Goal: Transaction & Acquisition: Purchase product/service

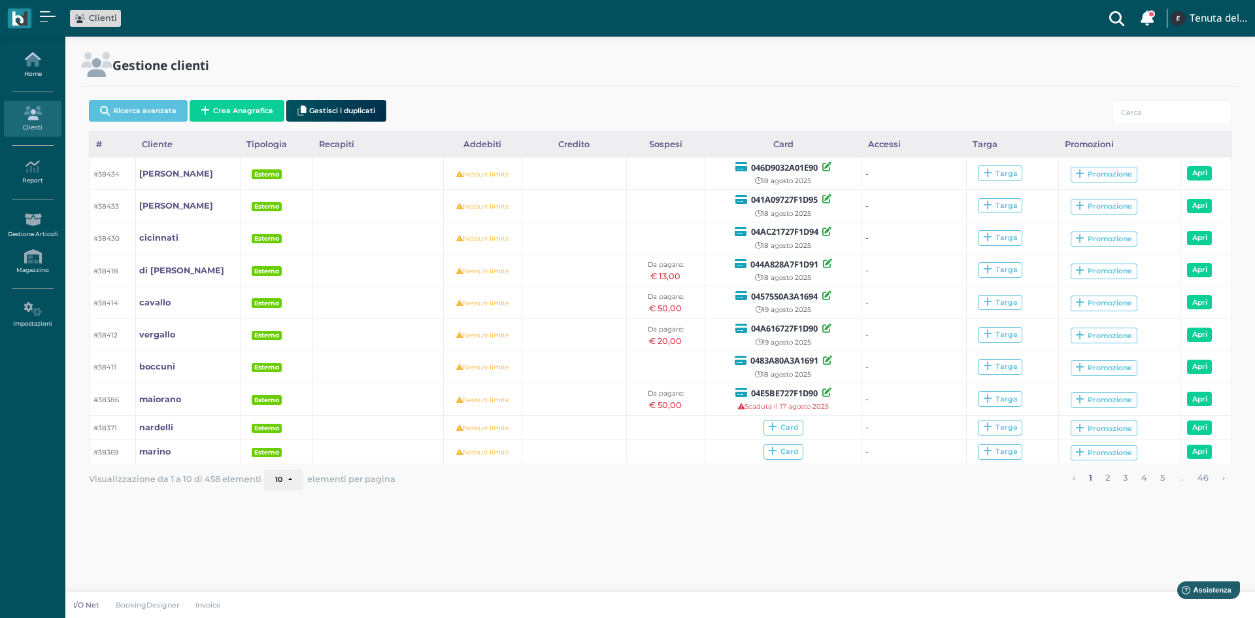
click at [47, 64] on icon at bounding box center [32, 59] width 57 height 14
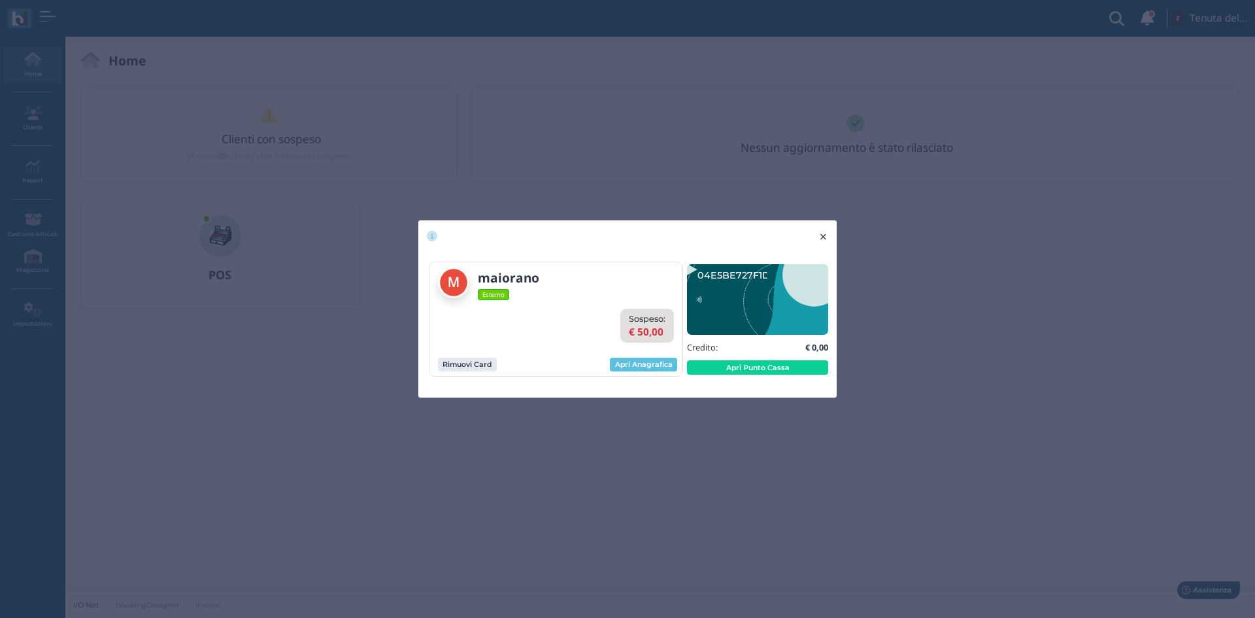
click at [827, 236] on span "×" at bounding box center [823, 236] width 10 height 17
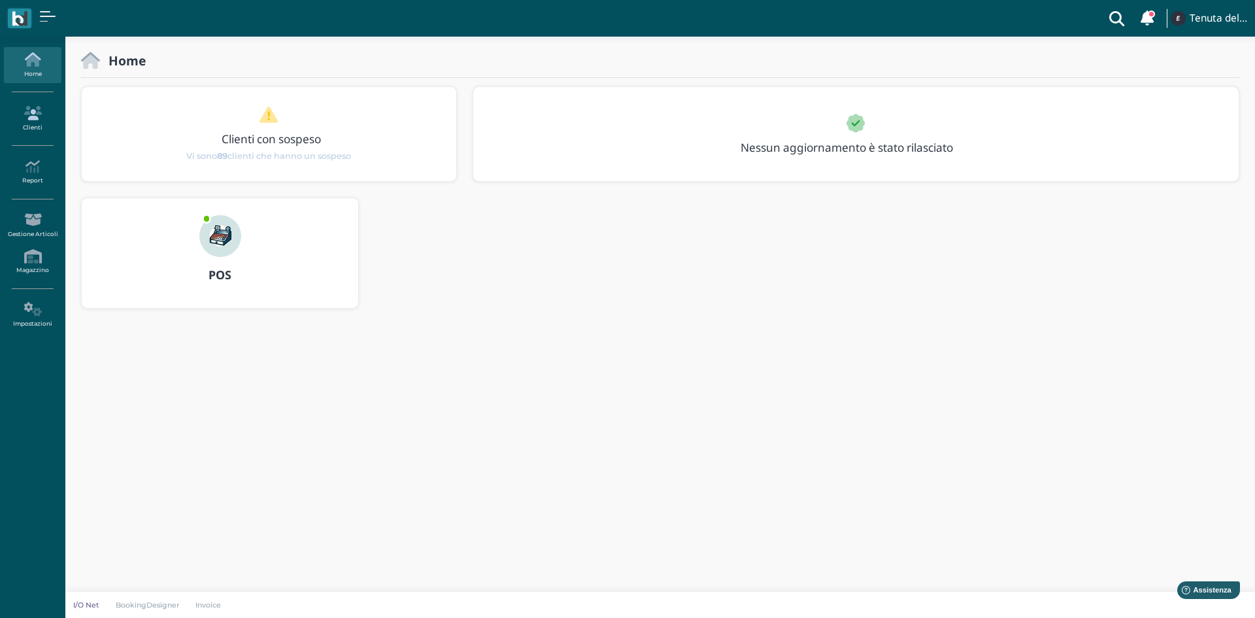
click at [21, 109] on icon at bounding box center [32, 113] width 57 height 14
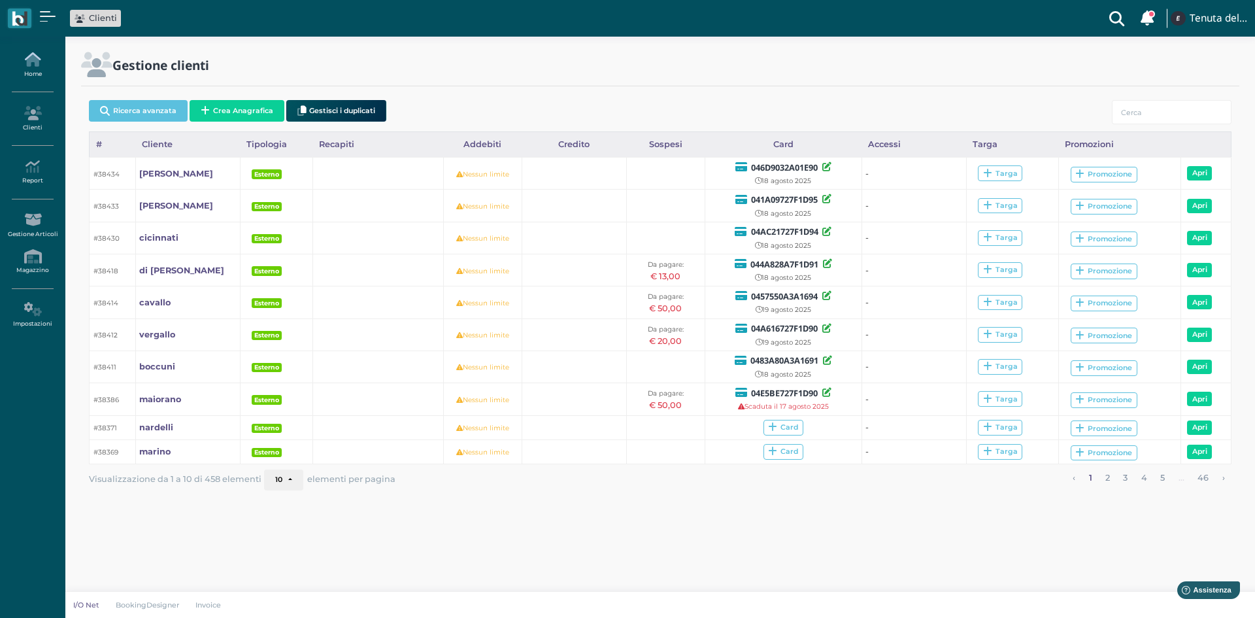
click at [29, 47] on link "Home" at bounding box center [32, 65] width 57 height 36
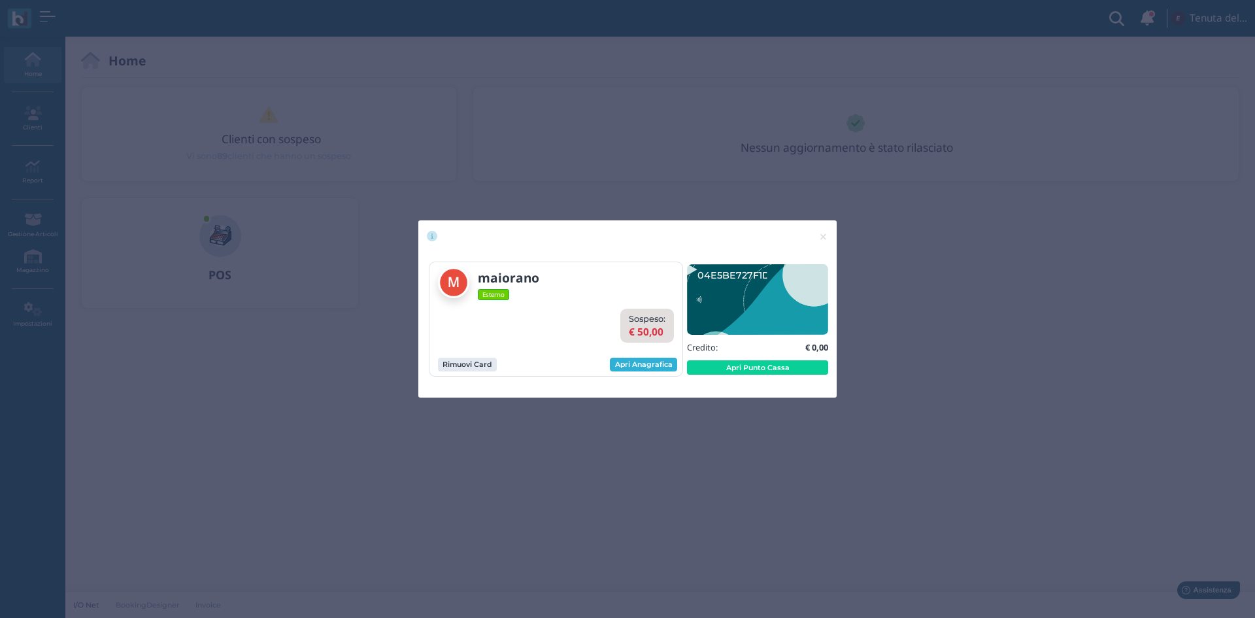
click at [642, 363] on link "Apri Anagrafica" at bounding box center [643, 365] width 67 height 14
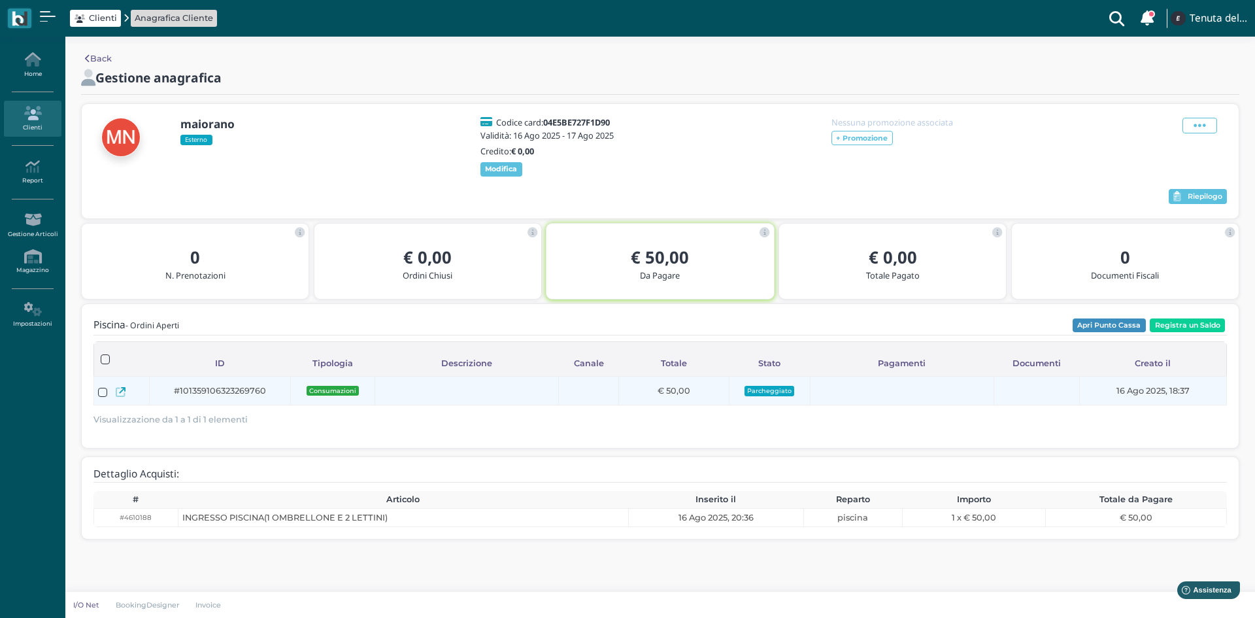
click at [122, 397] on icon at bounding box center [121, 392] width 10 height 10
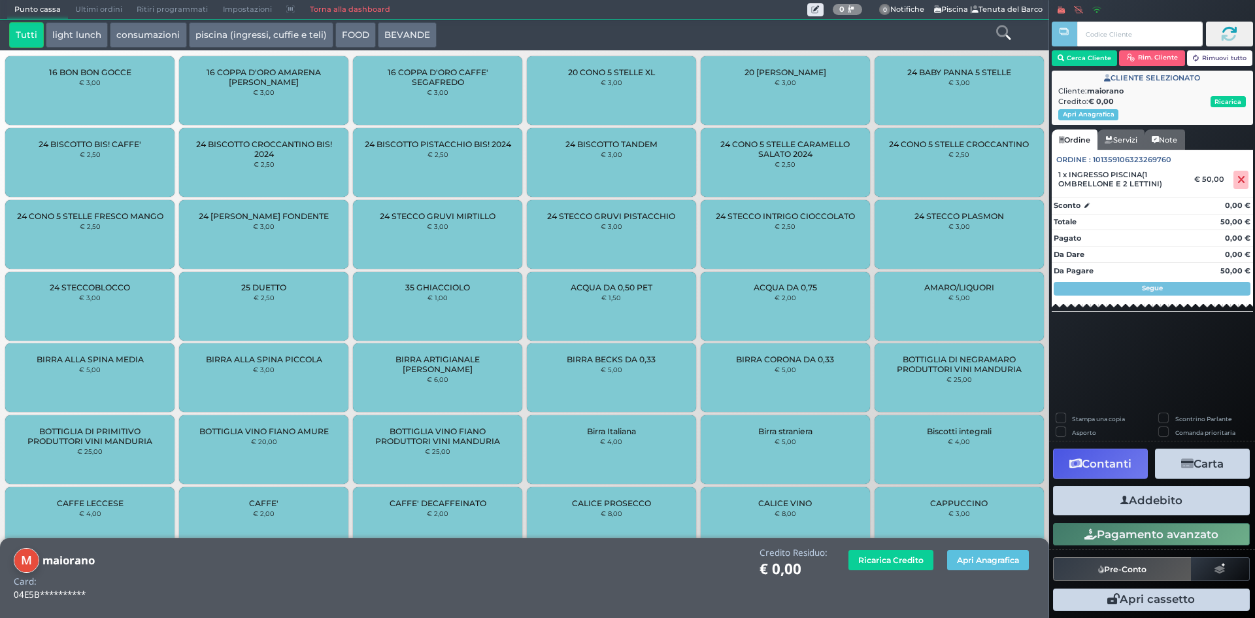
click at [1005, 33] on icon at bounding box center [1003, 32] width 14 height 14
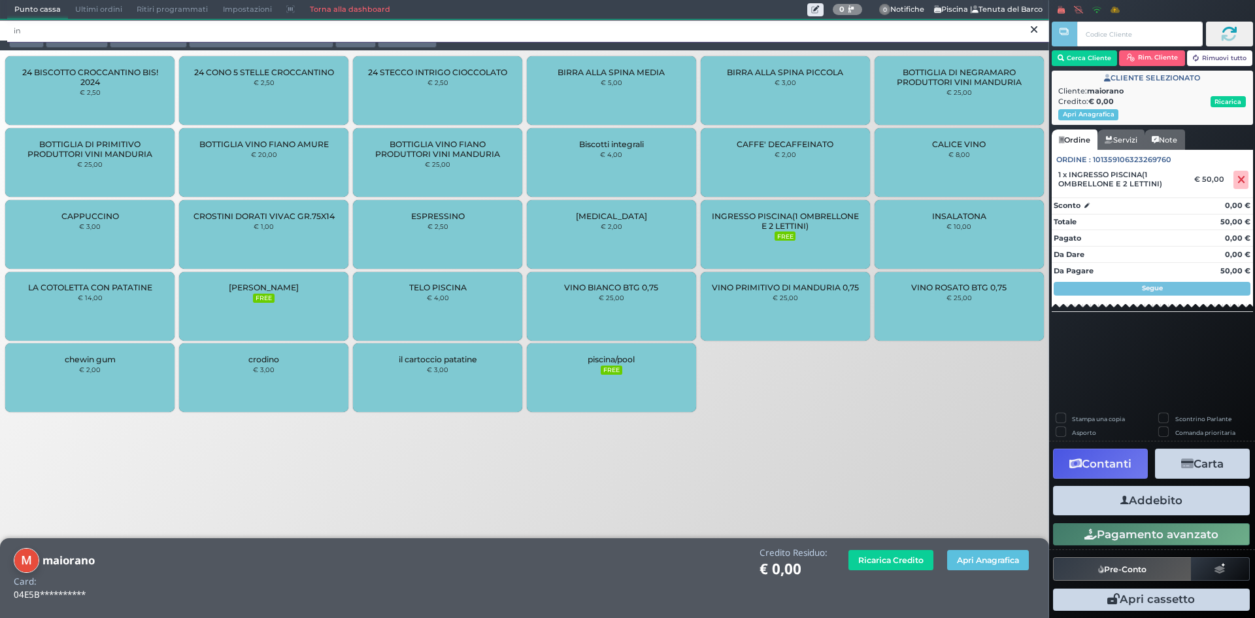
type input "i"
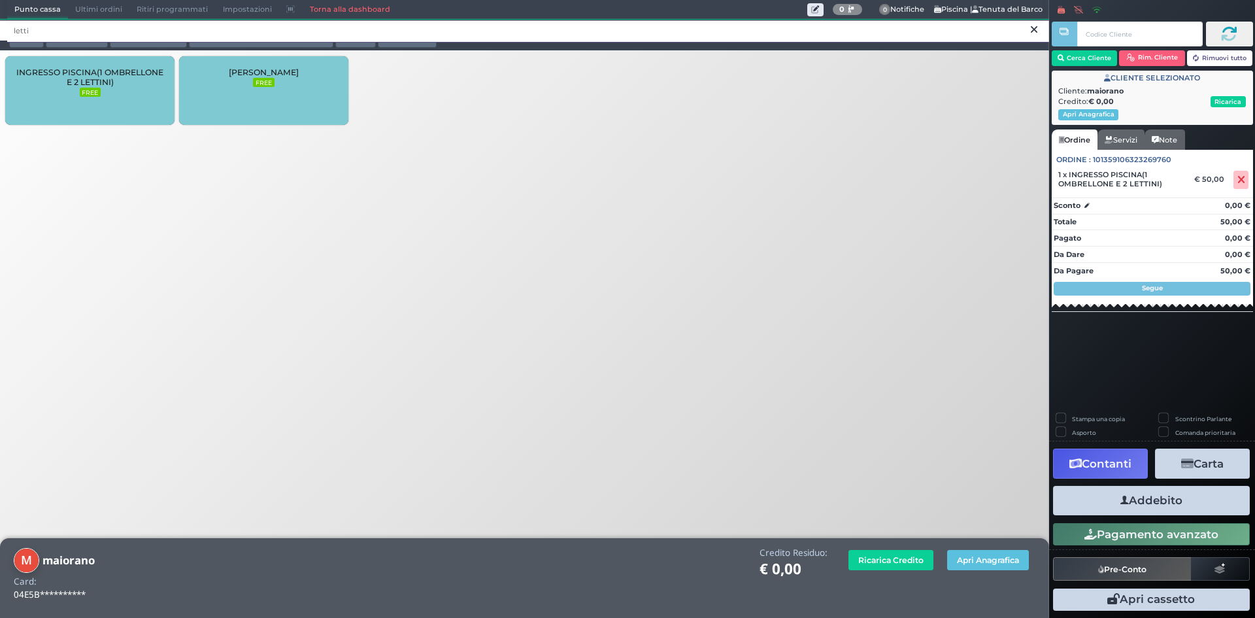
type input "letti"
click at [253, 92] on div "LETTINO AGGIUNTO FREE" at bounding box center [263, 90] width 169 height 69
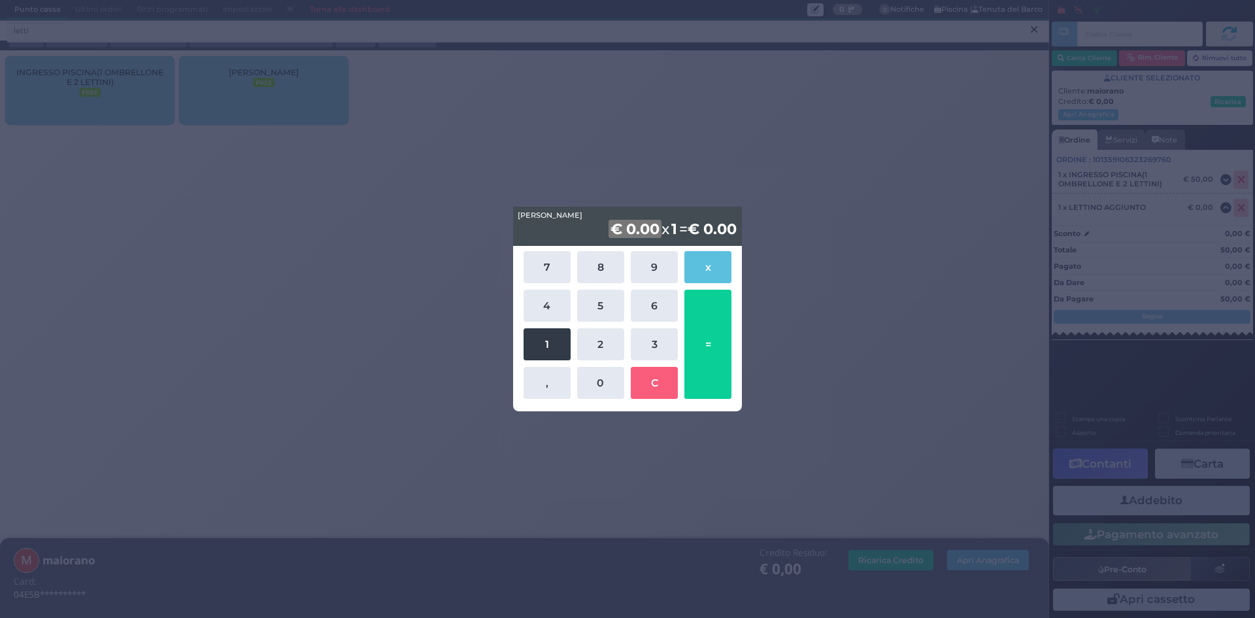
click at [553, 335] on button "1" at bounding box center [547, 344] width 47 height 32
click at [596, 379] on button "0" at bounding box center [600, 383] width 47 height 32
drag, startPoint x: 710, startPoint y: 341, endPoint x: 914, endPoint y: 399, distance: 211.9
click at [710, 341] on button "=" at bounding box center [707, 344] width 47 height 109
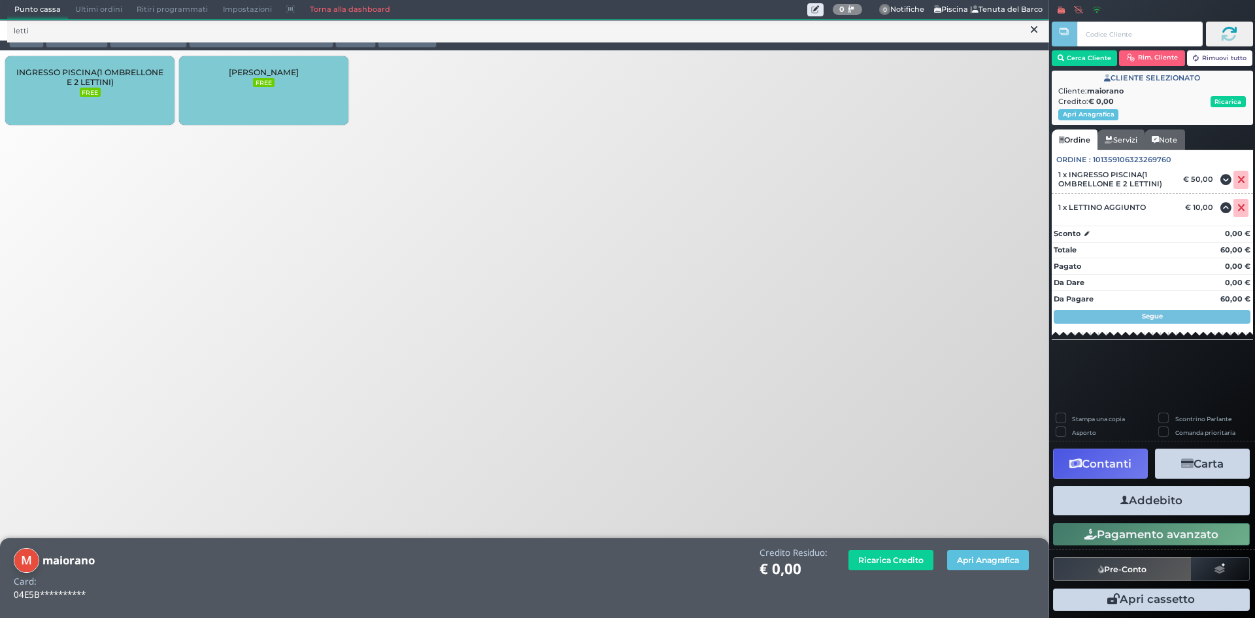
click at [1161, 507] on button "Addebito" at bounding box center [1151, 500] width 197 height 29
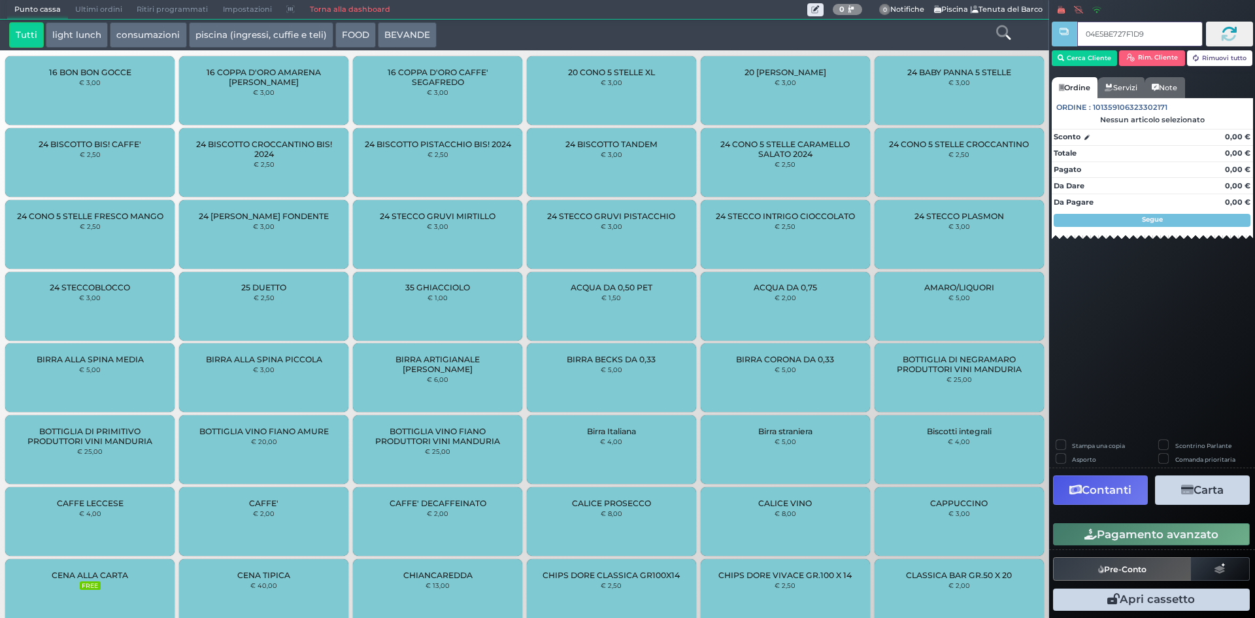
type input "04E5BE727F1D90"
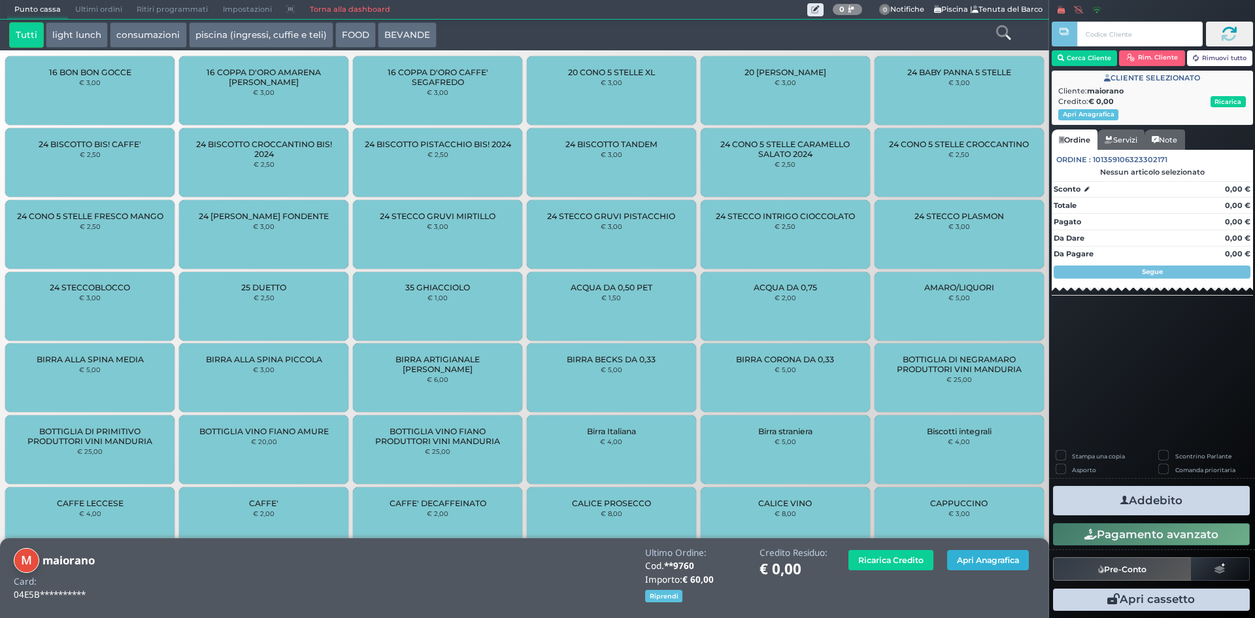
click at [987, 559] on button "Apri Anagrafica" at bounding box center [988, 560] width 82 height 20
click at [355, 3] on link "Torna alla dashboard" at bounding box center [349, 10] width 95 height 18
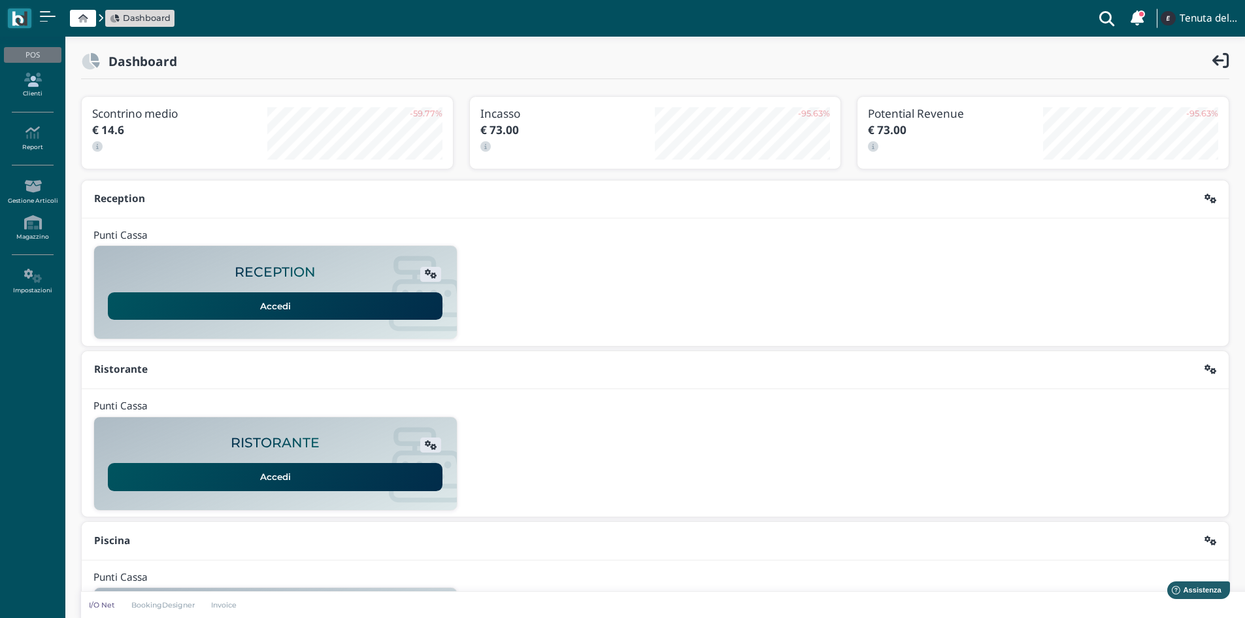
click at [24, 86] on icon at bounding box center [32, 80] width 57 height 14
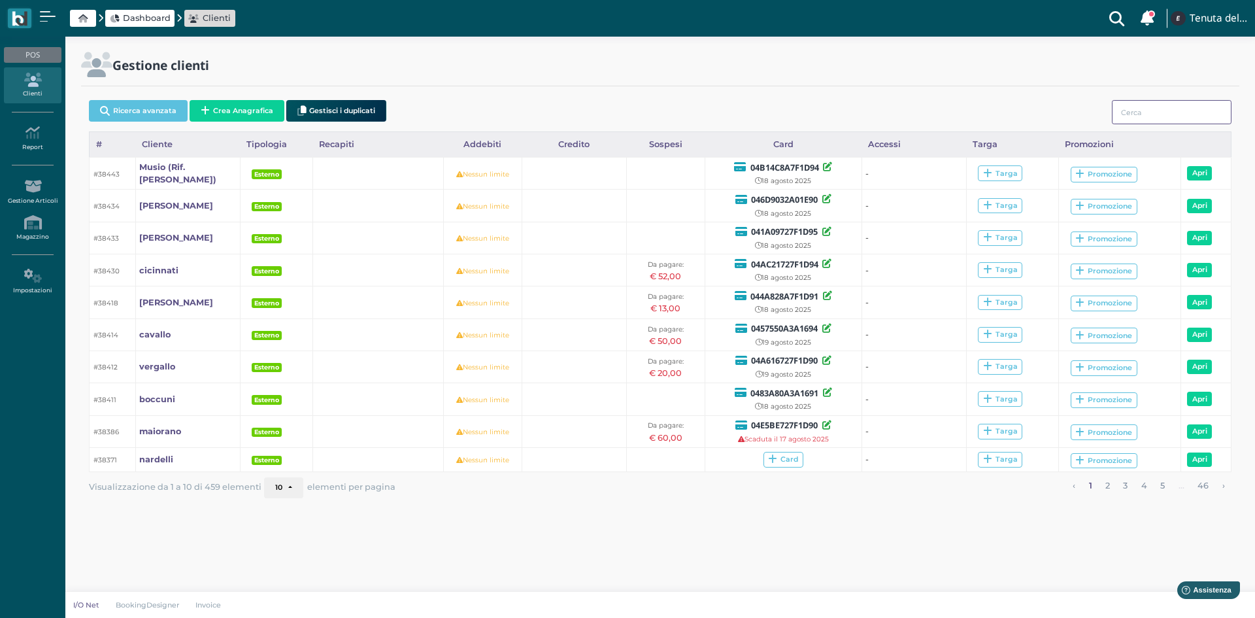
click at [1183, 114] on input "search" at bounding box center [1172, 112] width 120 height 24
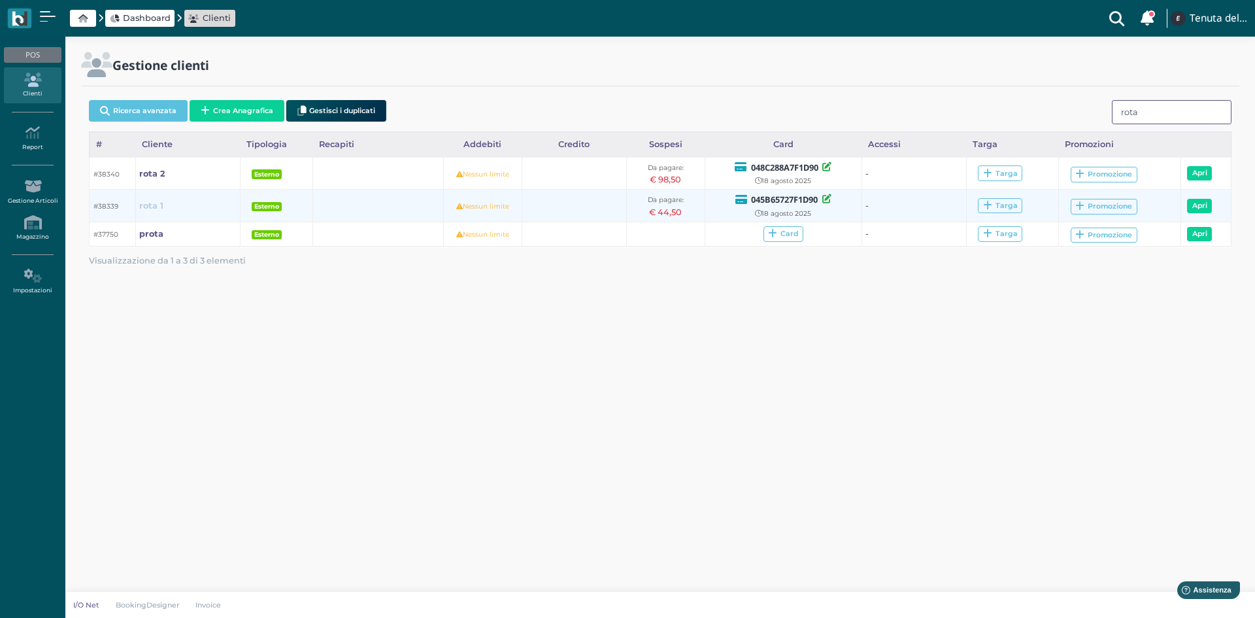
type input "rota"
click at [152, 204] on b "rota 1" at bounding box center [151, 206] width 24 height 10
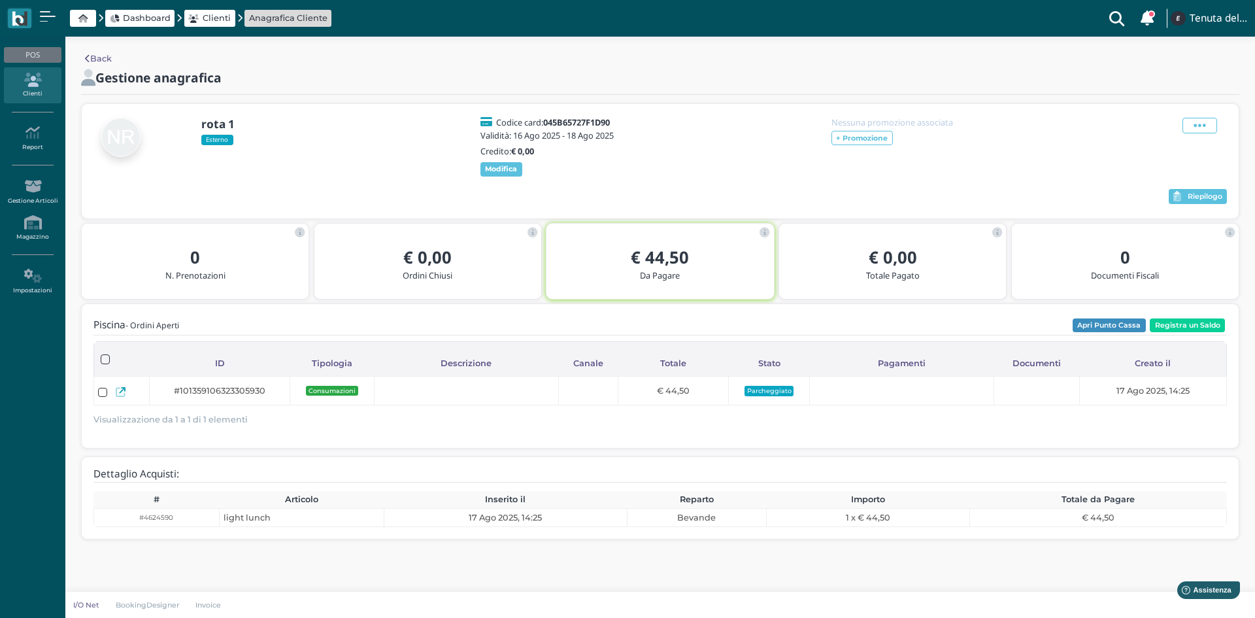
click at [24, 90] on link "Clienti" at bounding box center [32, 85] width 57 height 36
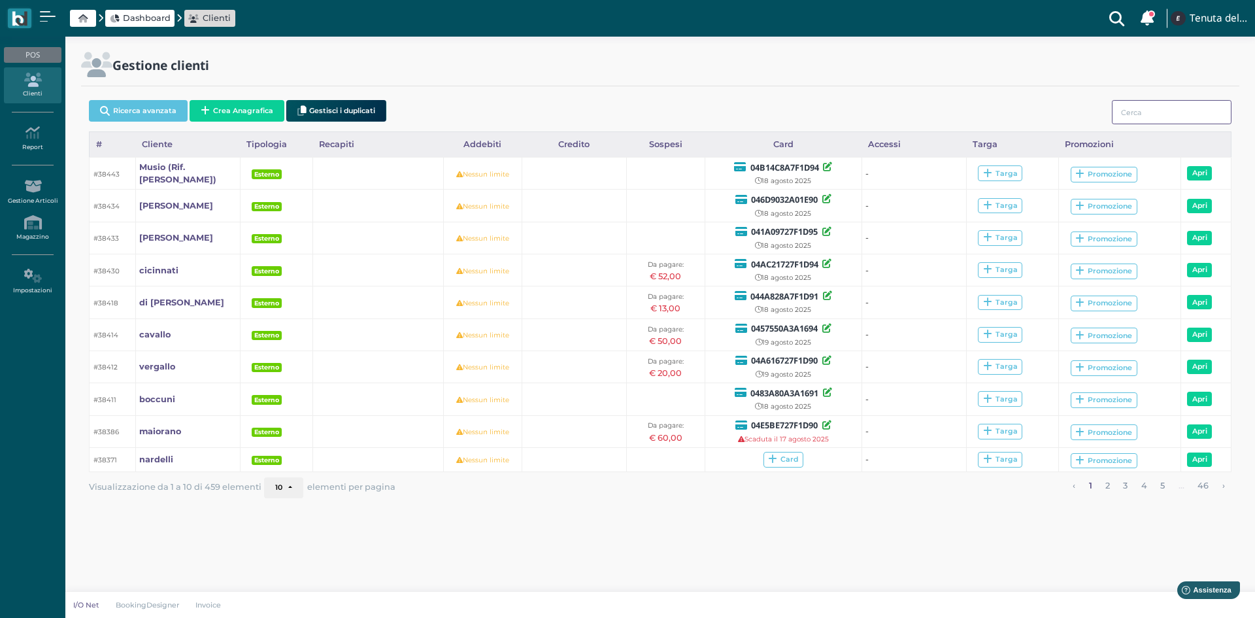
click at [1163, 112] on input "search" at bounding box center [1172, 112] width 120 height 24
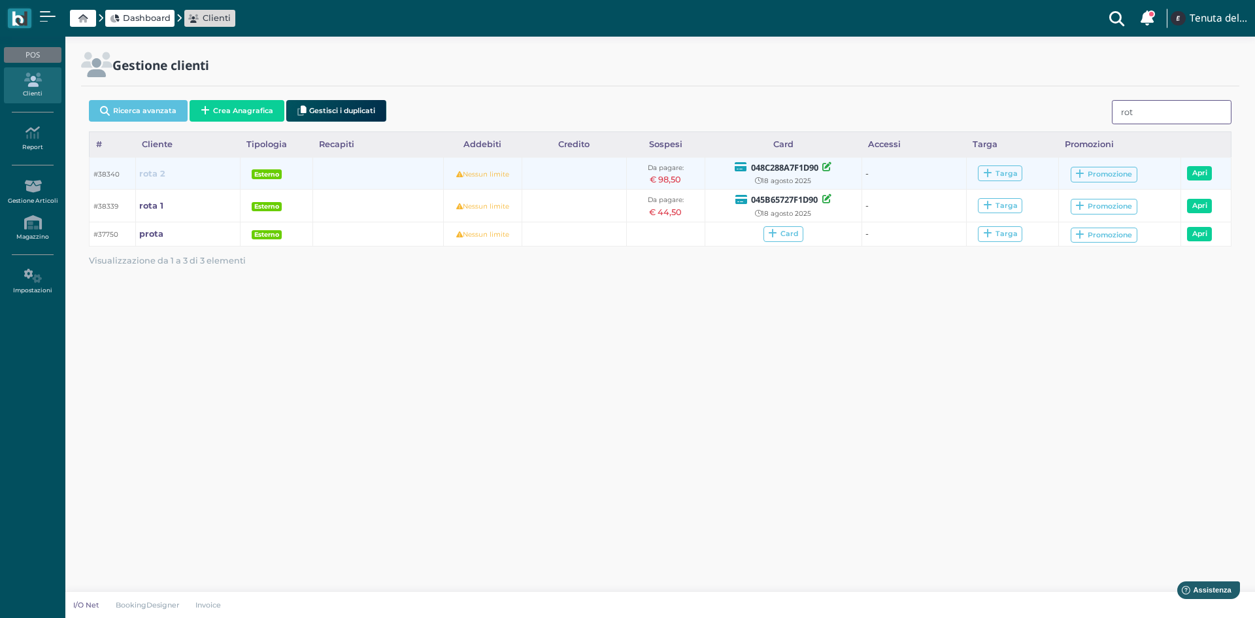
type input "rot"
click at [156, 174] on b "rota 2" at bounding box center [152, 174] width 26 height 10
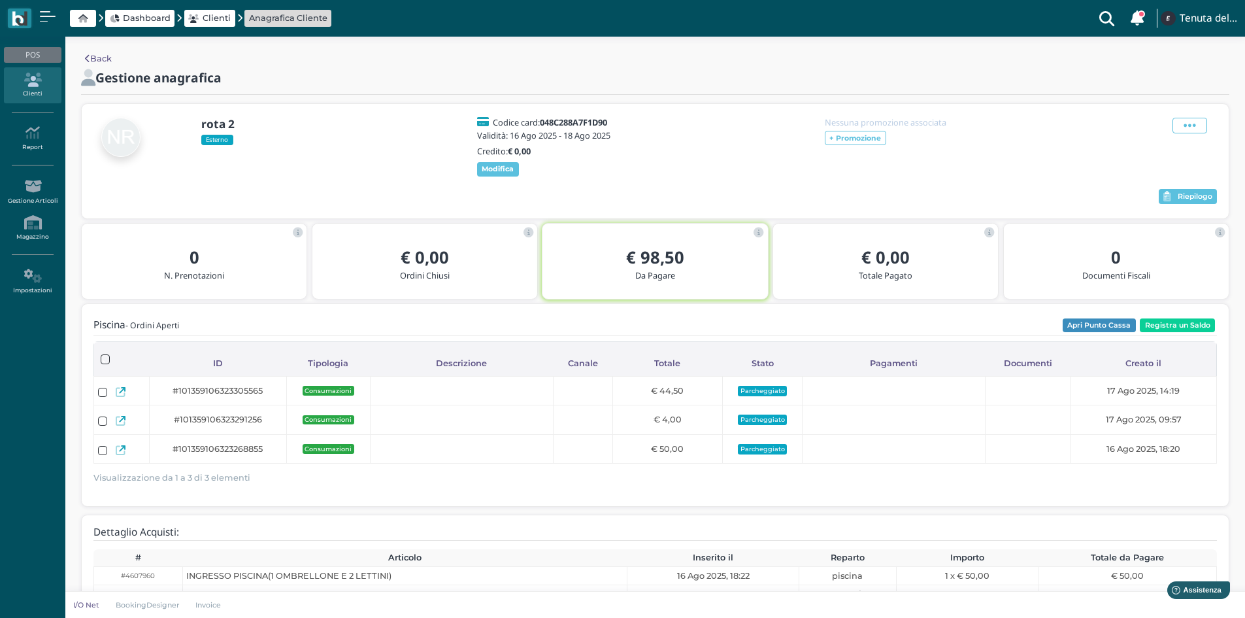
click at [36, 79] on icon at bounding box center [32, 80] width 57 height 14
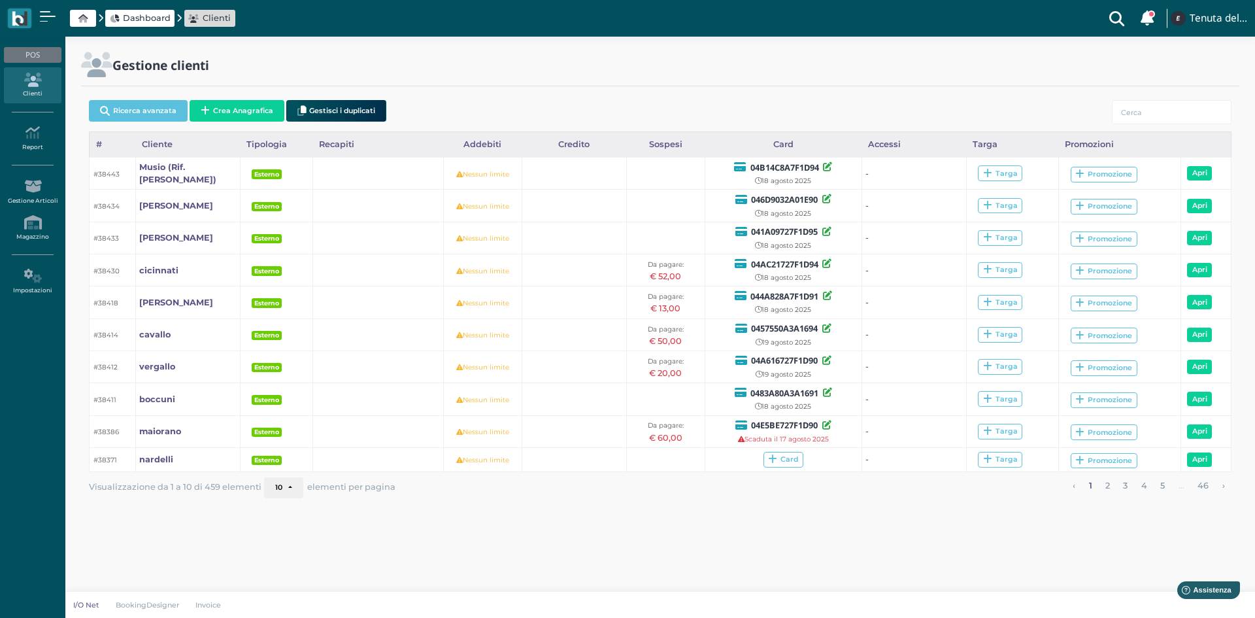
click at [1146, 91] on div "Gestione clienti" at bounding box center [660, 73] width 1174 height 42
click at [1146, 107] on input "search" at bounding box center [1172, 112] width 120 height 24
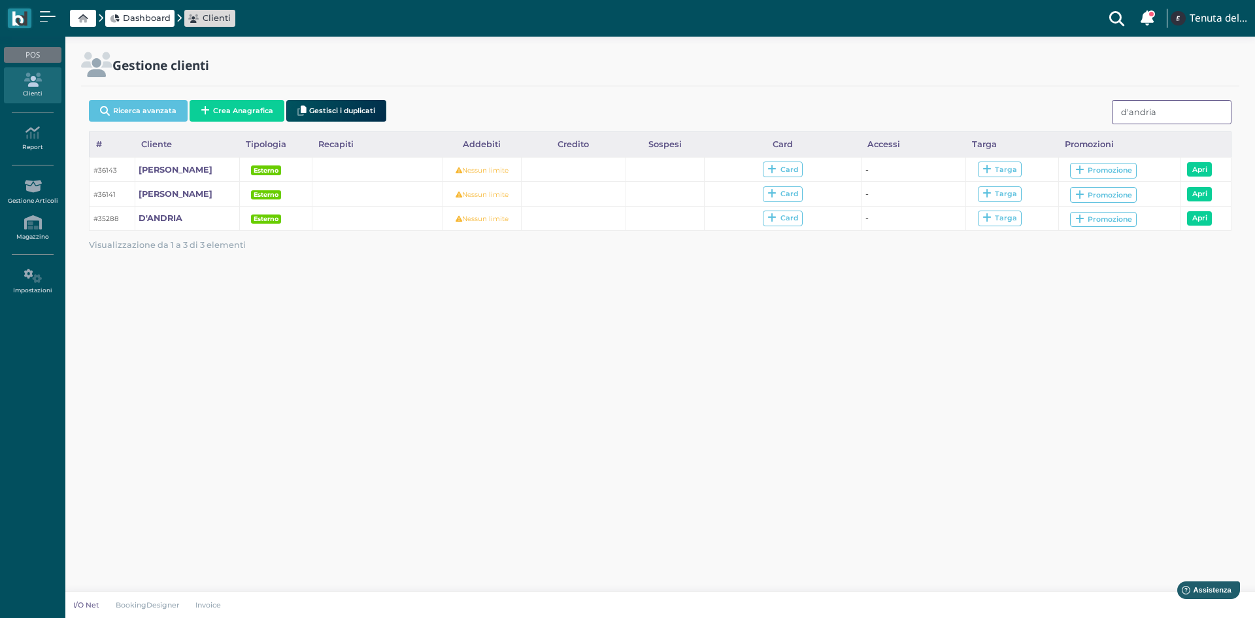
drag, startPoint x: 1127, startPoint y: 107, endPoint x: 1140, endPoint y: 106, distance: 12.4
click at [1127, 106] on input "d'andria" at bounding box center [1172, 112] width 120 height 24
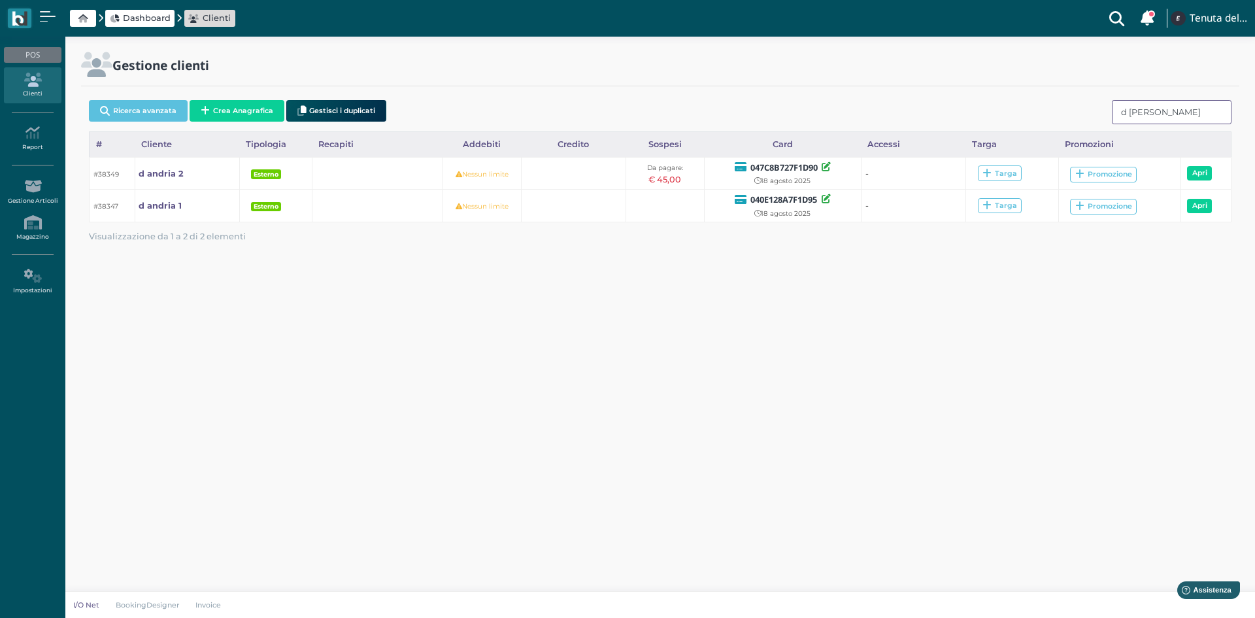
type input "d andria"
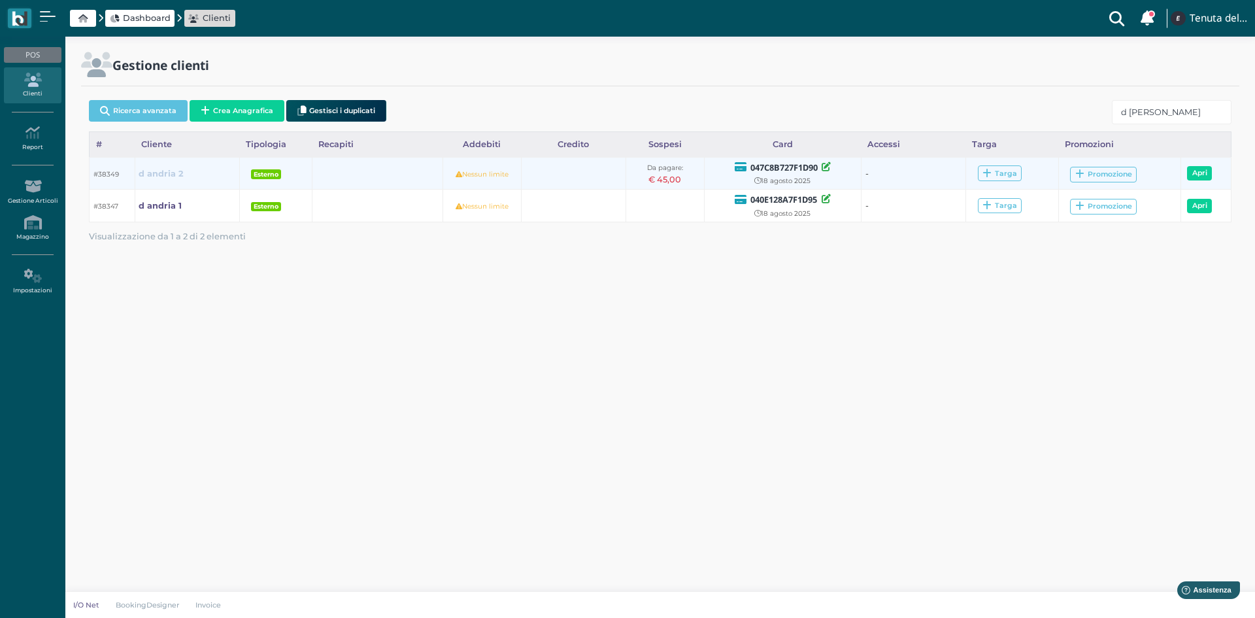
click at [169, 173] on b "d andria 2" at bounding box center [161, 174] width 45 height 10
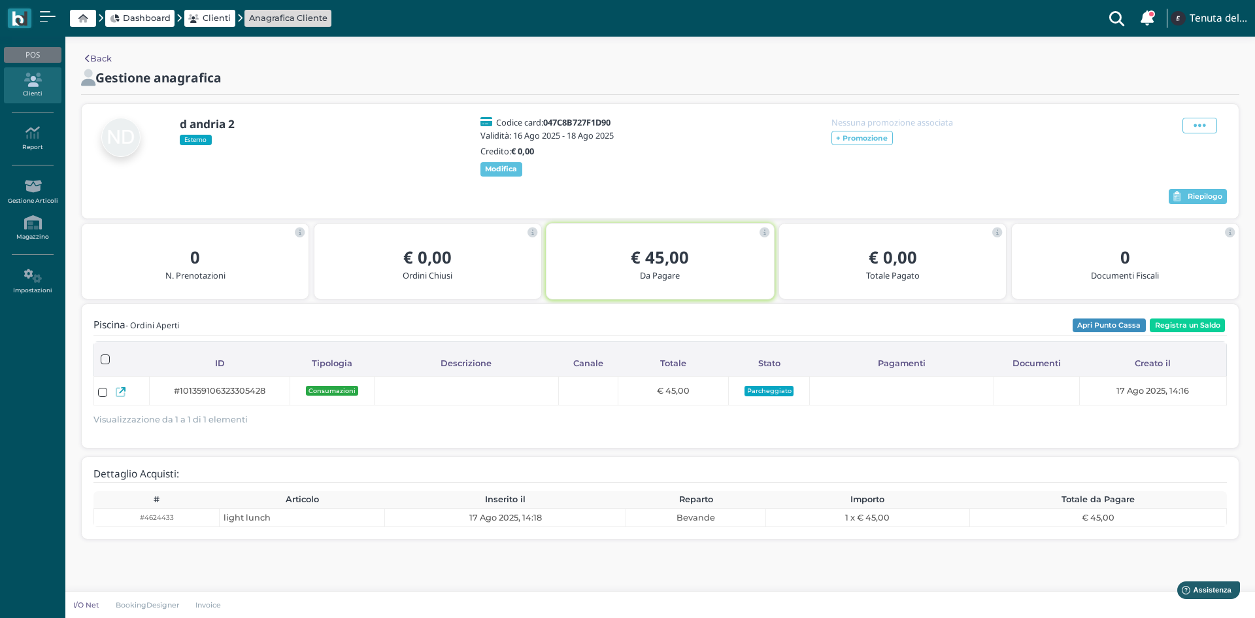
click at [22, 80] on icon at bounding box center [32, 80] width 57 height 14
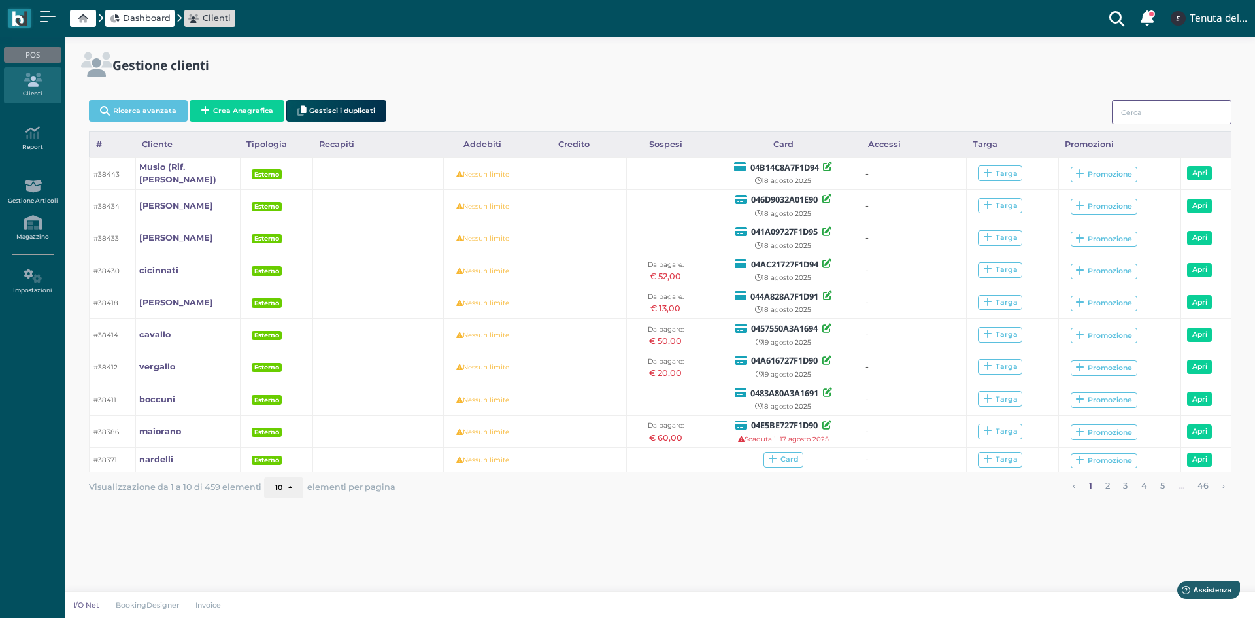
click at [1137, 118] on input "search" at bounding box center [1172, 112] width 120 height 24
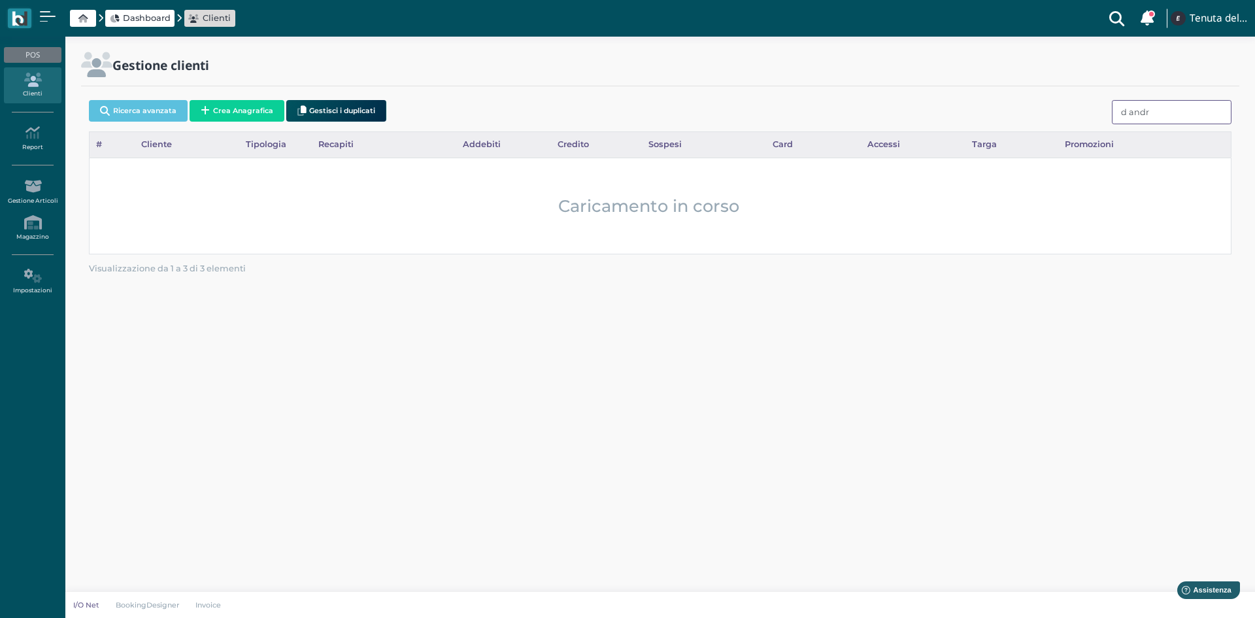
type input "d andri"
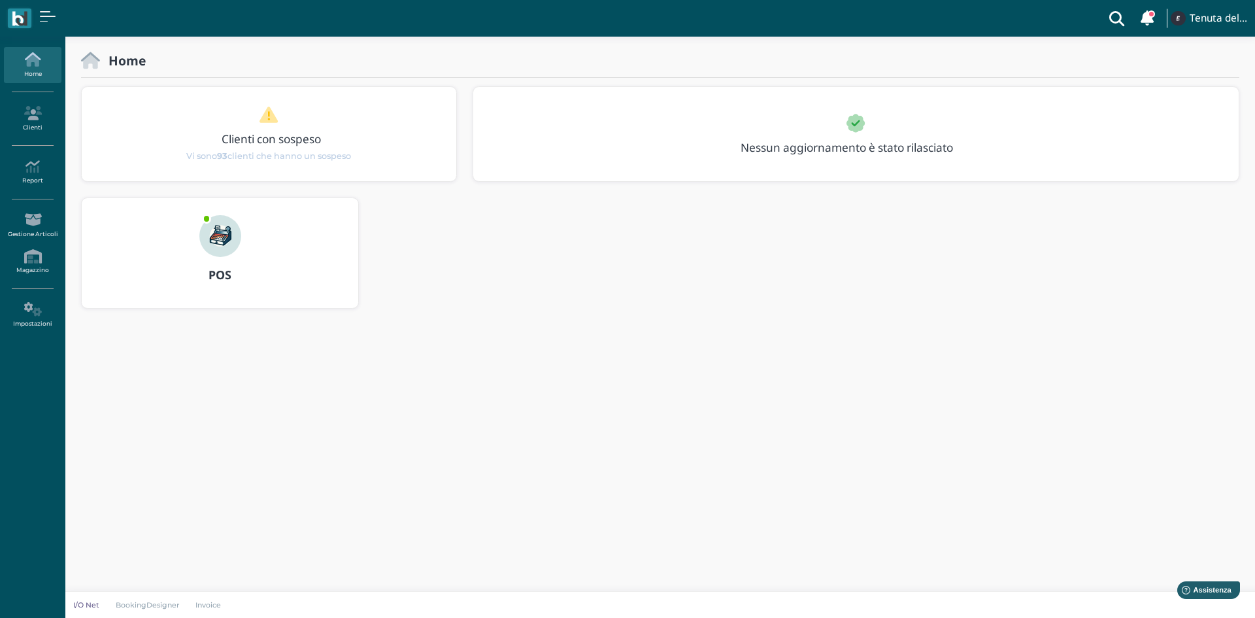
click at [220, 226] on img at bounding box center [220, 236] width 42 height 42
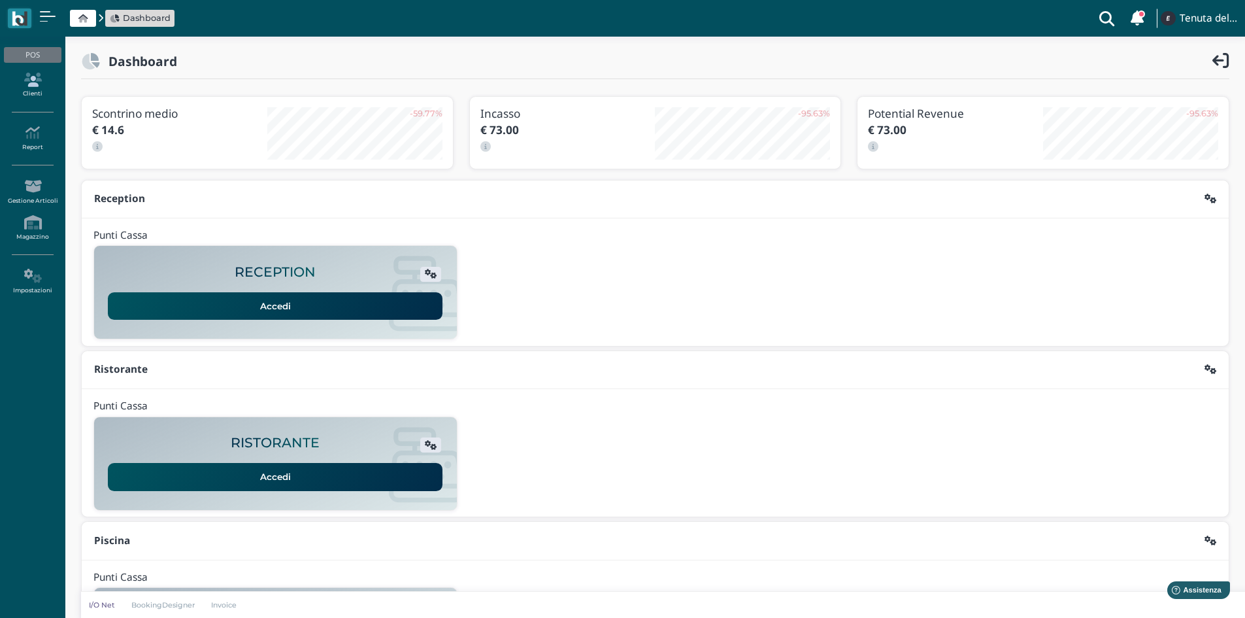
click at [36, 89] on link "Clienti" at bounding box center [32, 85] width 57 height 36
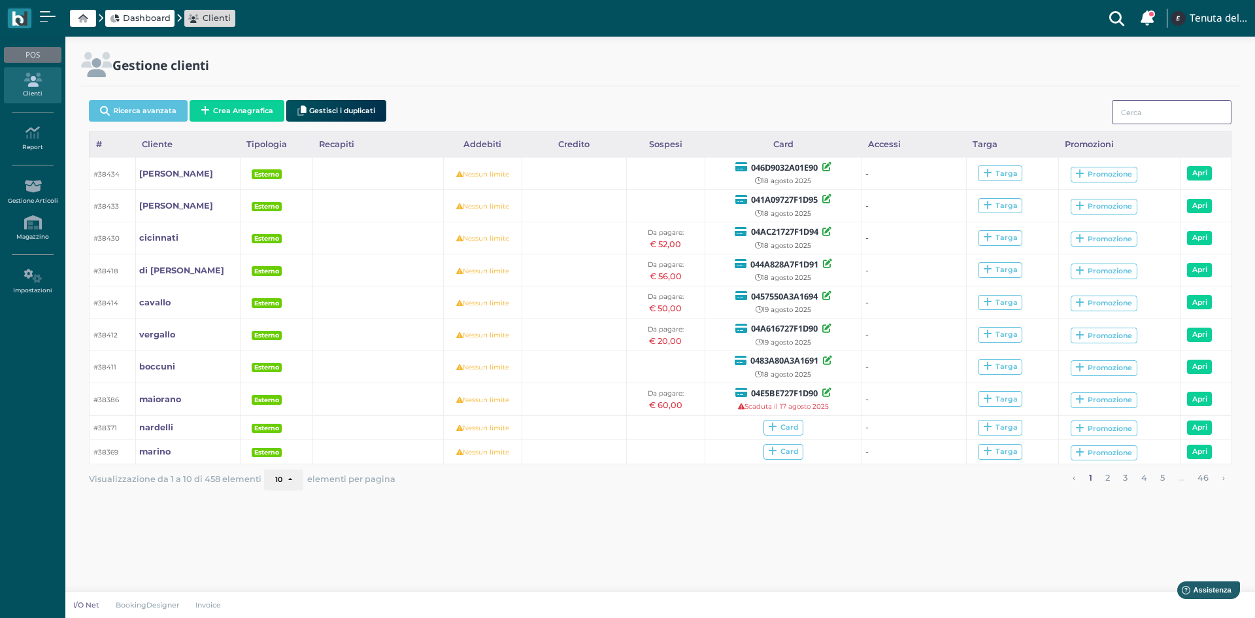
click at [1146, 112] on input "search" at bounding box center [1172, 112] width 120 height 24
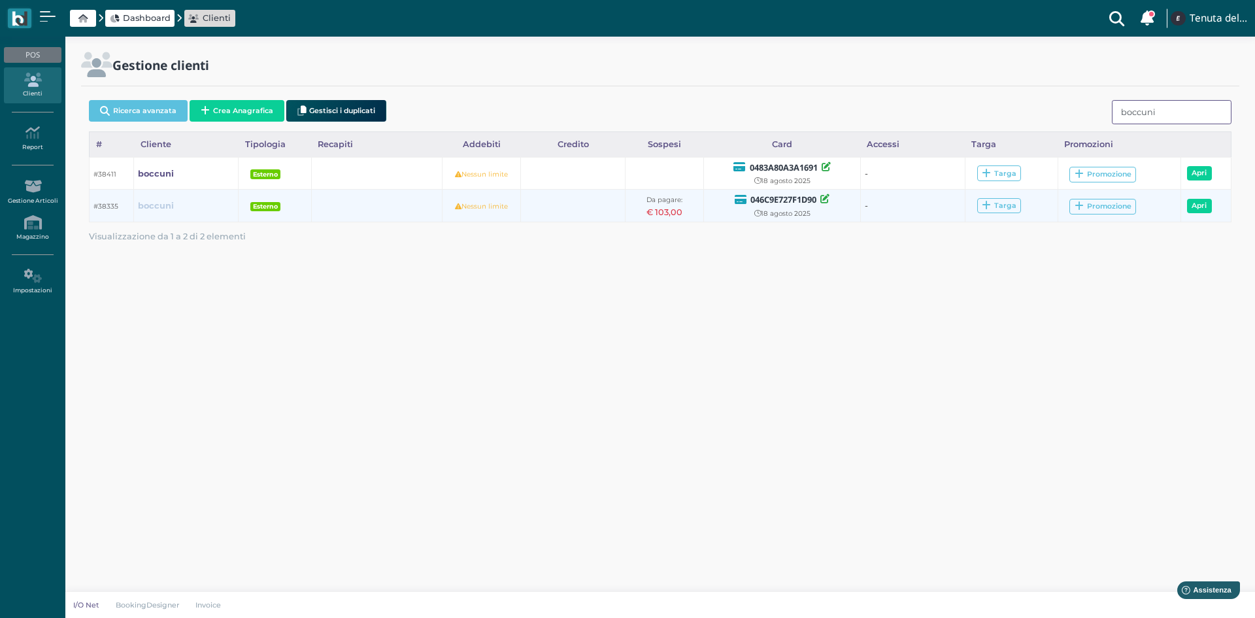
type input "boccuni"
click at [148, 204] on b "boccuni" at bounding box center [156, 206] width 36 height 10
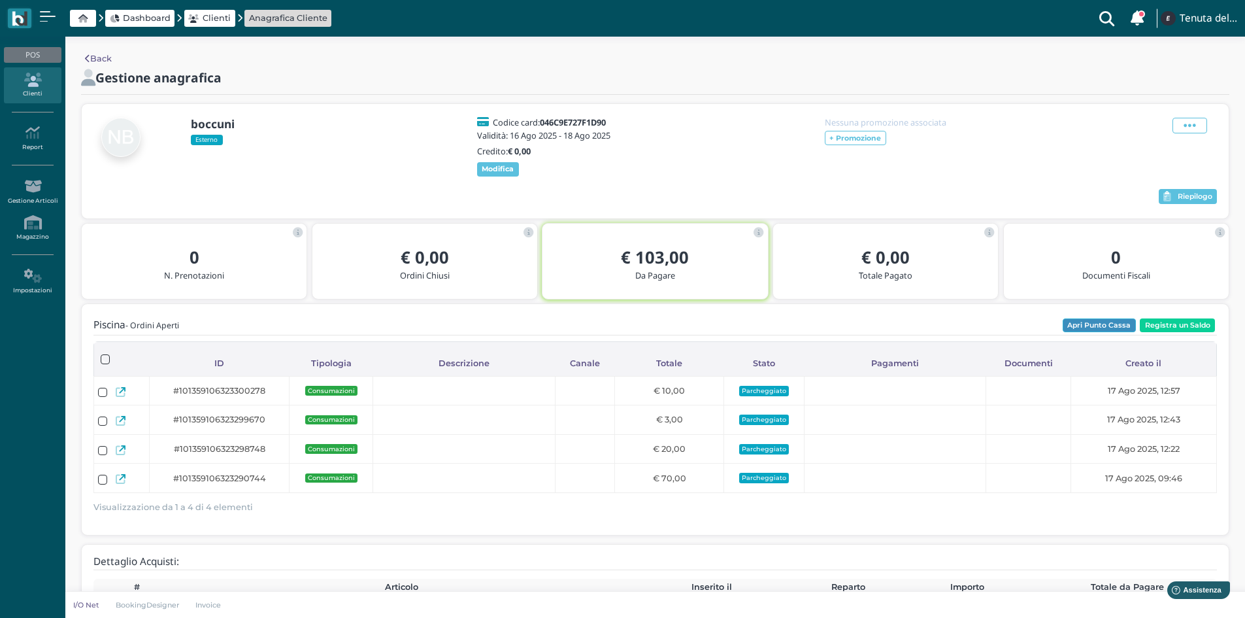
click at [1122, 333] on button "Apri Punto Cassa" at bounding box center [1099, 325] width 73 height 14
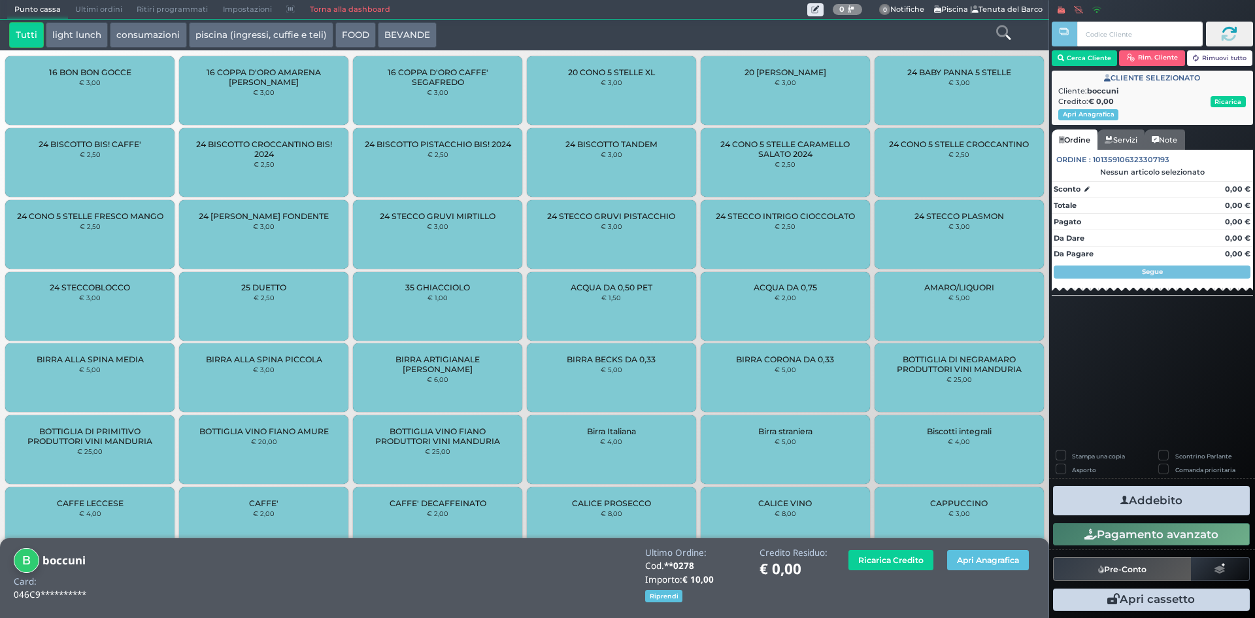
click at [1009, 35] on icon at bounding box center [1003, 32] width 14 height 14
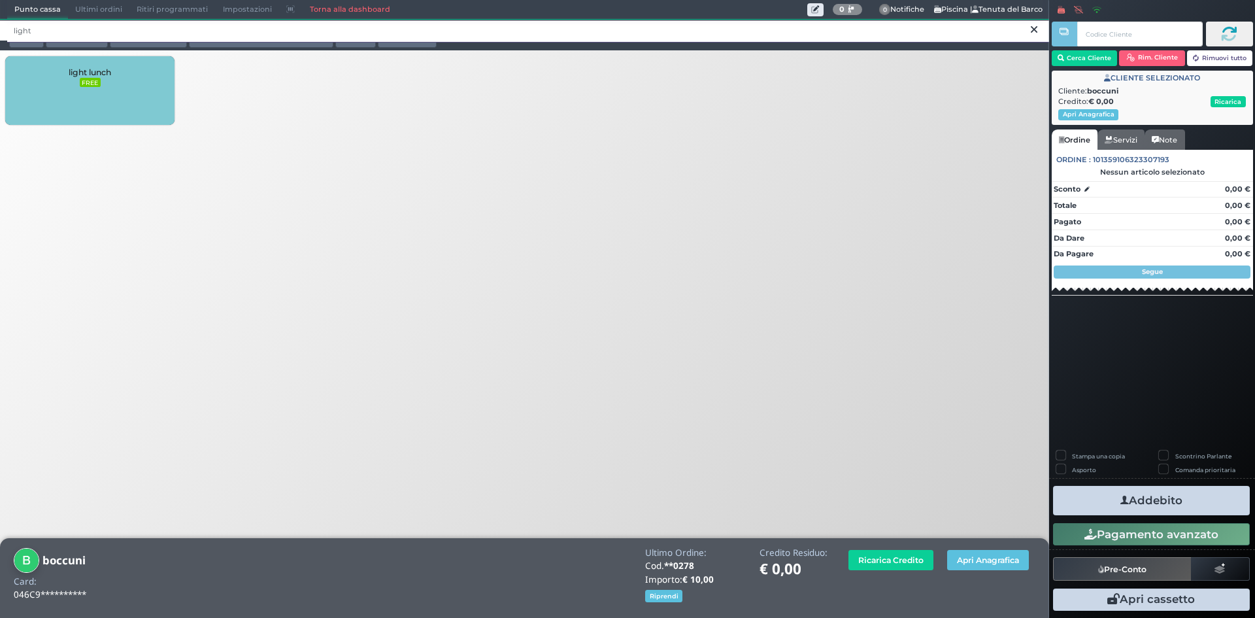
type input "light"
click at [108, 82] on div "light lunch FREE" at bounding box center [89, 90] width 169 height 69
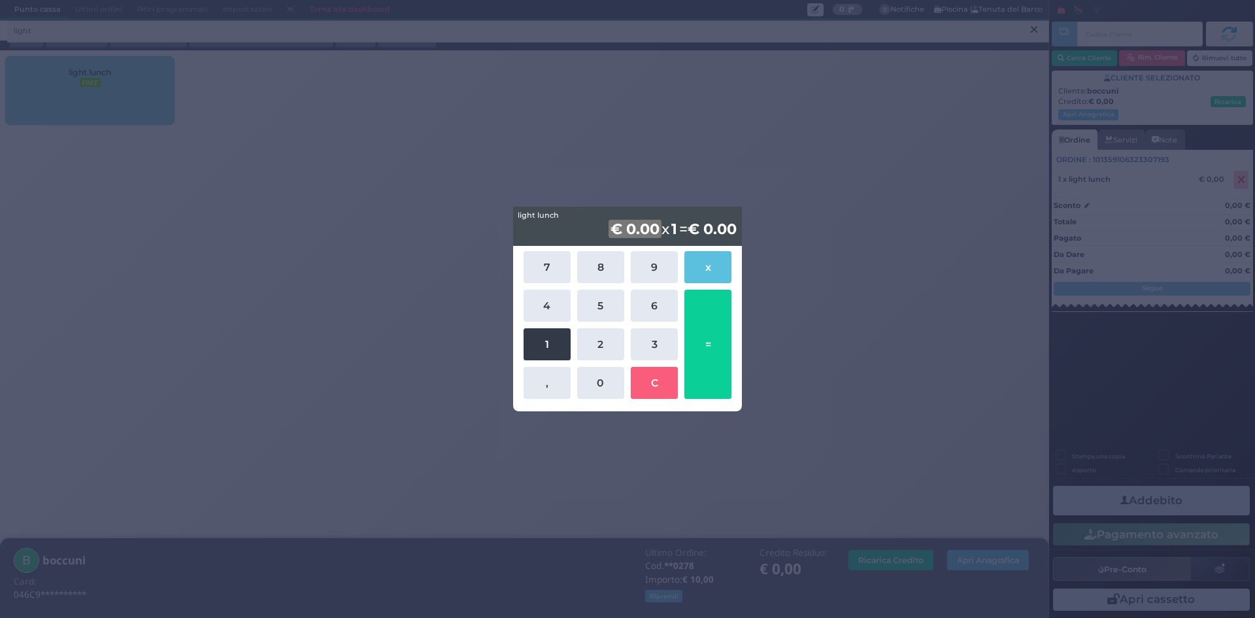
click at [540, 341] on button "1" at bounding box center [547, 344] width 47 height 32
drag, startPoint x: 656, startPoint y: 310, endPoint x: 652, endPoint y: 286, distance: 25.1
click at [657, 310] on button "6" at bounding box center [654, 306] width 47 height 32
click at [652, 263] on button "9" at bounding box center [654, 267] width 47 height 32
drag, startPoint x: 551, startPoint y: 383, endPoint x: 550, endPoint y: 355, distance: 28.1
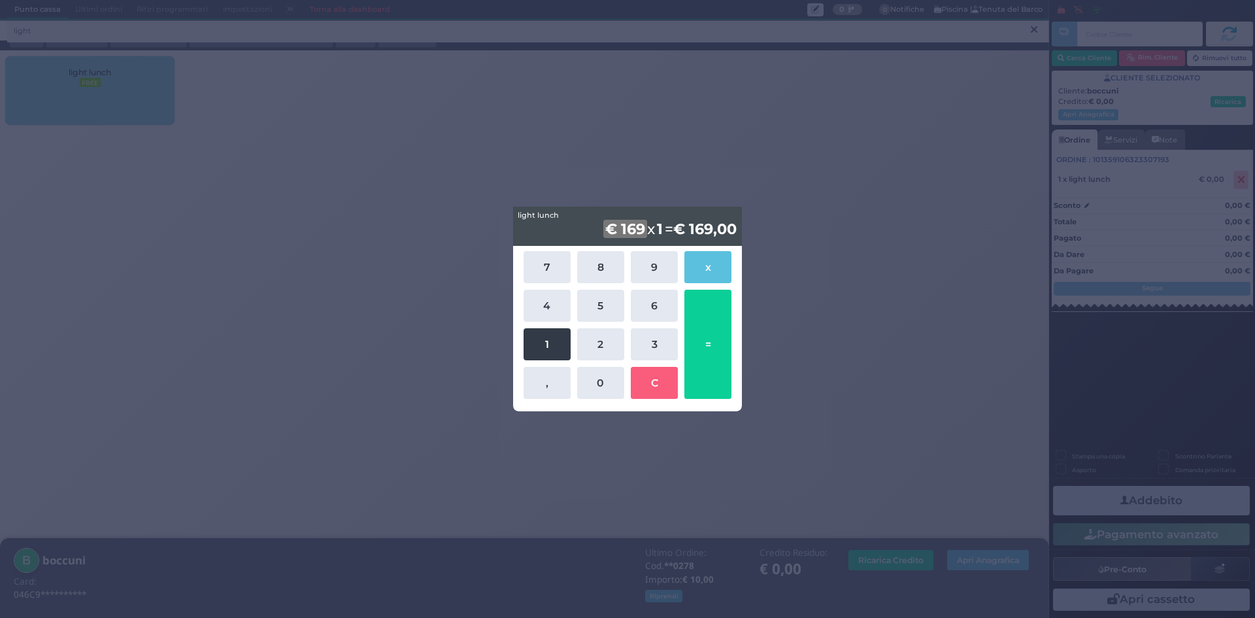
click at [551, 382] on button "," at bounding box center [547, 383] width 47 height 32
drag, startPoint x: 550, startPoint y: 345, endPoint x: 570, endPoint y: 351, distance: 20.5
click at [554, 346] on button "1" at bounding box center [547, 344] width 47 height 32
drag, startPoint x: 715, startPoint y: 373, endPoint x: 725, endPoint y: 370, distance: 10.1
click at [715, 373] on button "=" at bounding box center [707, 344] width 47 height 109
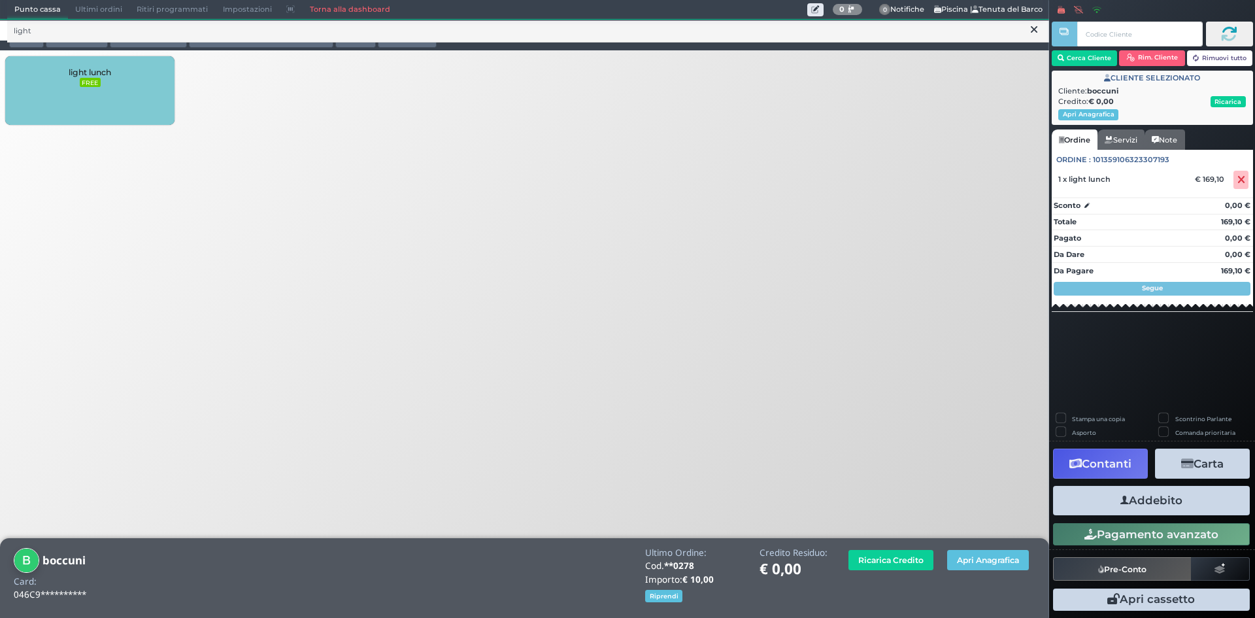
click at [1156, 501] on button "Addebito" at bounding box center [1151, 500] width 197 height 29
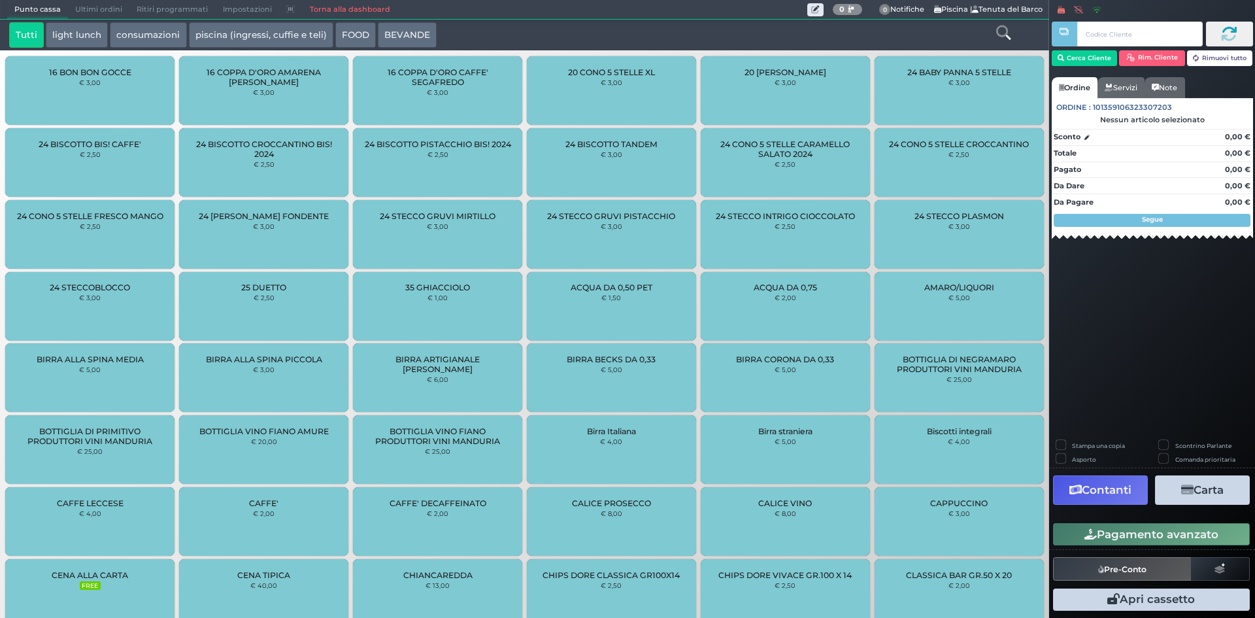
click at [362, 11] on link "Torna alla dashboard" at bounding box center [349, 10] width 95 height 18
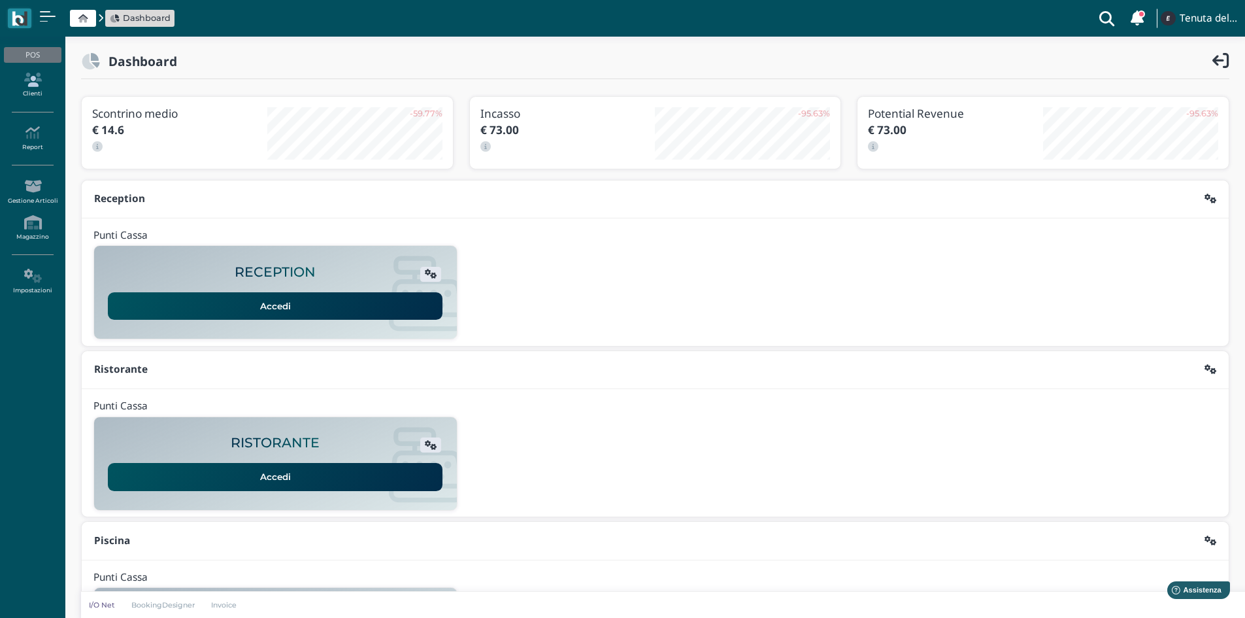
click at [27, 86] on icon at bounding box center [32, 80] width 57 height 14
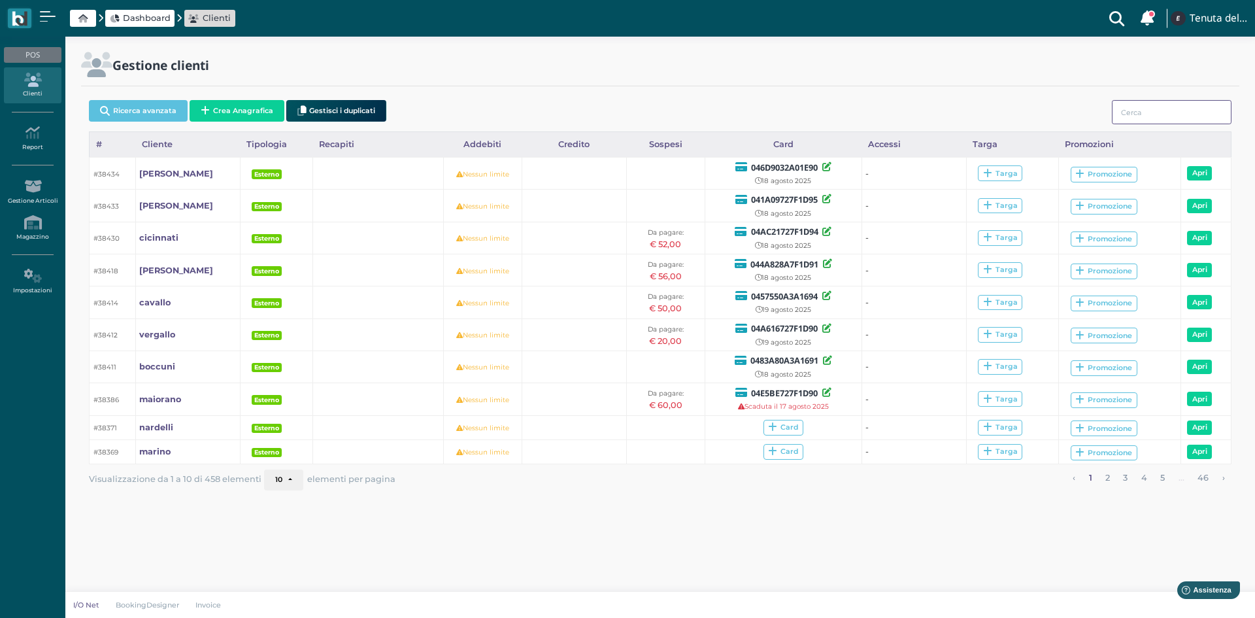
click at [1177, 114] on input "search" at bounding box center [1172, 112] width 120 height 24
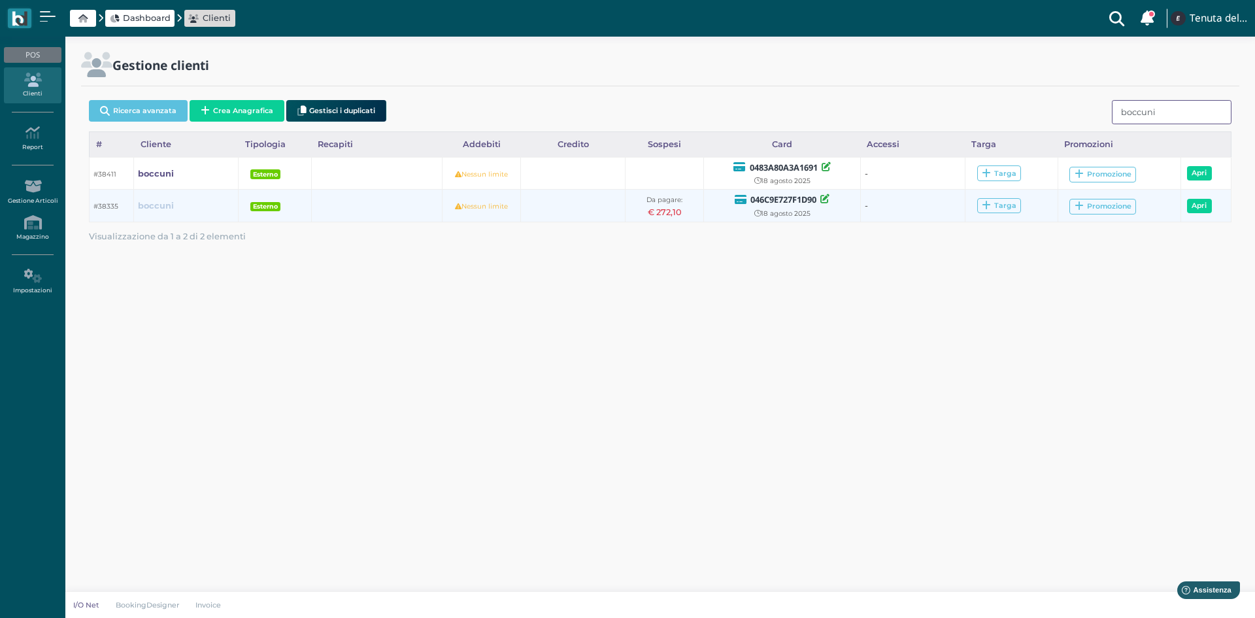
type input "boccuni"
click at [156, 206] on b "boccuni" at bounding box center [156, 206] width 36 height 10
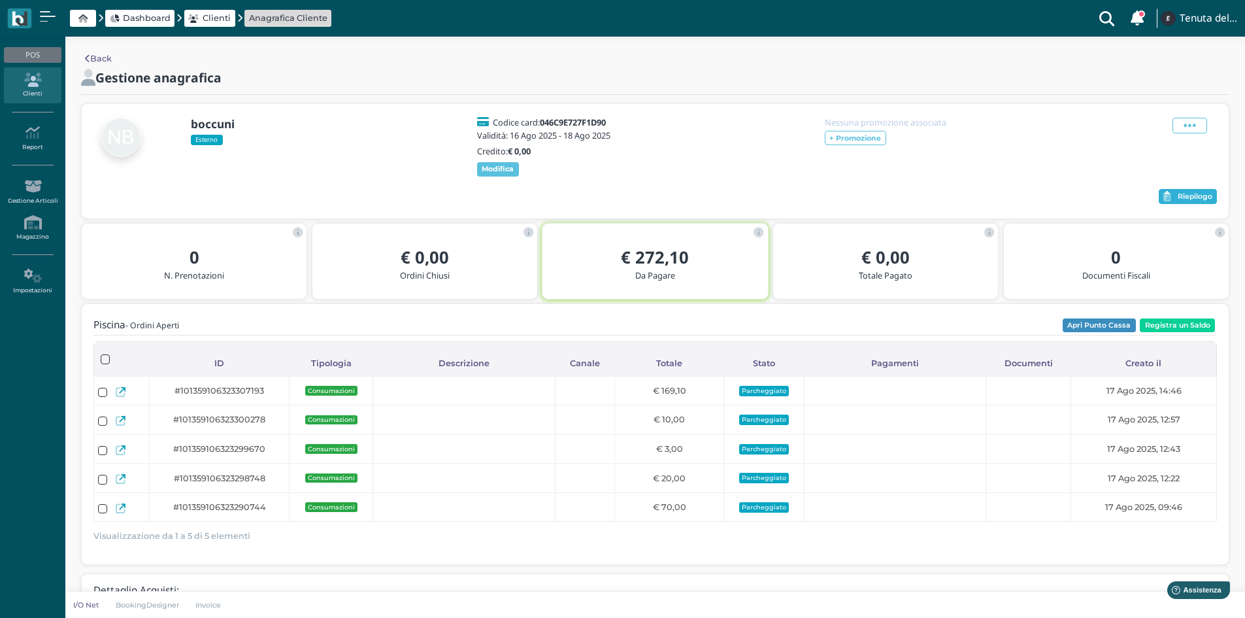
click at [1210, 201] on span "Riepilogo" at bounding box center [1195, 196] width 35 height 9
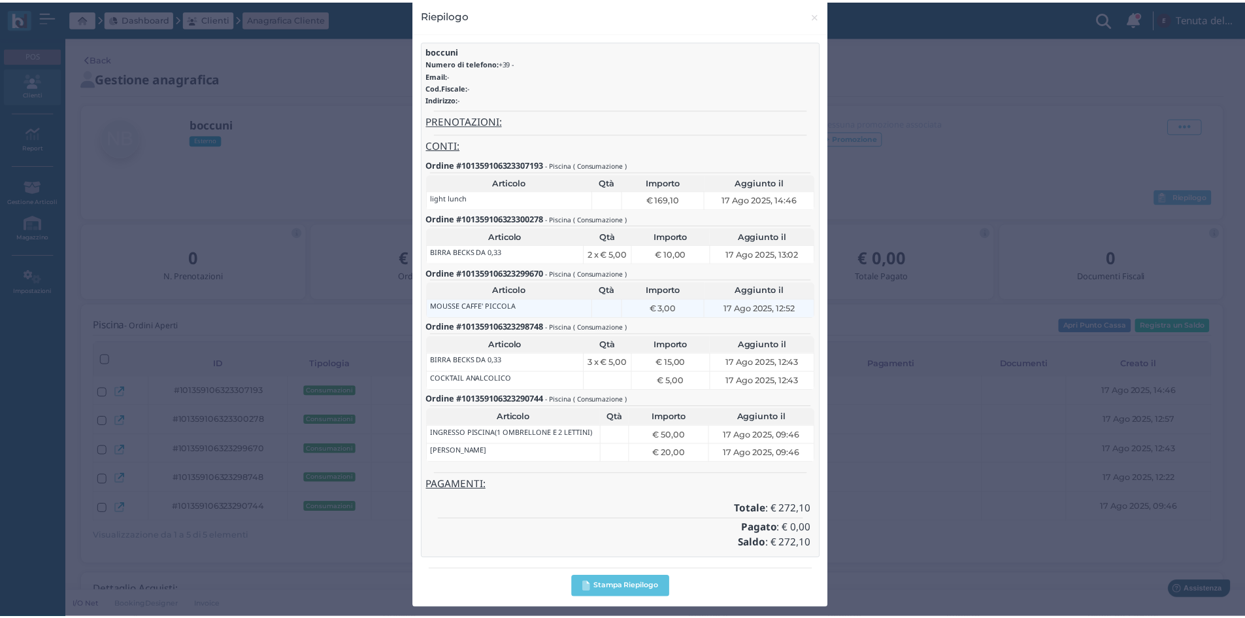
scroll to position [27, 0]
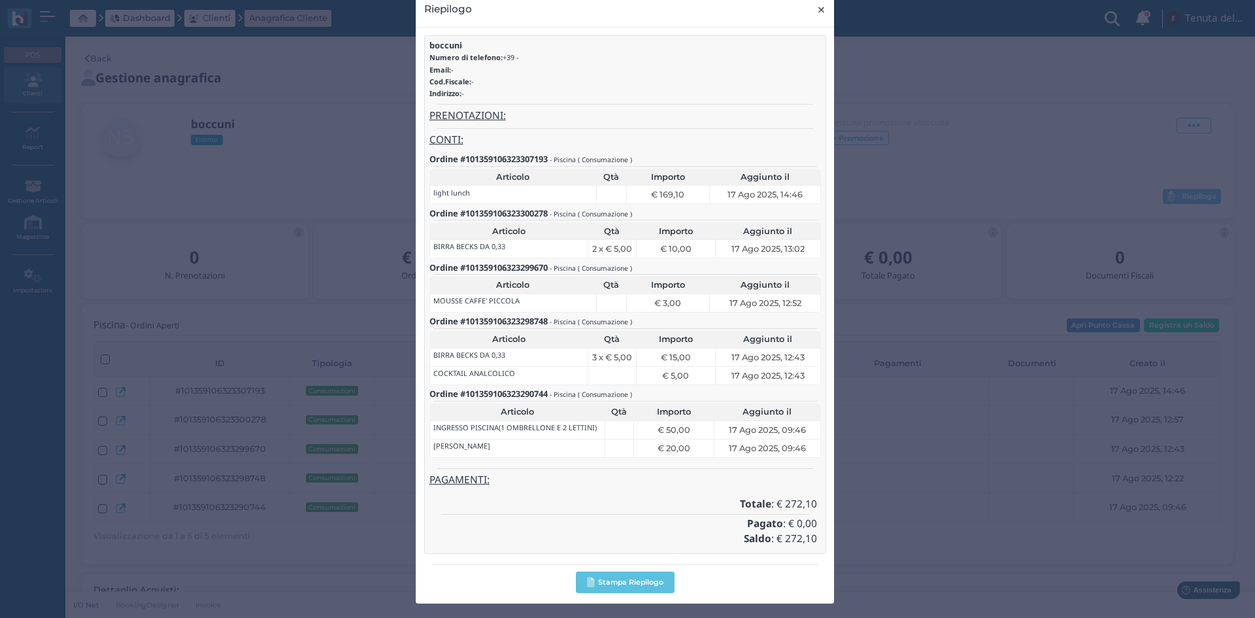
click at [818, 12] on span "×" at bounding box center [821, 9] width 10 height 17
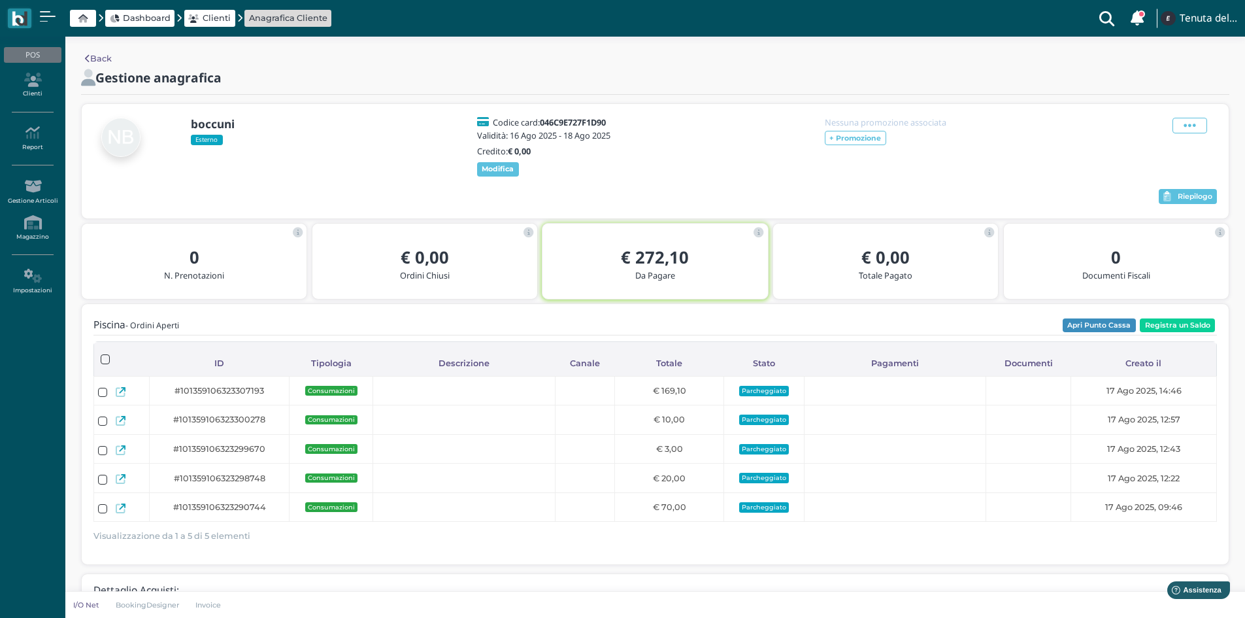
click at [135, 11] on span "Dashboard" at bounding box center [139, 18] width 69 height 17
click at [143, 23] on span "Dashboard" at bounding box center [147, 18] width 48 height 12
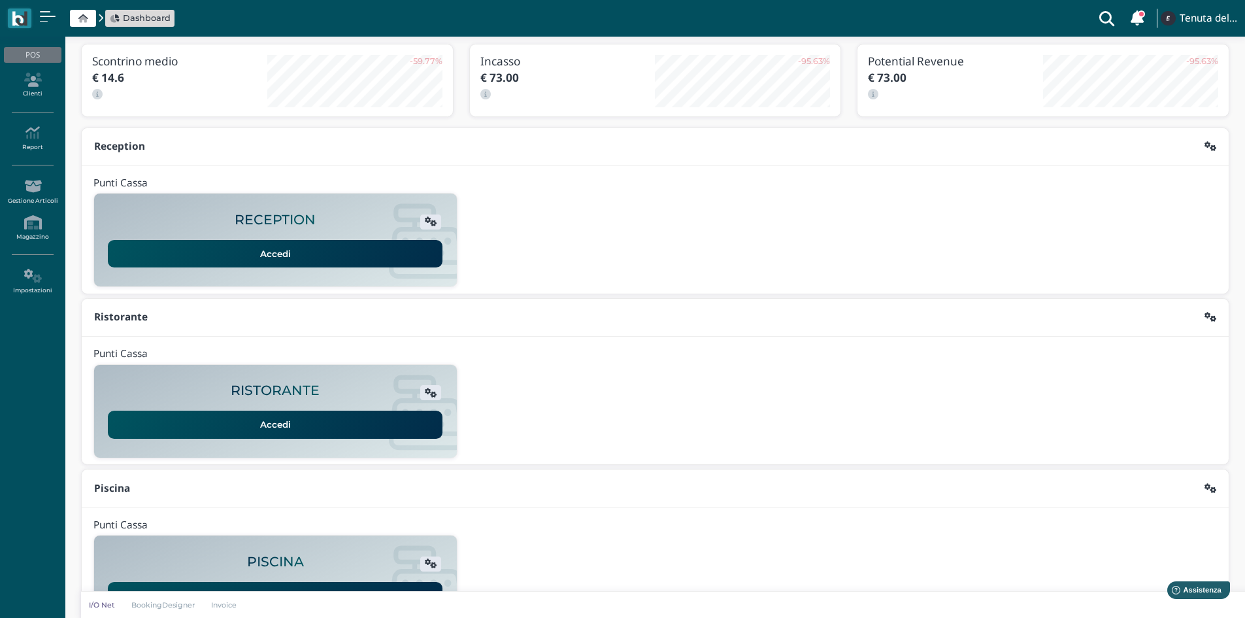
scroll to position [107, 0]
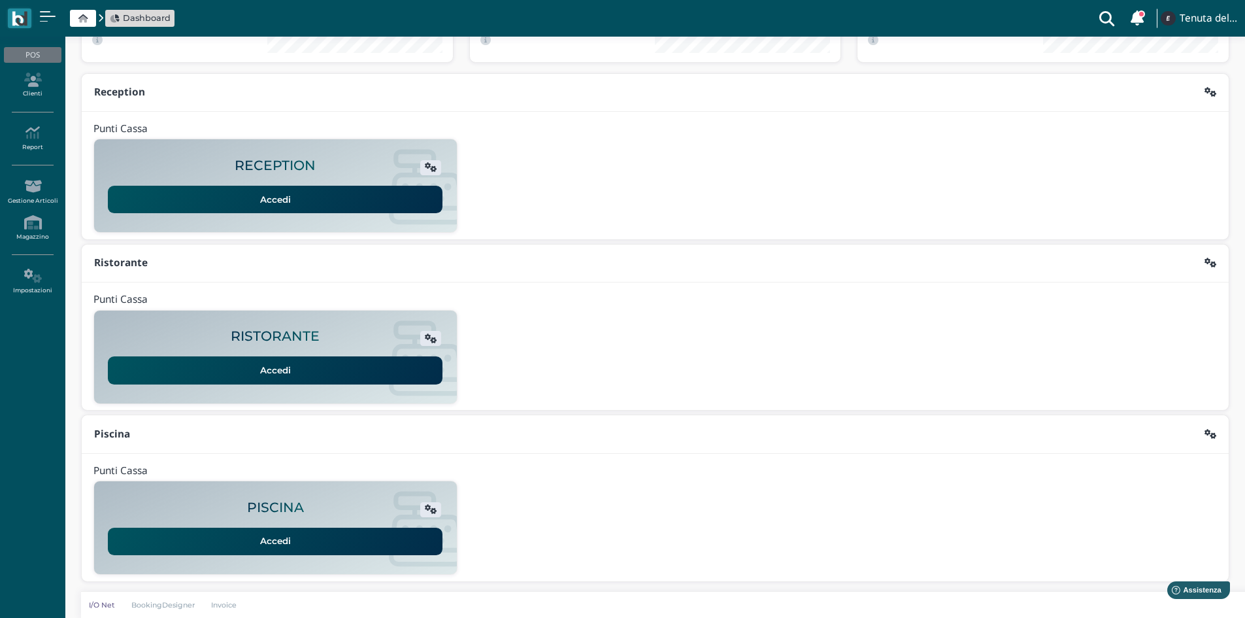
click at [316, 540] on link "Accedi" at bounding box center [275, 540] width 335 height 27
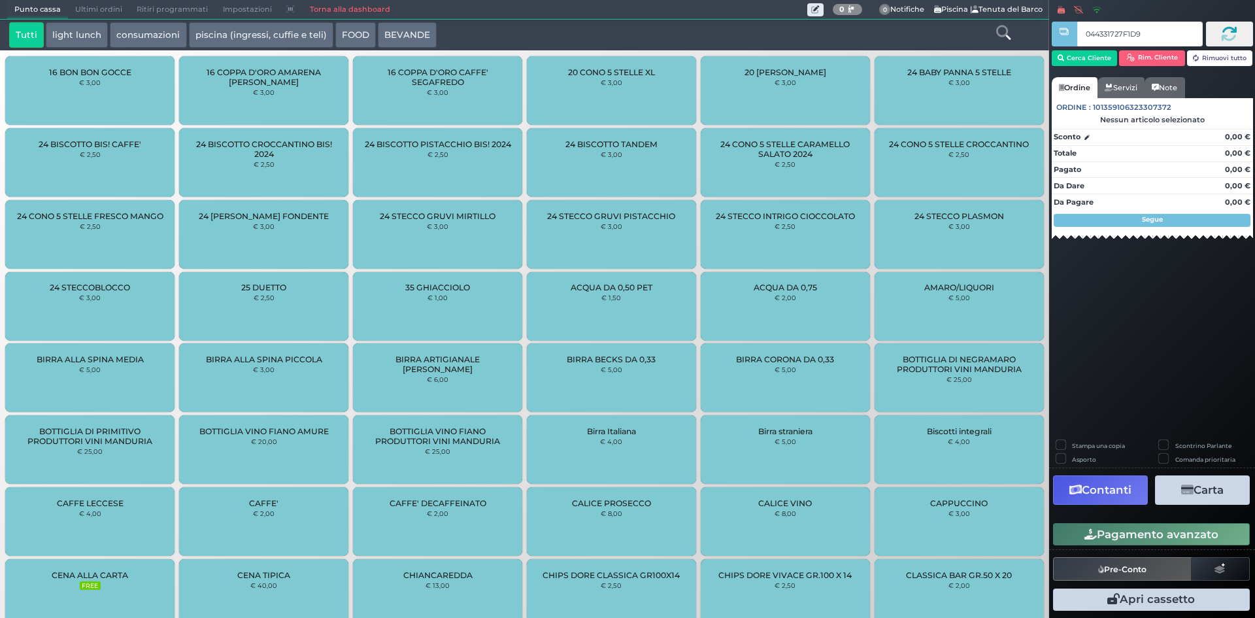
type input "044331727F1D95"
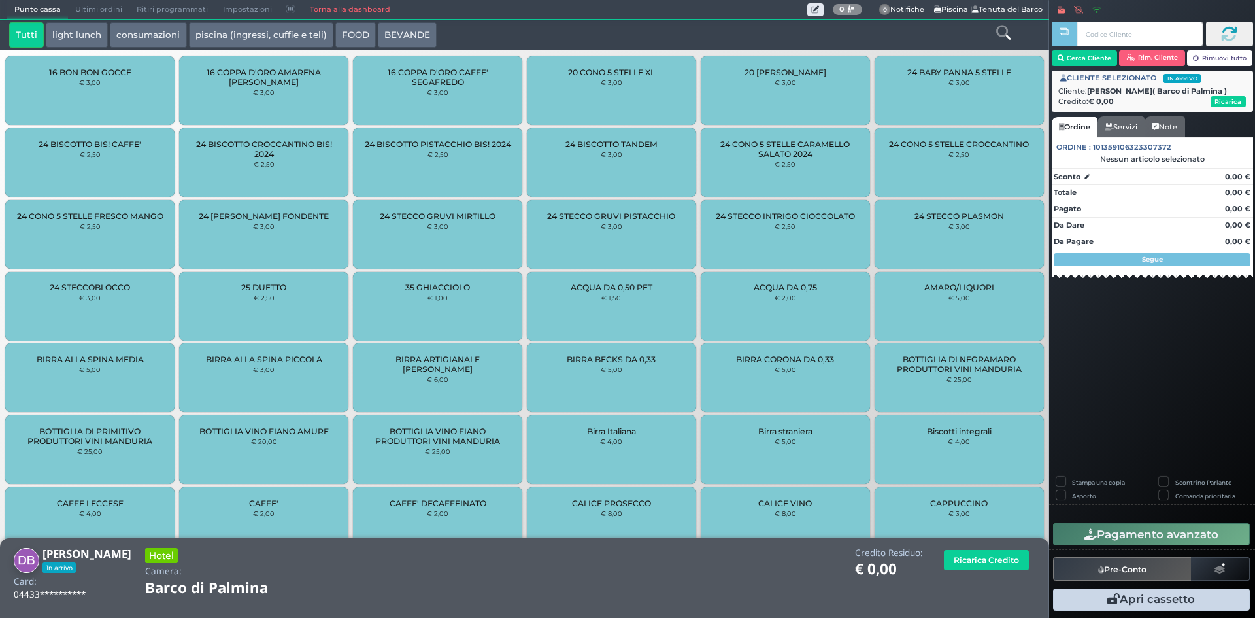
click at [329, 8] on link "Torna alla dashboard" at bounding box center [349, 10] width 95 height 18
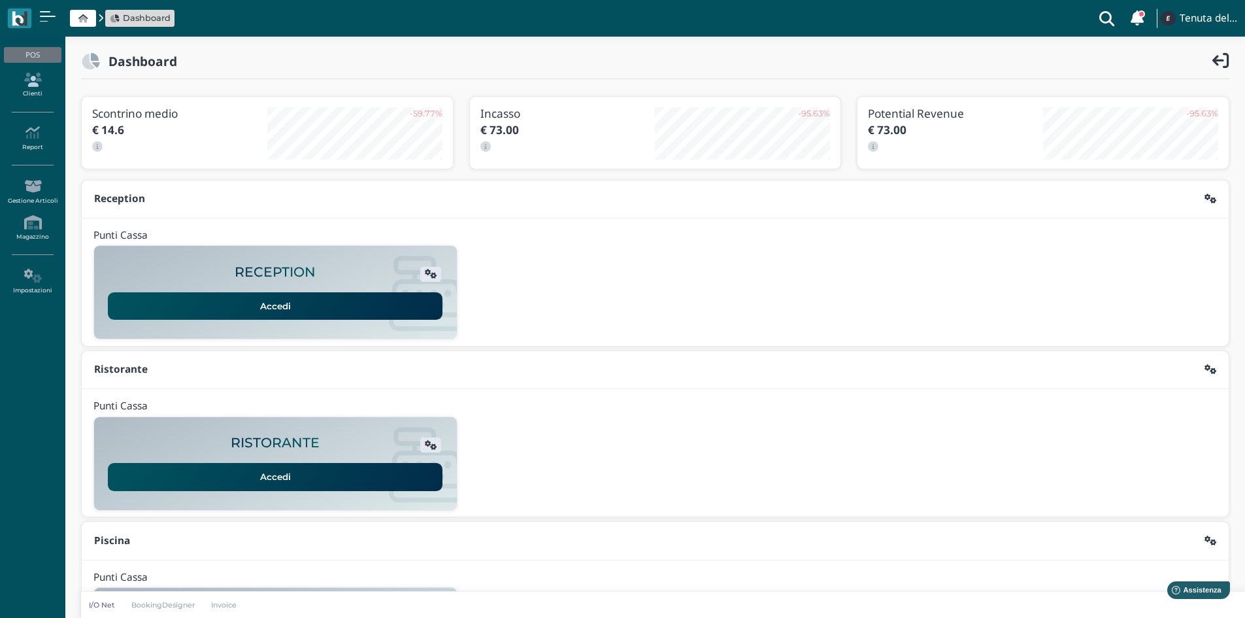
click at [29, 82] on icon at bounding box center [32, 80] width 57 height 14
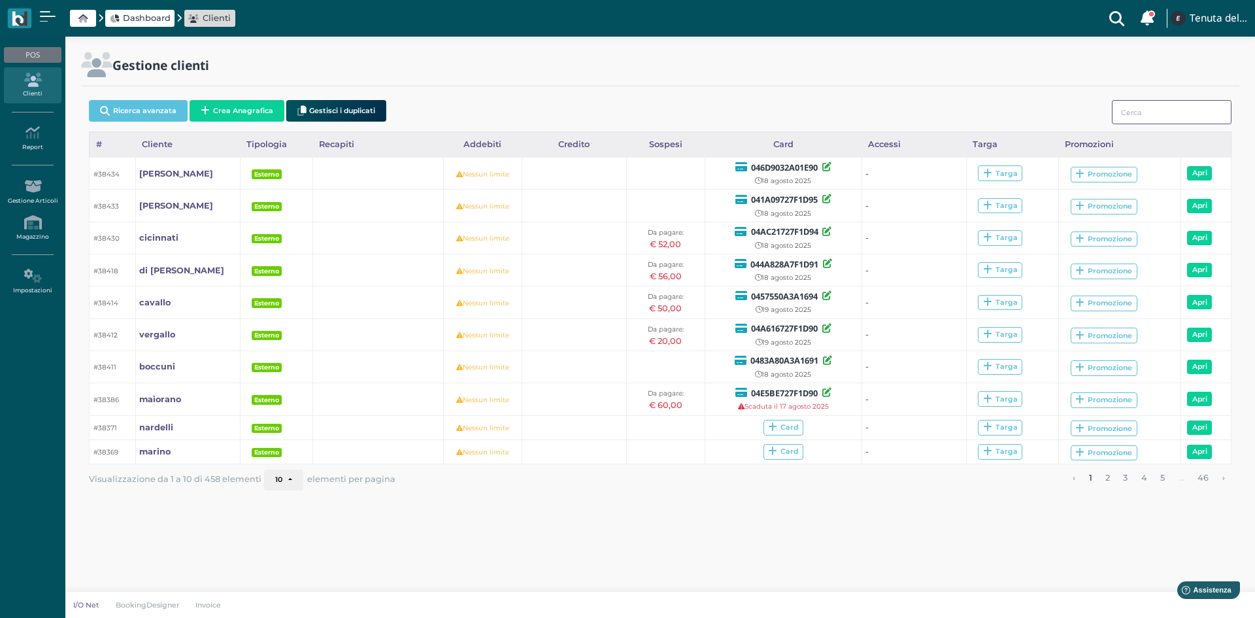
click at [1129, 113] on input "search" at bounding box center [1172, 112] width 120 height 24
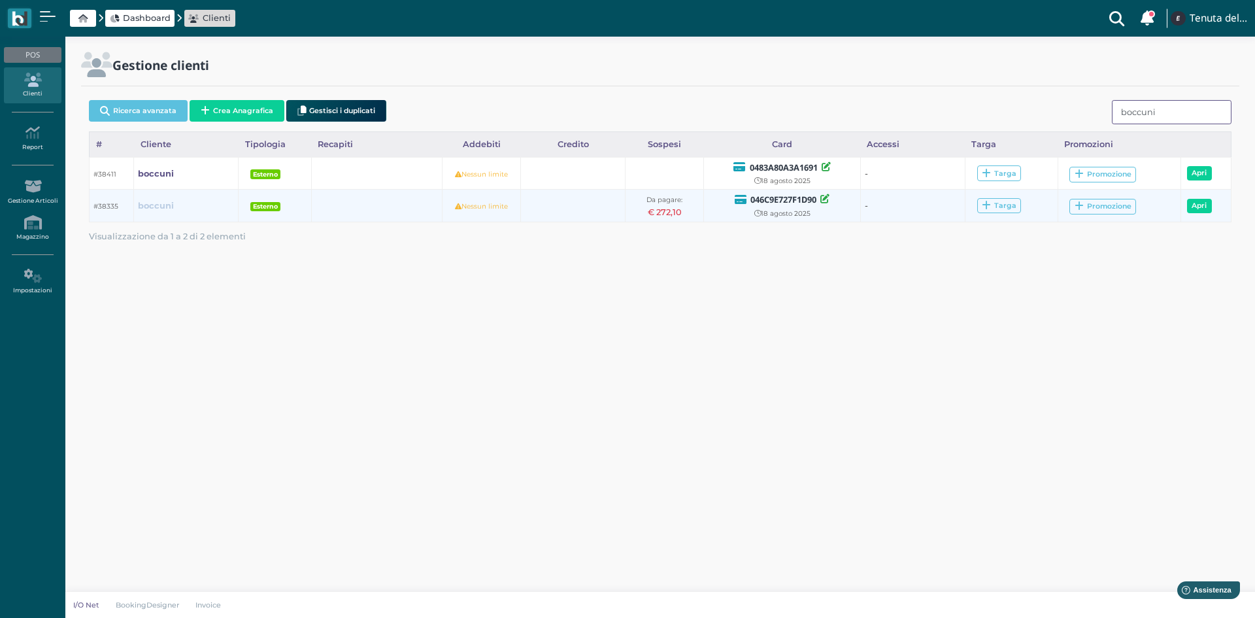
type input "boccuni"
click at [149, 209] on b "boccuni" at bounding box center [156, 206] width 36 height 10
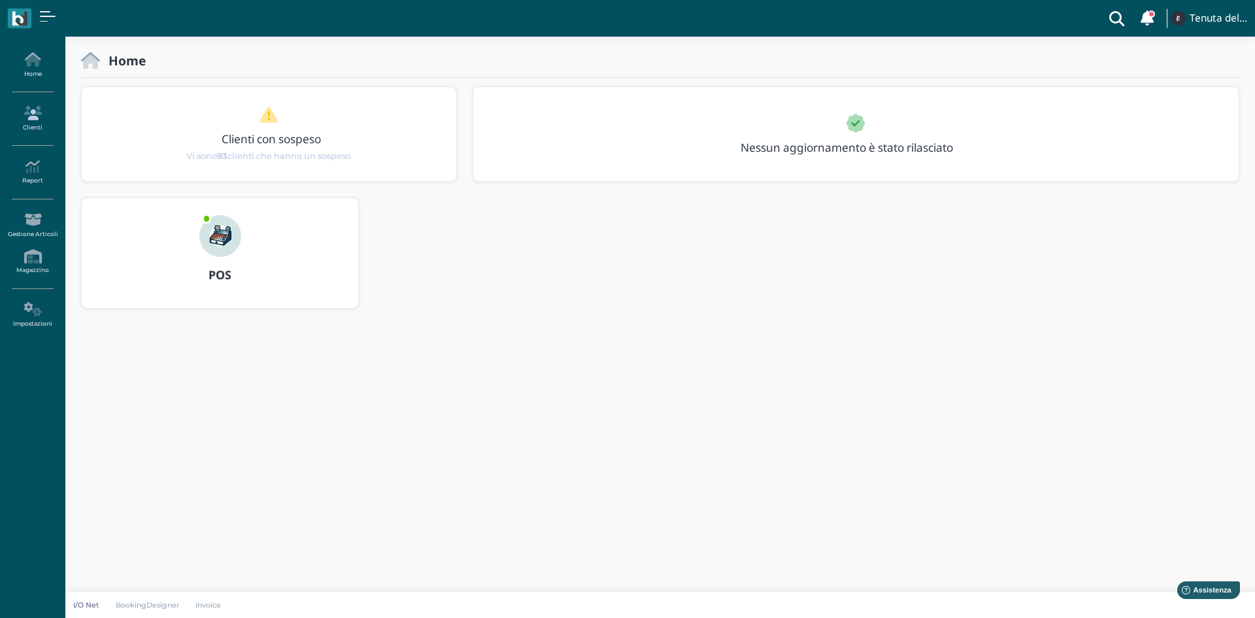
click at [24, 120] on link "Clienti" at bounding box center [32, 119] width 57 height 36
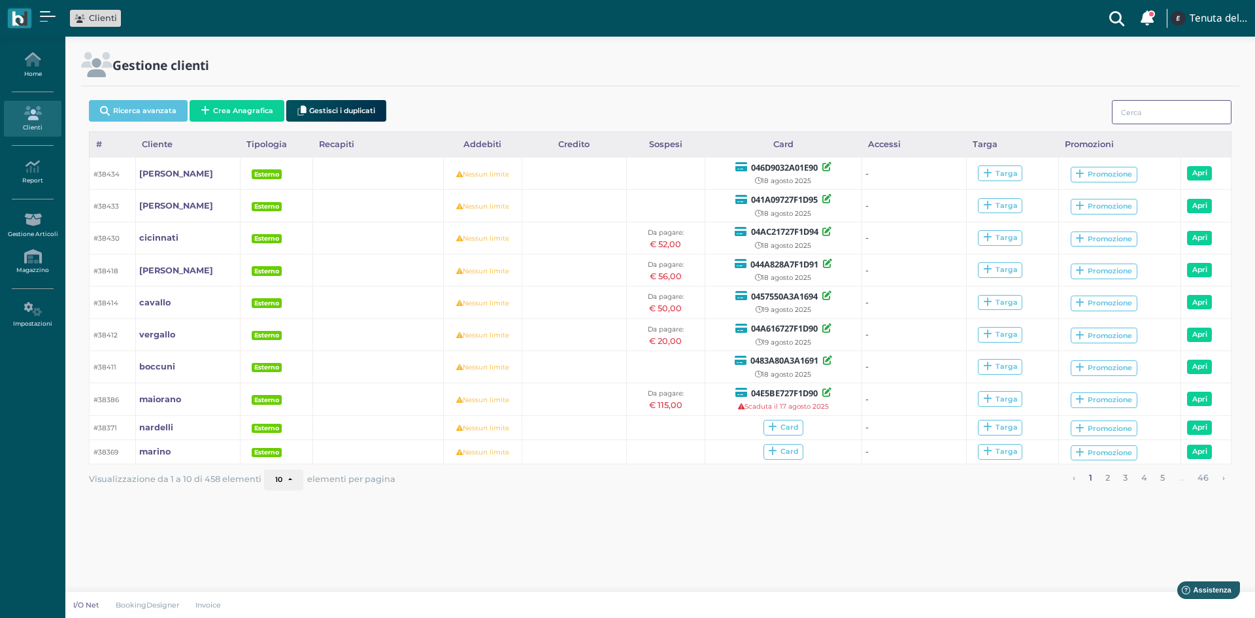
click at [1196, 118] on input "search" at bounding box center [1172, 112] width 120 height 24
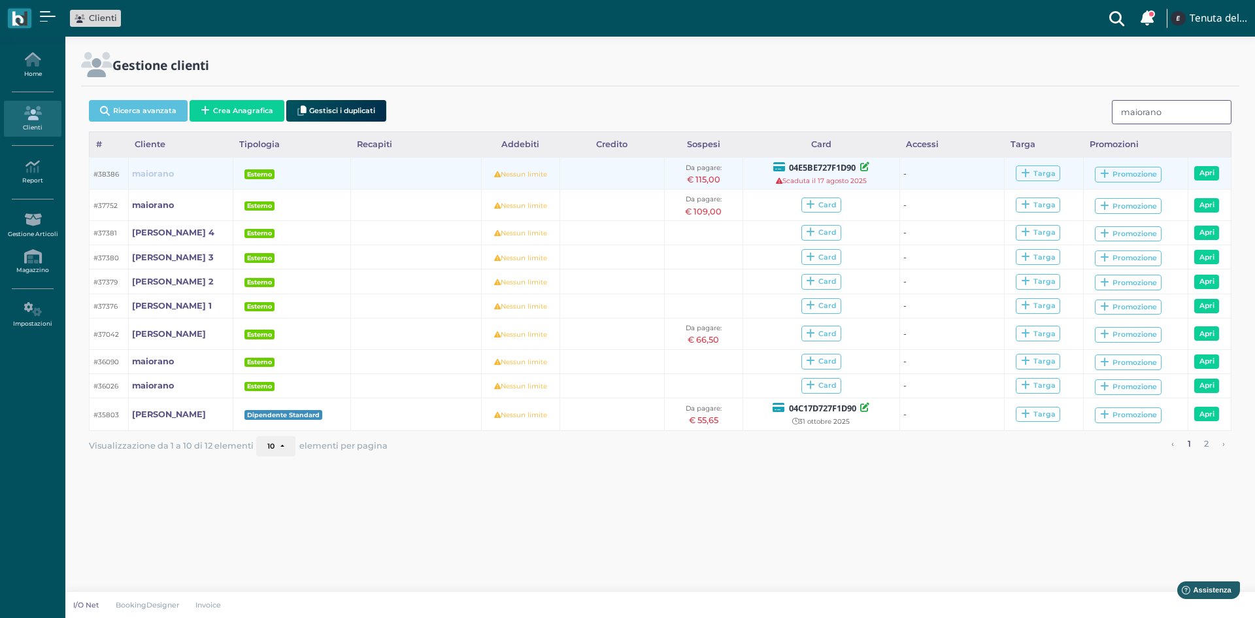
type input "maiorano"
click at [156, 176] on b "maiorano" at bounding box center [153, 174] width 42 height 10
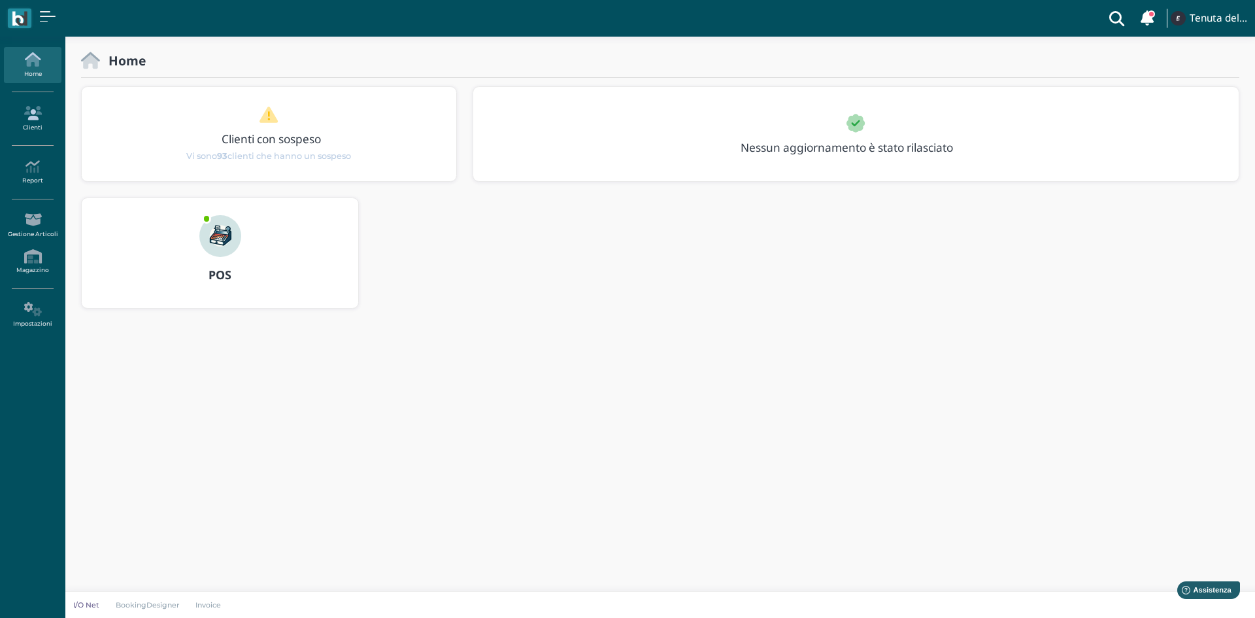
click at [41, 106] on icon at bounding box center [32, 113] width 57 height 14
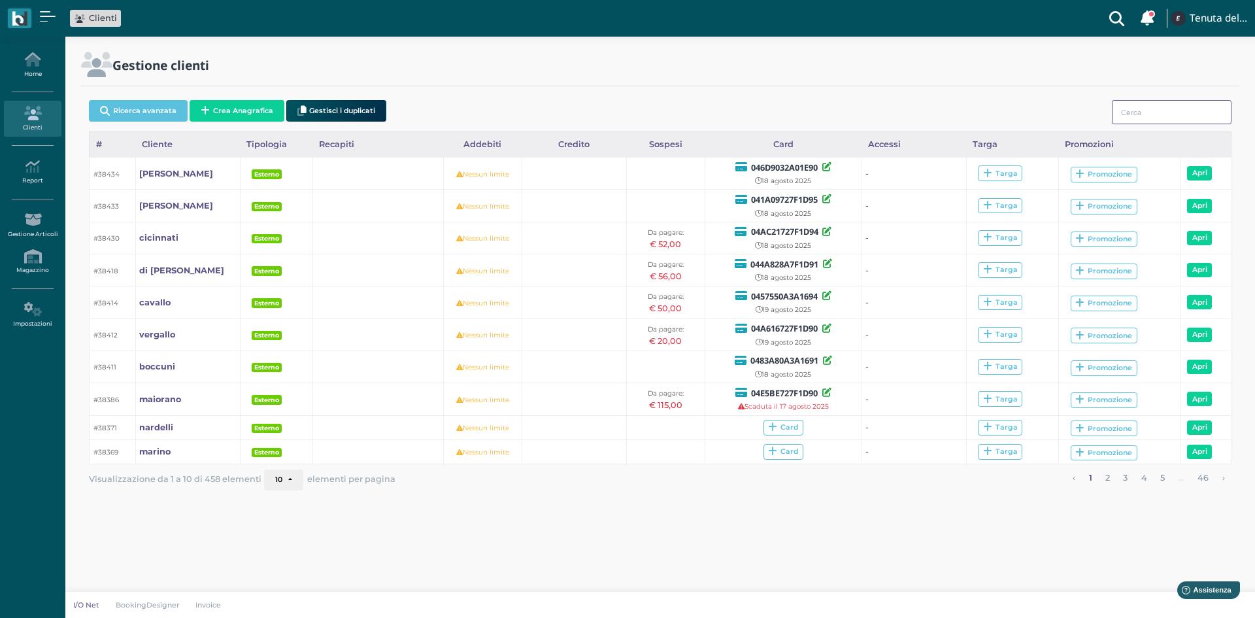
click at [1154, 107] on input "search" at bounding box center [1172, 112] width 120 height 24
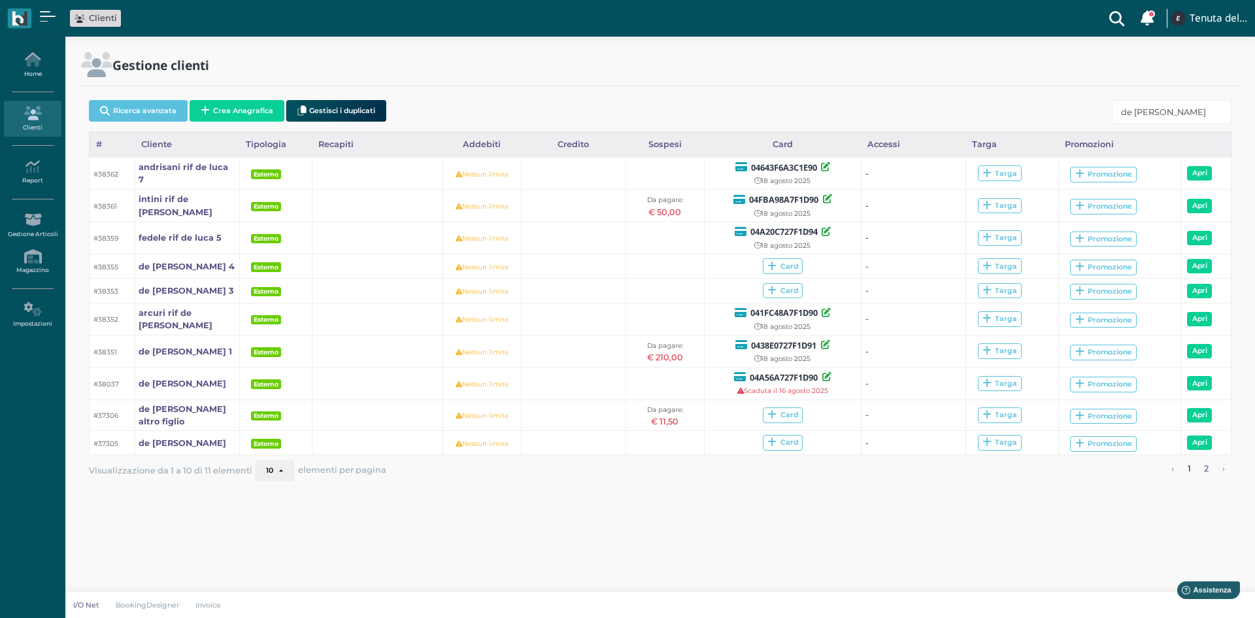
click at [1208, 471] on link "2" at bounding box center [1206, 468] width 13 height 17
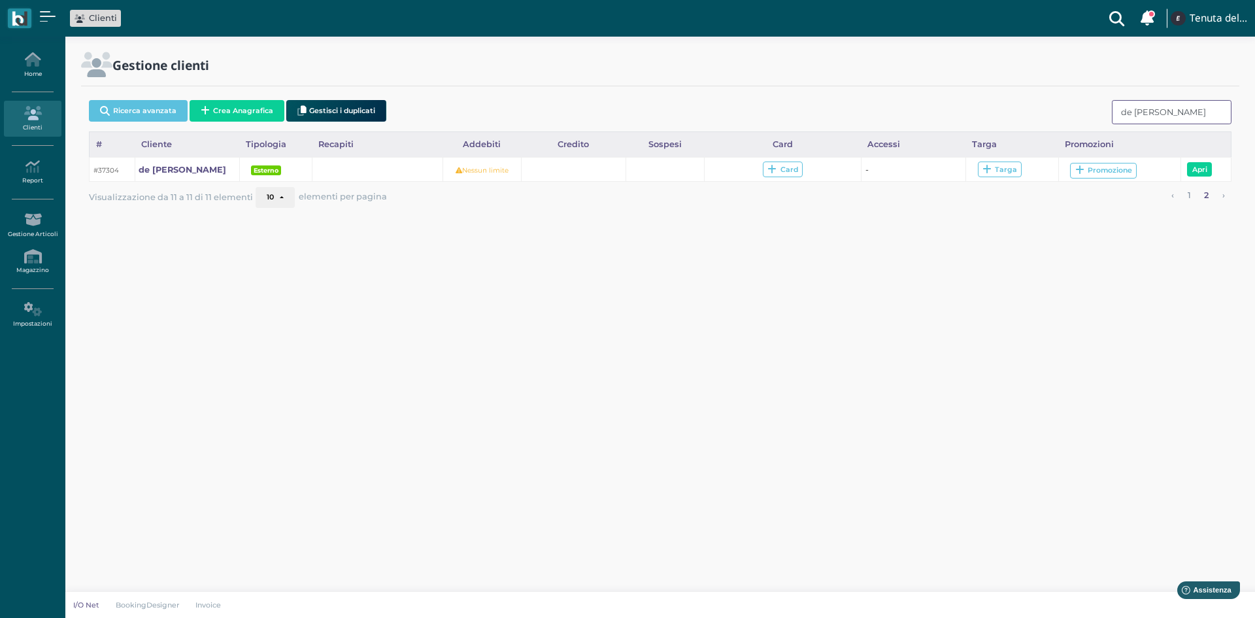
drag, startPoint x: 1152, startPoint y: 109, endPoint x: 1041, endPoint y: 125, distance: 112.3
click at [1041, 125] on div "Ricerca avanzata Crea Anagrafica Gestisci i duplicati de luca" at bounding box center [660, 113] width 1143 height 37
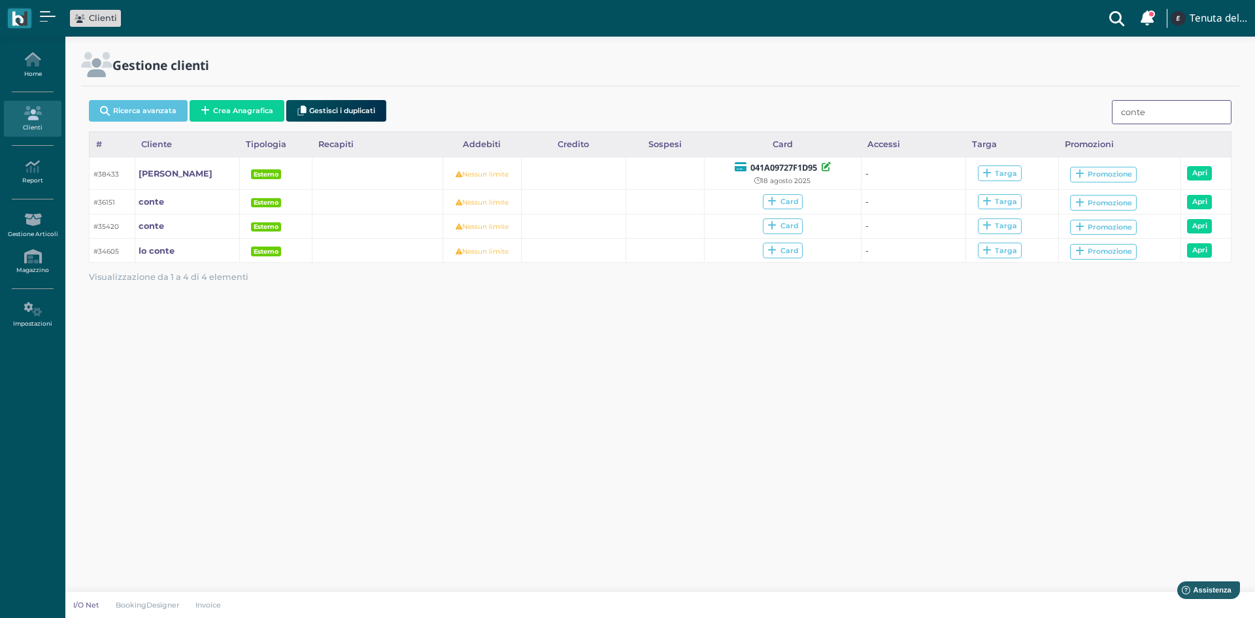
drag, startPoint x: 1180, startPoint y: 110, endPoint x: 1039, endPoint y: 130, distance: 142.5
click at [1039, 130] on div "Ricerca avanzata Crea Anagrafica Gestisci i duplicati conte" at bounding box center [660, 113] width 1143 height 37
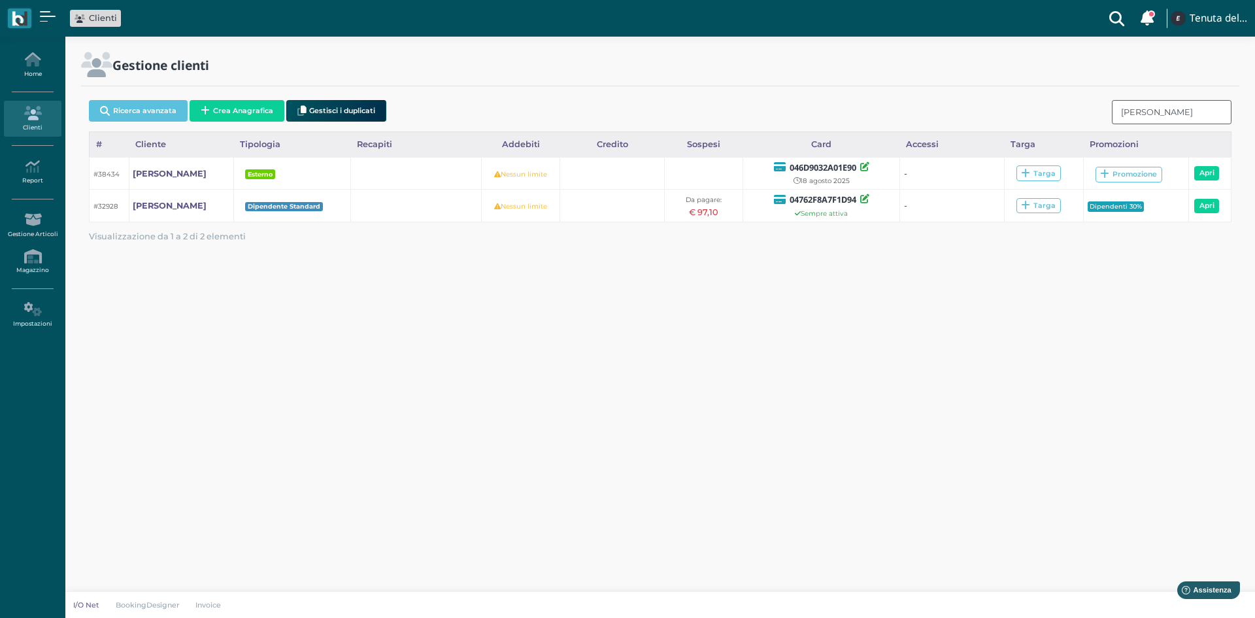
type input "marra"
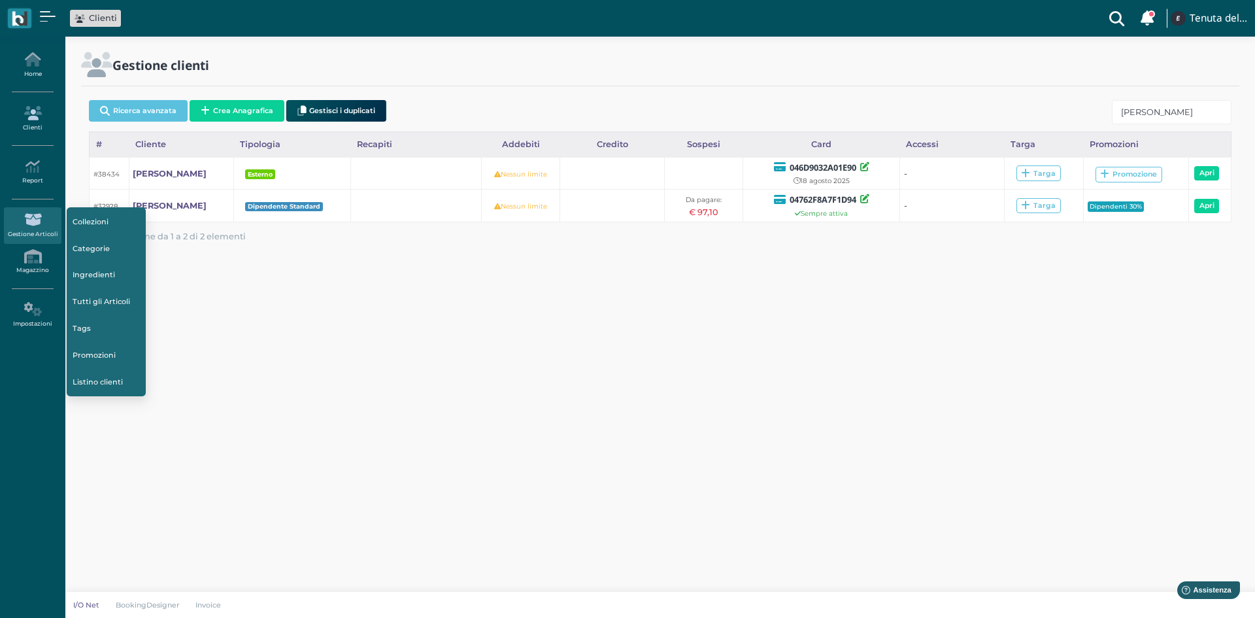
click at [19, 105] on link "Clienti" at bounding box center [32, 119] width 57 height 36
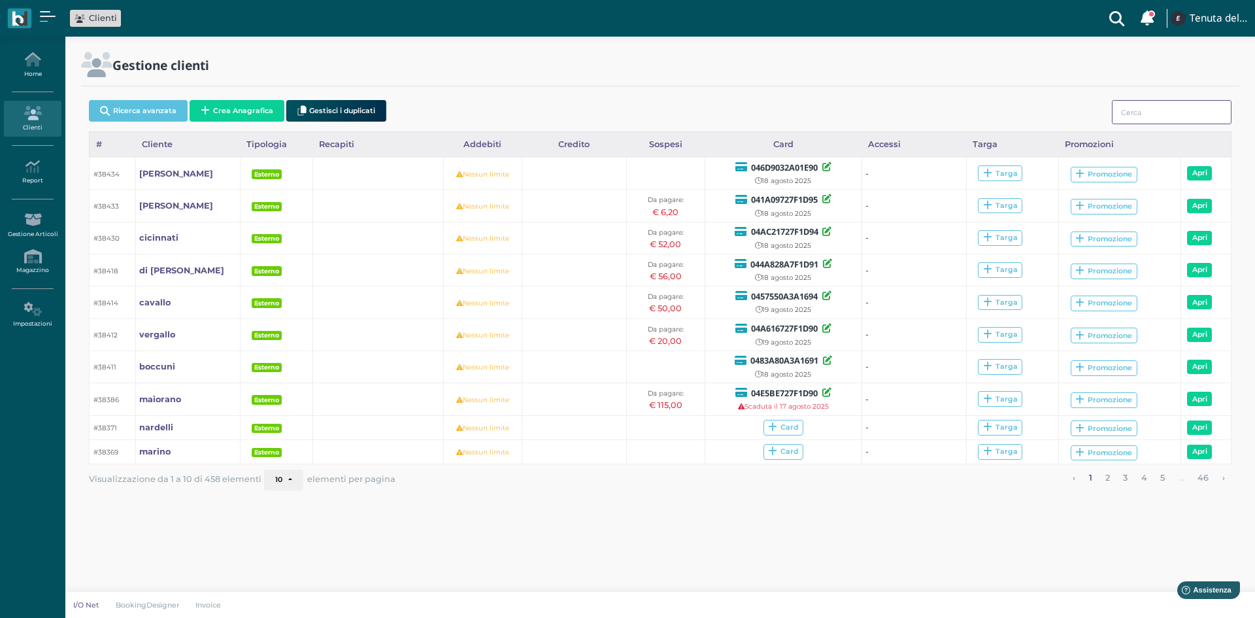
click at [1150, 110] on input "search" at bounding box center [1172, 112] width 120 height 24
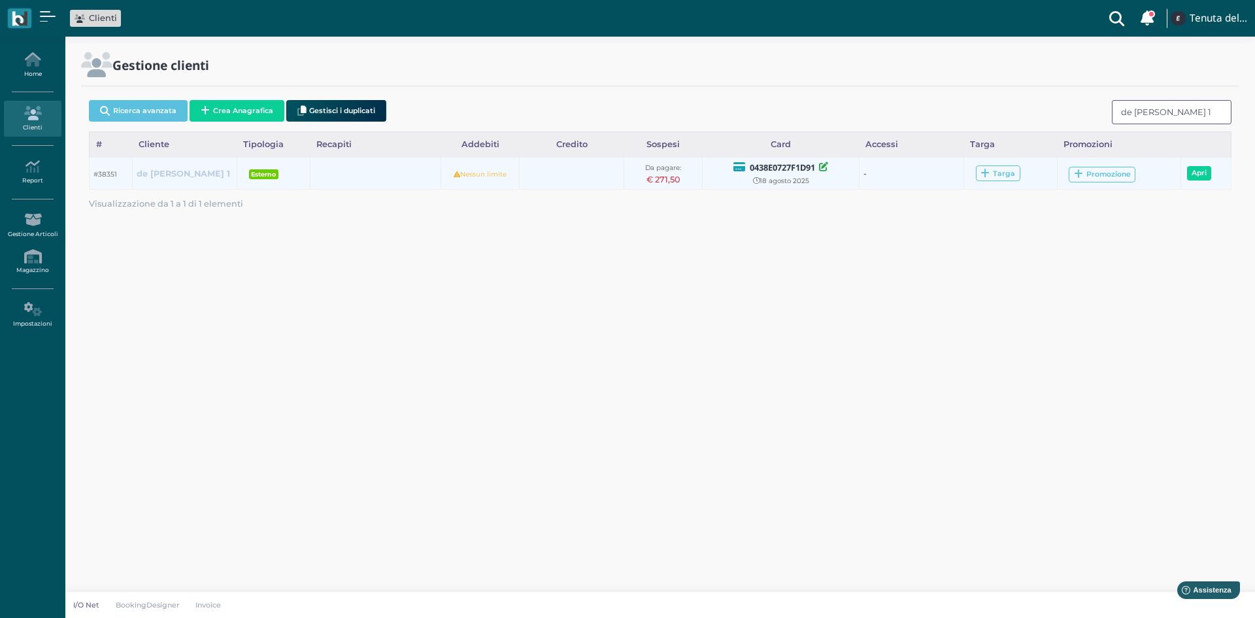
type input "de luca 1"
click at [157, 170] on b "de luca 1" at bounding box center [183, 174] width 93 height 10
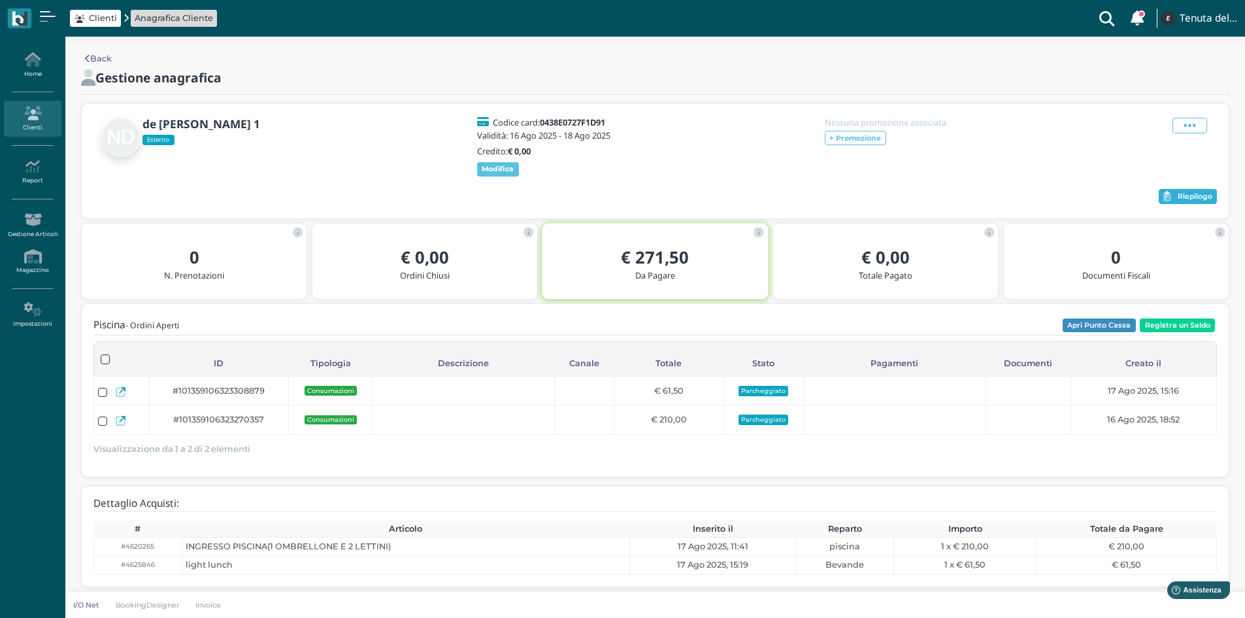
click at [1193, 201] on span "Riepilogo" at bounding box center [1195, 196] width 35 height 9
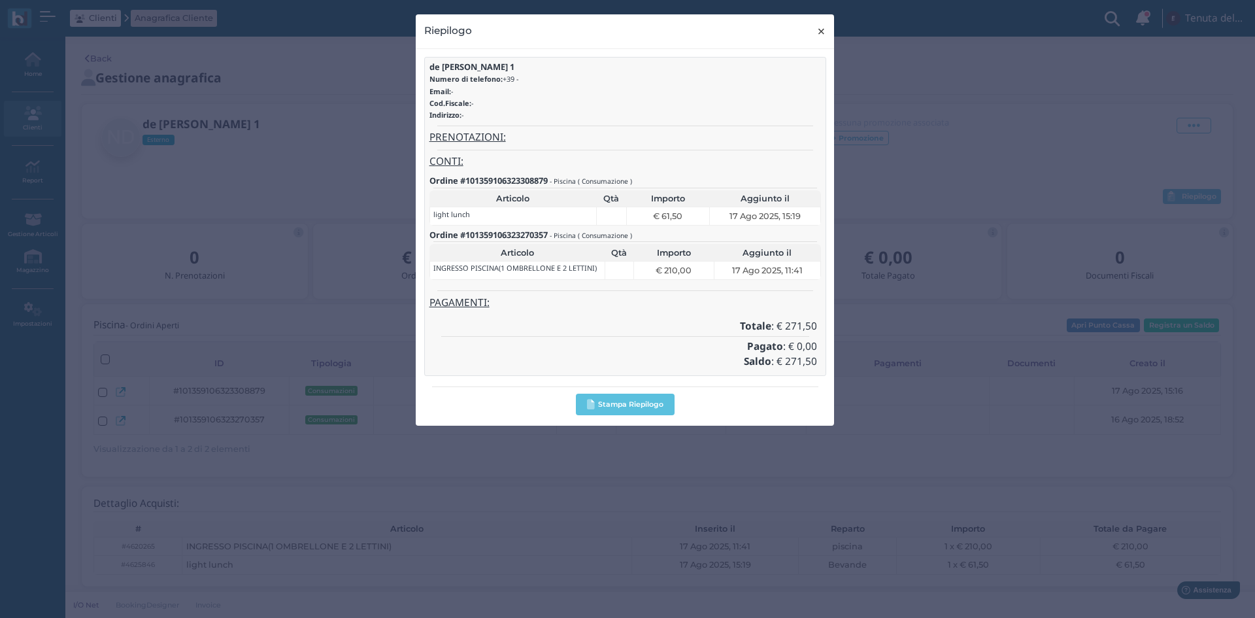
click at [820, 33] on span "×" at bounding box center [821, 31] width 10 height 17
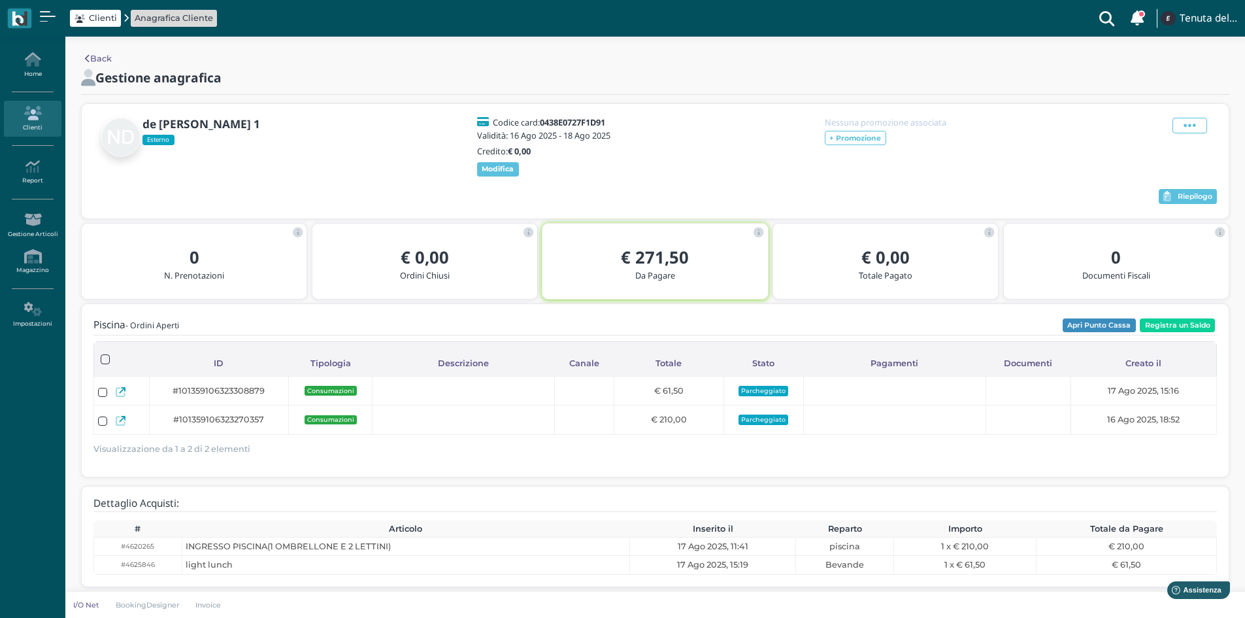
click at [35, 116] on icon at bounding box center [32, 113] width 57 height 14
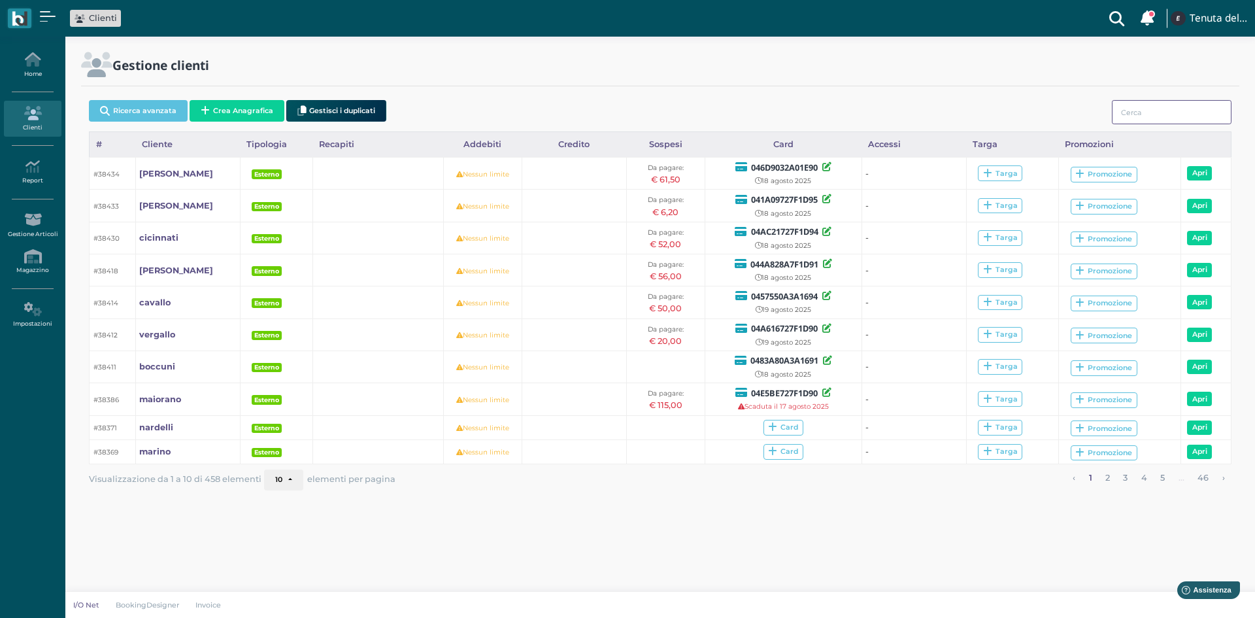
click at [1159, 119] on input "search" at bounding box center [1172, 112] width 120 height 24
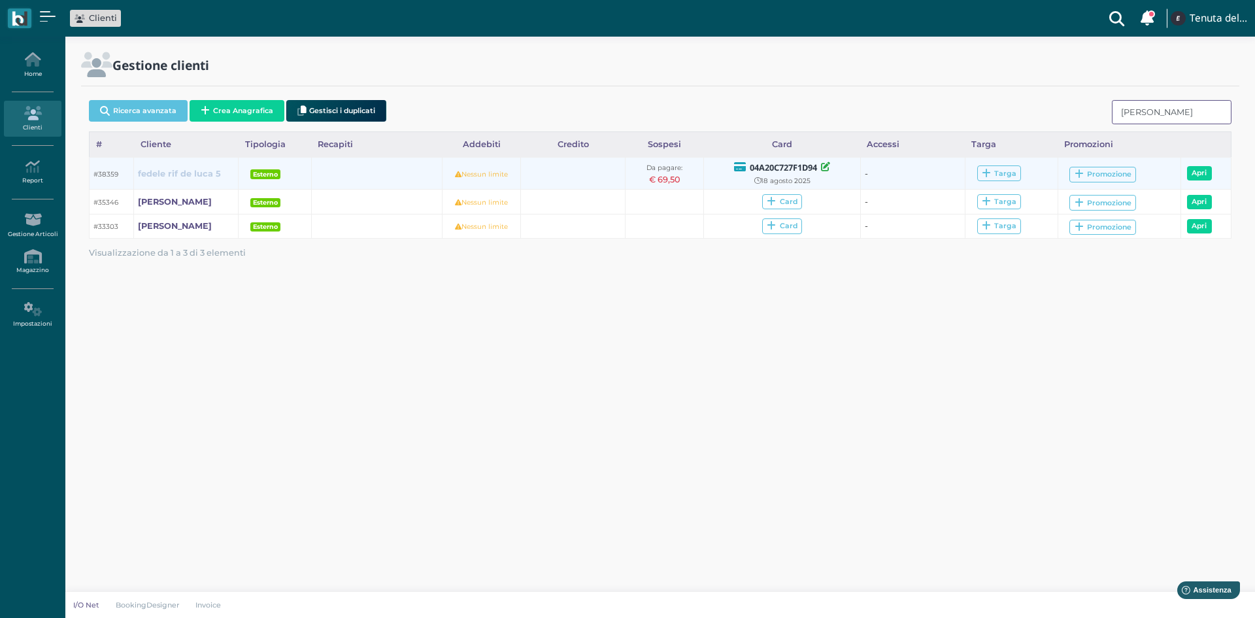
type input "fedele"
click at [163, 173] on b "fedele rif de luca 5" at bounding box center [179, 174] width 83 height 10
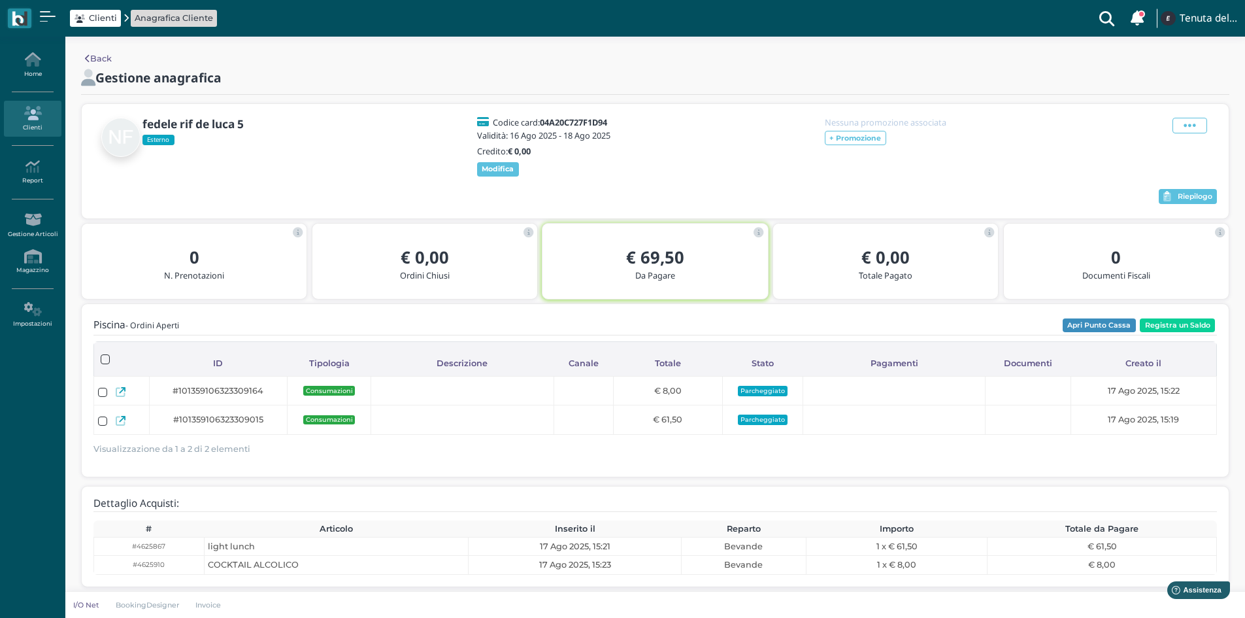
click at [35, 118] on icon at bounding box center [32, 113] width 57 height 14
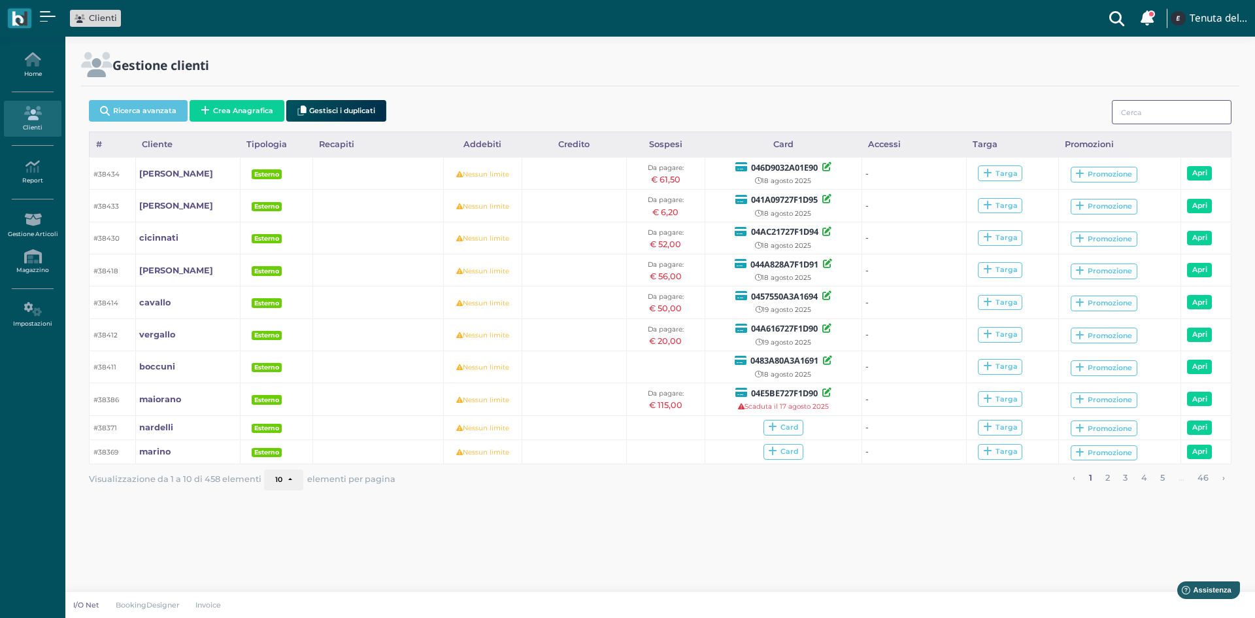
click at [1142, 118] on input "search" at bounding box center [1172, 112] width 120 height 24
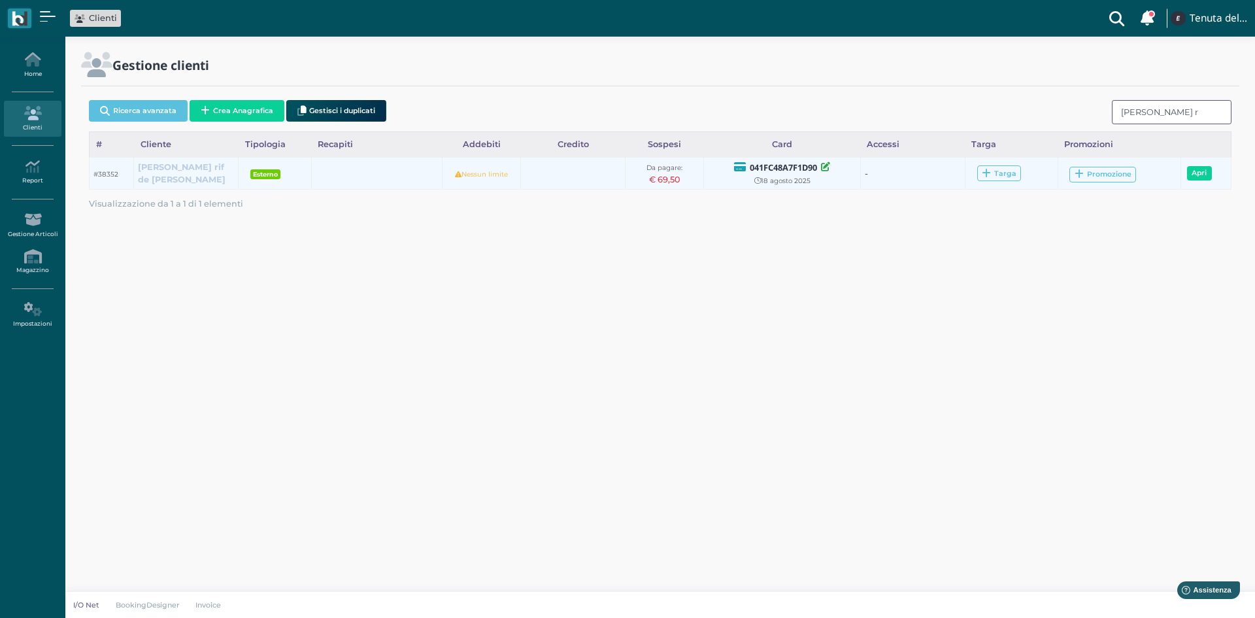
type input "arcuri r"
click at [171, 171] on b "arcuri rif de luca" at bounding box center [182, 173] width 88 height 22
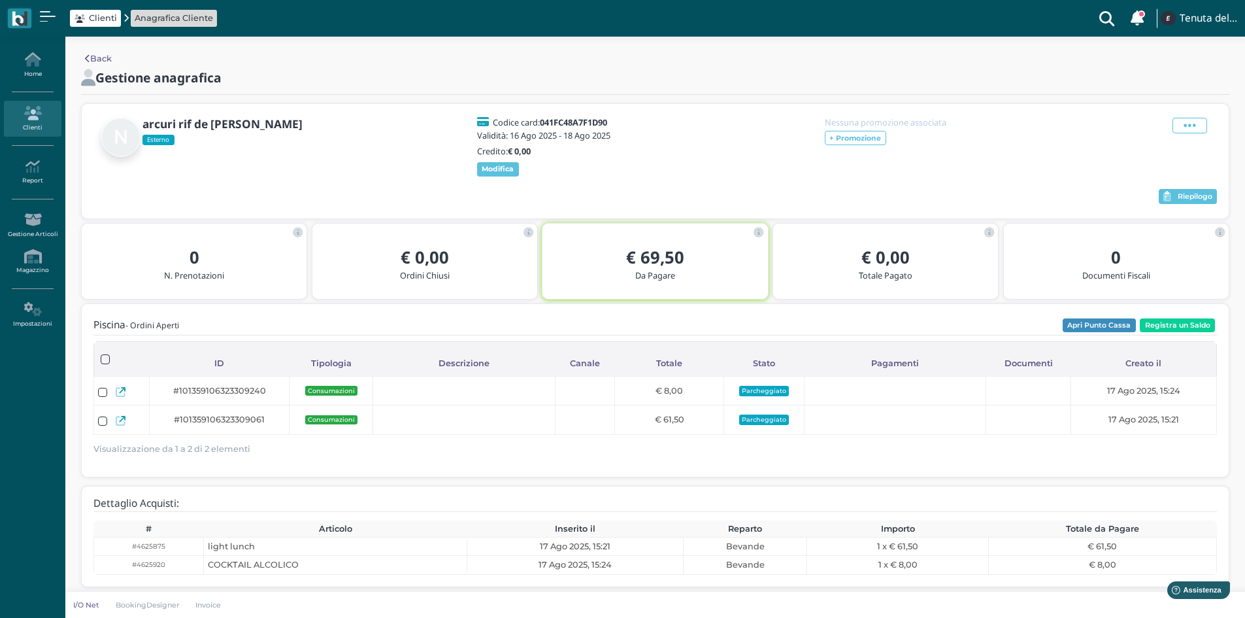
click at [43, 116] on icon at bounding box center [32, 113] width 57 height 14
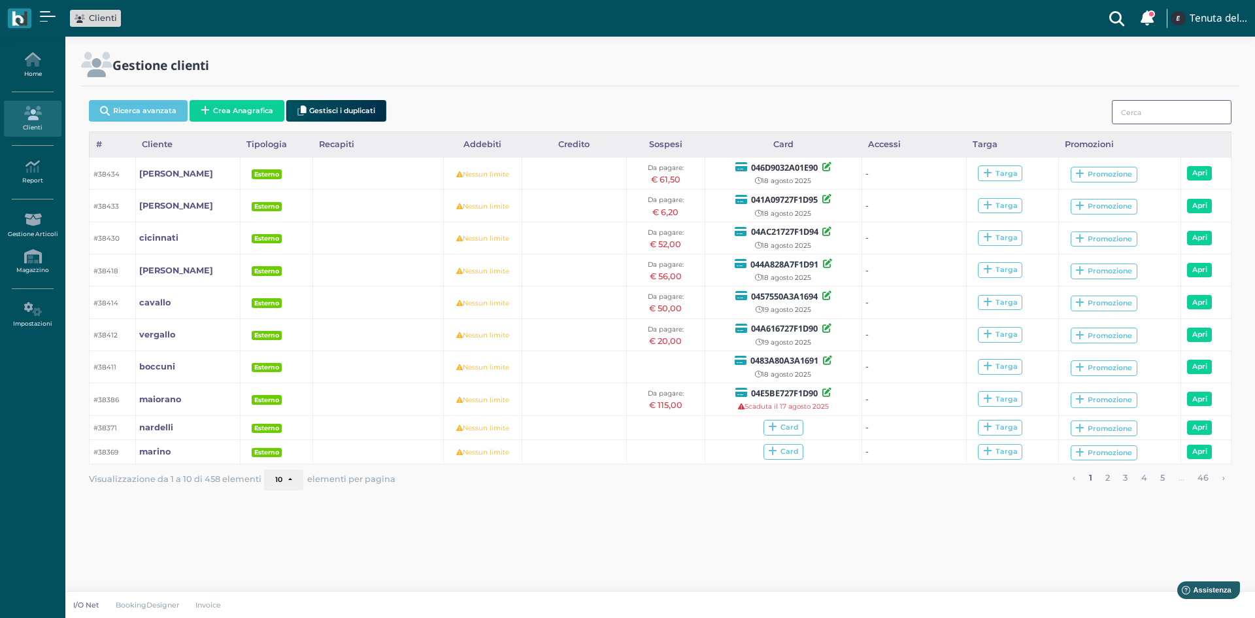
click at [1164, 108] on input "search" at bounding box center [1172, 112] width 120 height 24
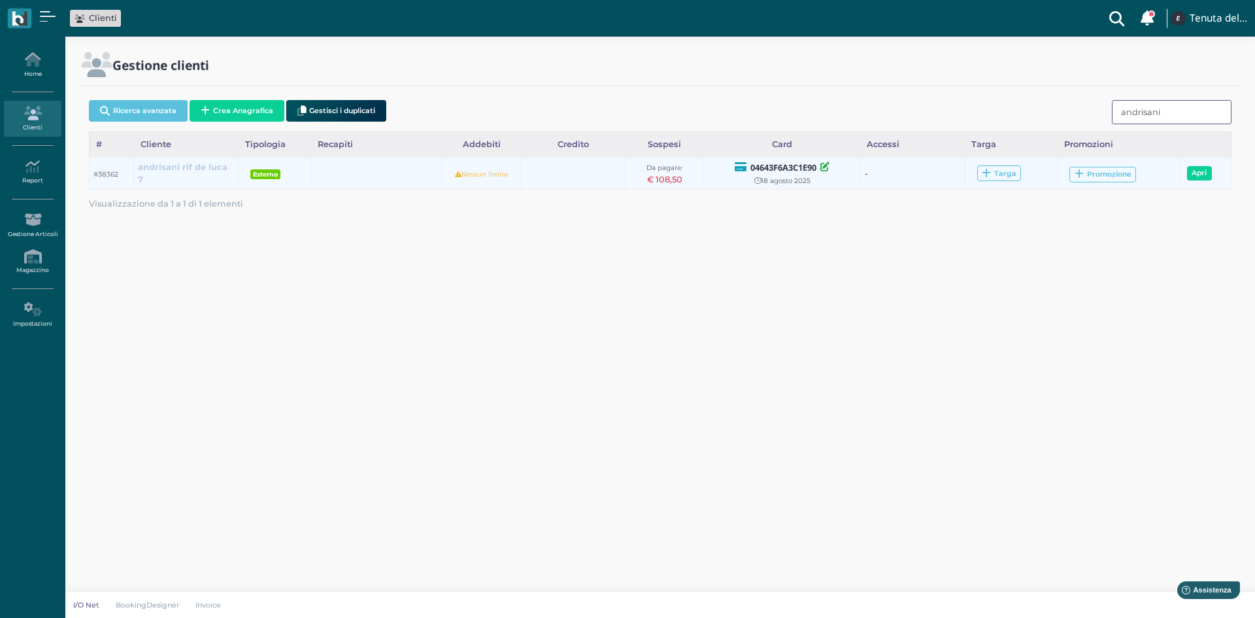
type input "andrisani"
click at [176, 173] on b "andrisani rif de luca 7" at bounding box center [183, 173] width 90 height 22
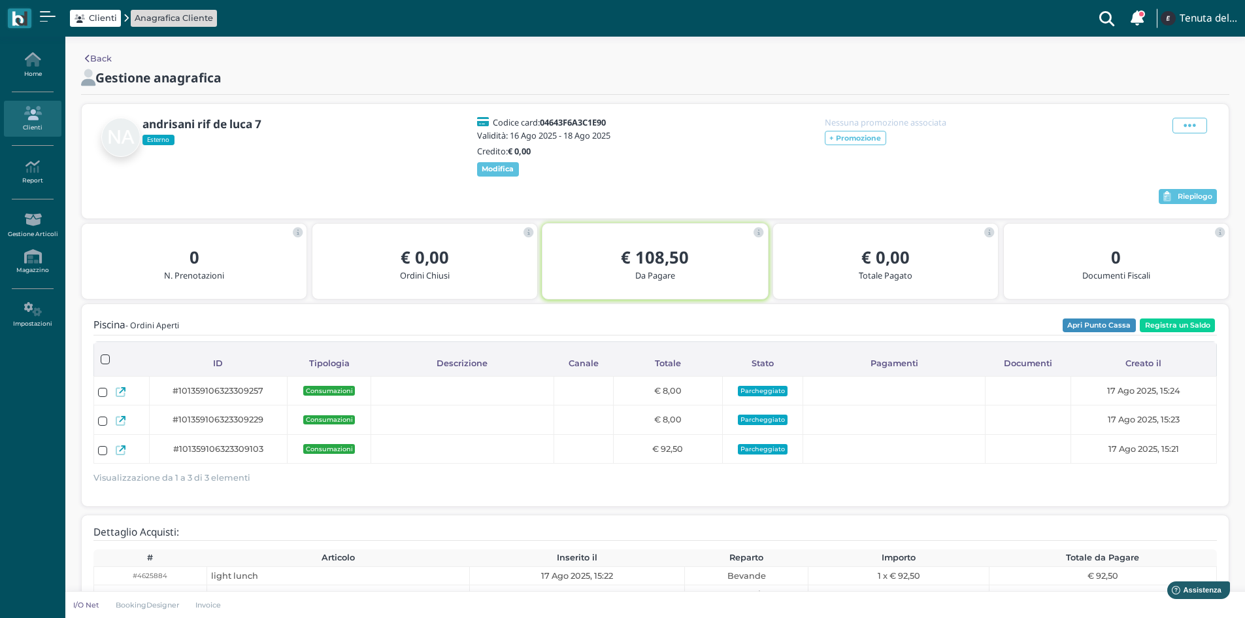
click at [39, 117] on icon at bounding box center [32, 113] width 57 height 14
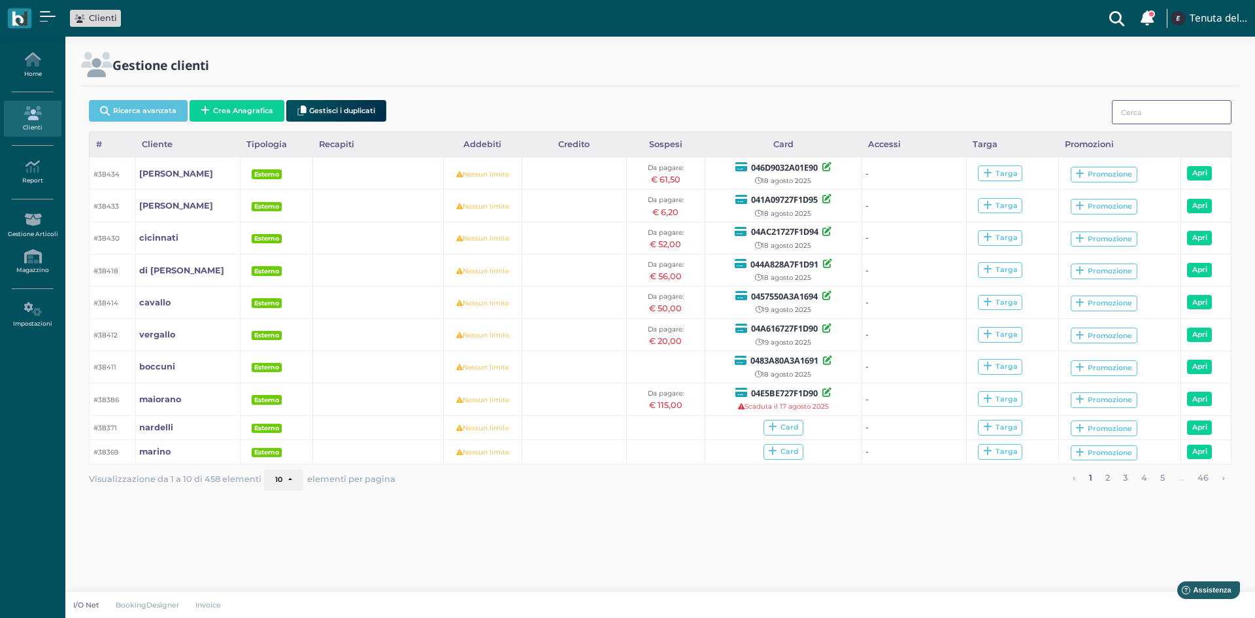
click at [1140, 112] on input "search" at bounding box center [1172, 112] width 120 height 24
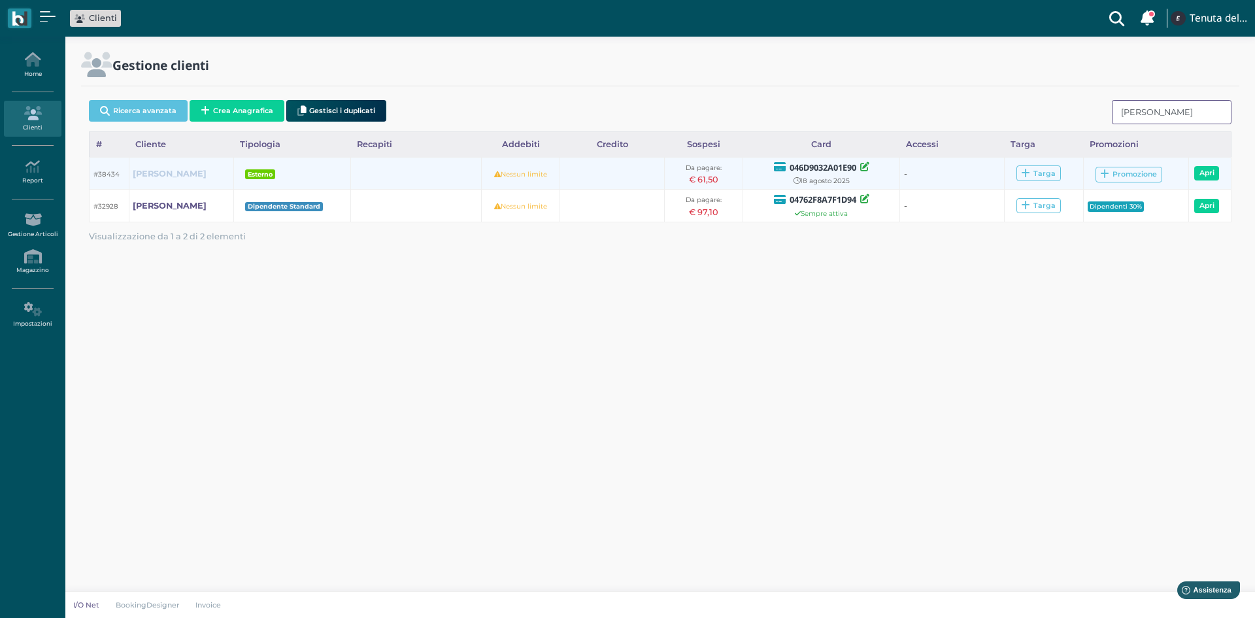
type input "[PERSON_NAME]"
click at [159, 169] on b "marra piero" at bounding box center [170, 174] width 74 height 10
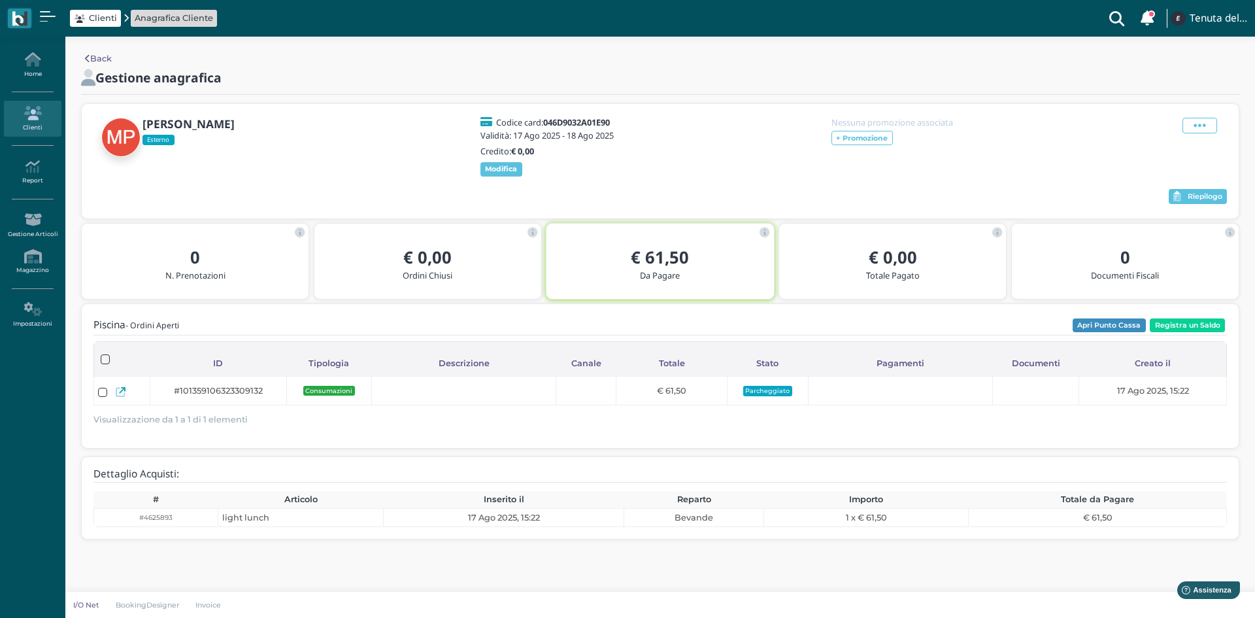
click at [31, 109] on icon at bounding box center [32, 113] width 57 height 14
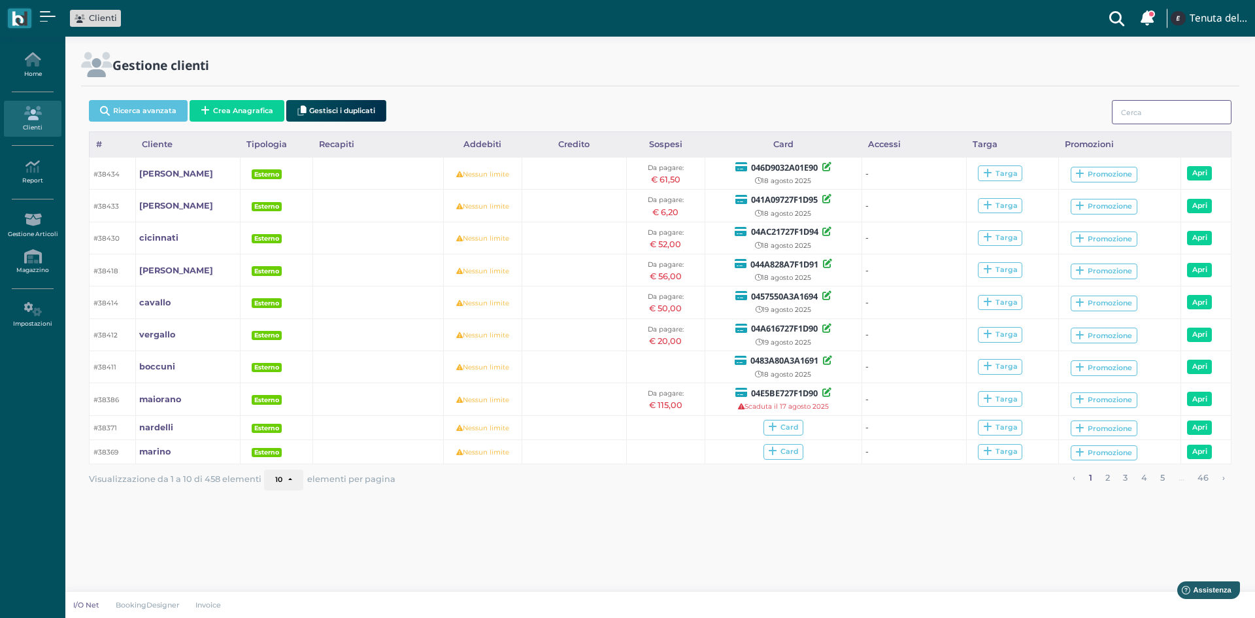
click at [1161, 115] on input "search" at bounding box center [1172, 112] width 120 height 24
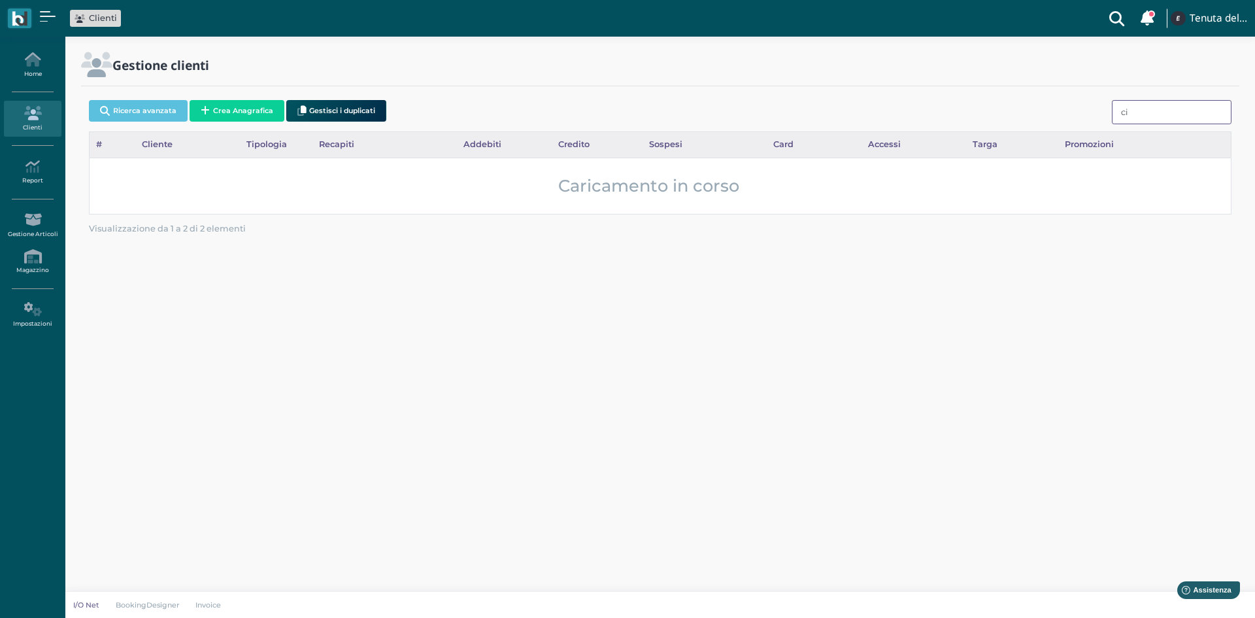
type input "c"
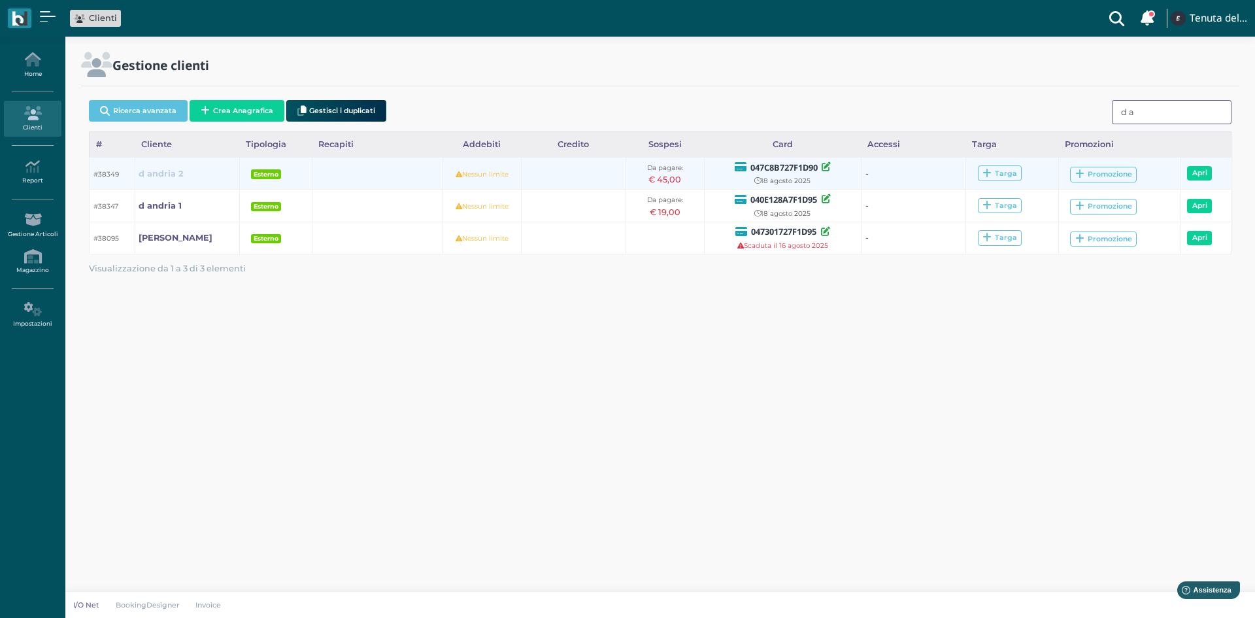
type input "d a"
click at [163, 169] on b "d andria 2" at bounding box center [161, 174] width 45 height 10
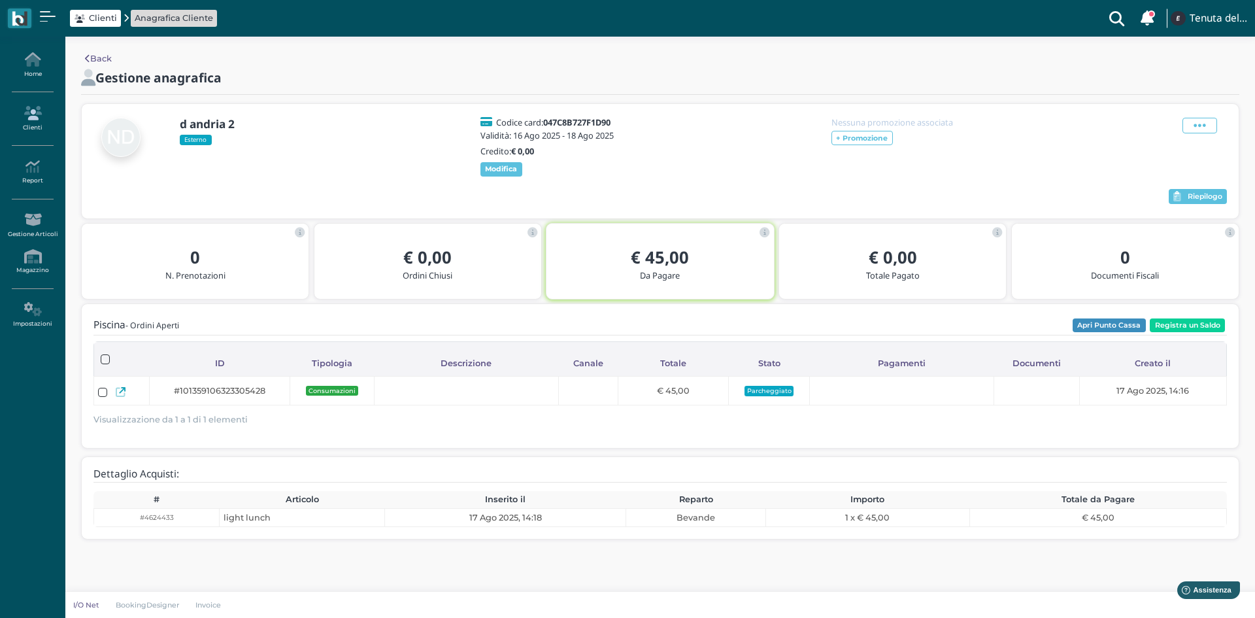
click at [33, 118] on icon at bounding box center [32, 113] width 57 height 14
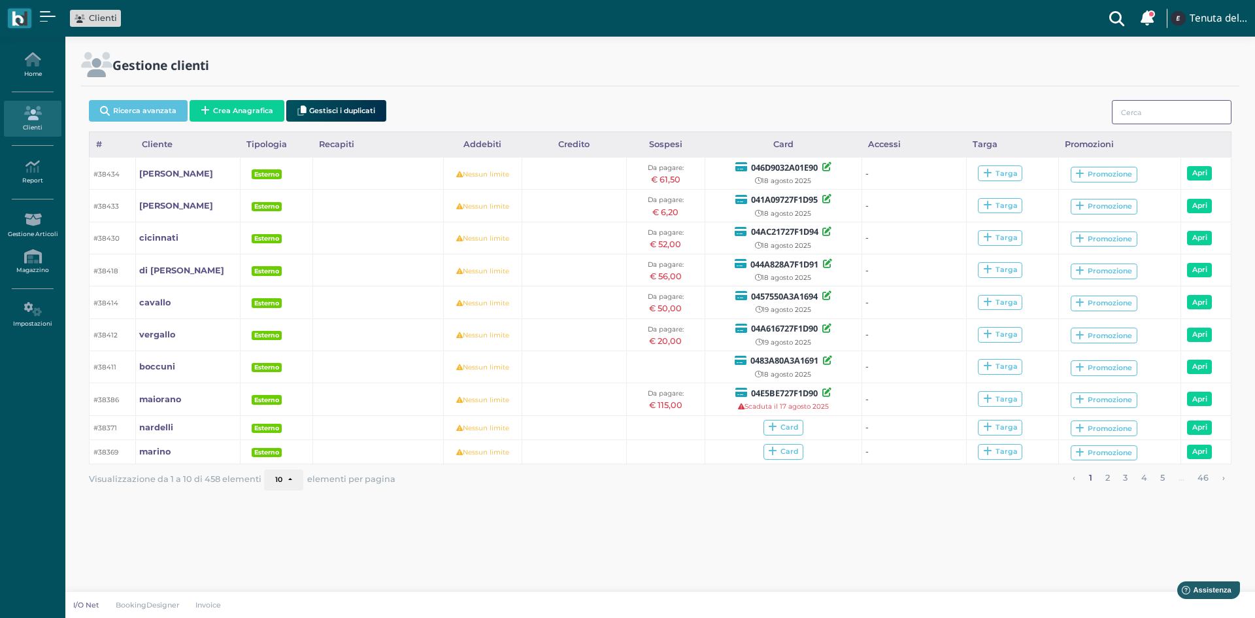
click at [1170, 112] on input "search" at bounding box center [1172, 112] width 120 height 24
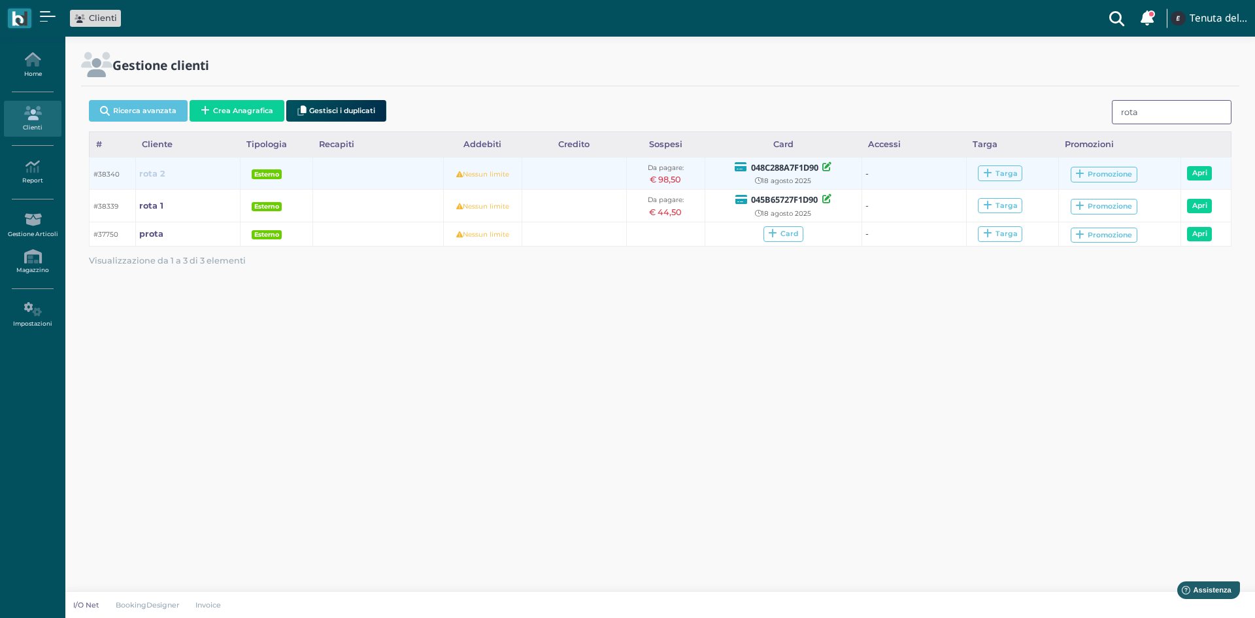
type input "rota"
click at [155, 175] on b "rota 2" at bounding box center [152, 174] width 26 height 10
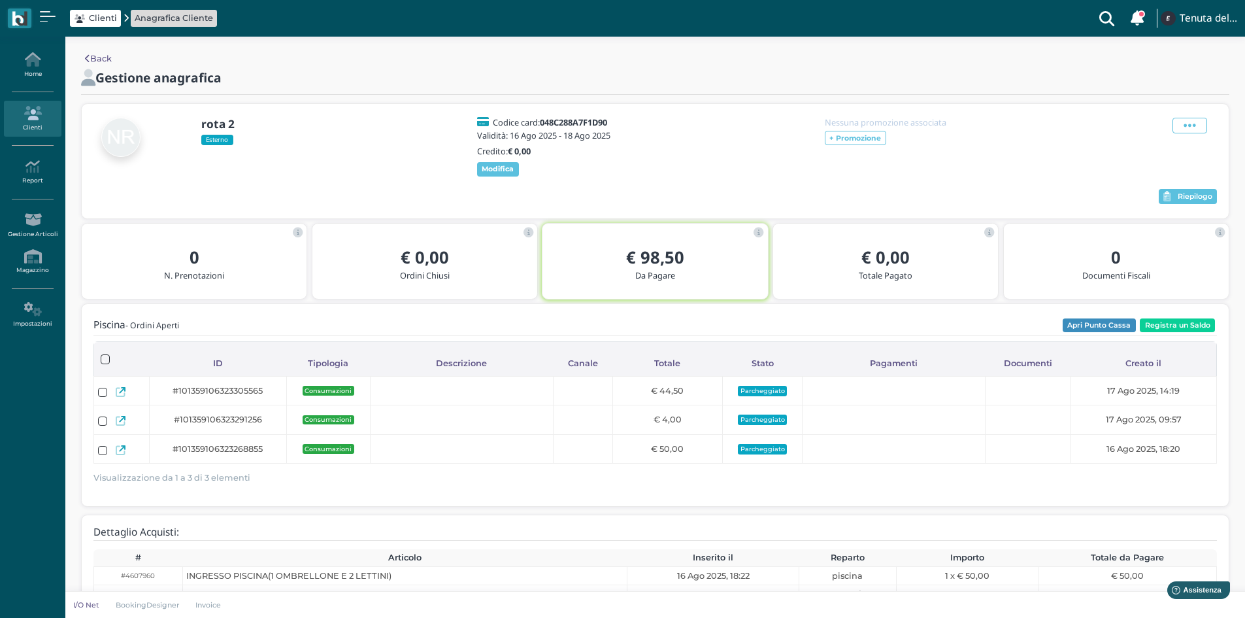
click at [34, 115] on icon at bounding box center [32, 113] width 57 height 14
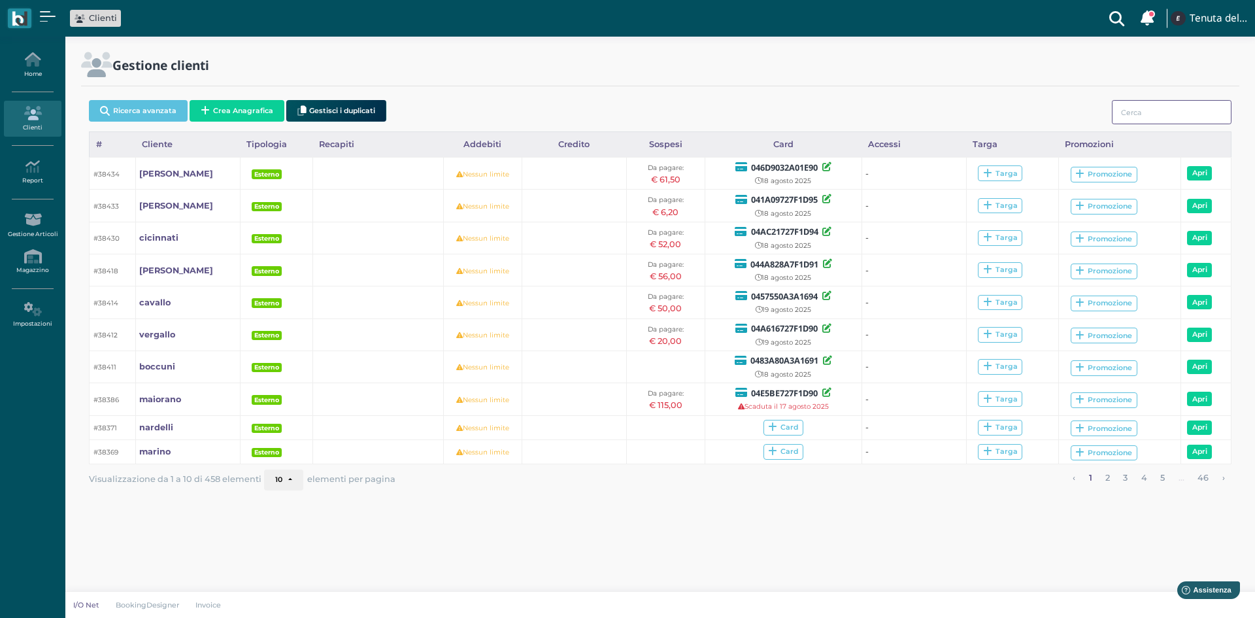
click at [1144, 114] on input "search" at bounding box center [1172, 112] width 120 height 24
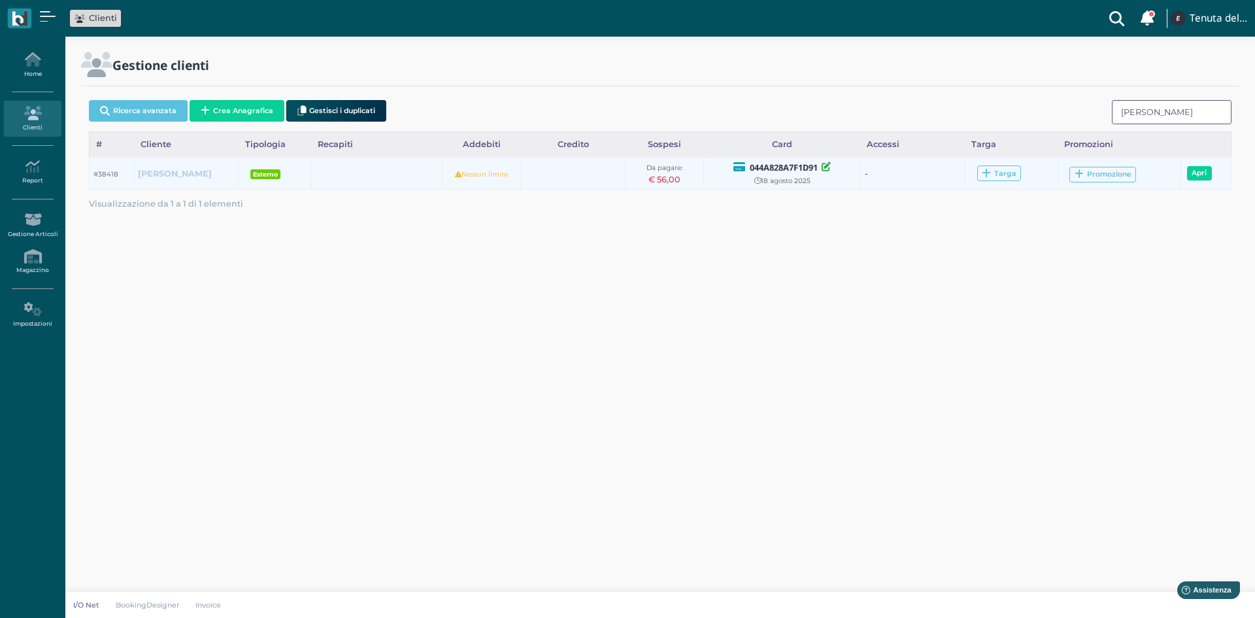
type input "di pinto"
click at [161, 175] on b "di pinto" at bounding box center [175, 174] width 74 height 10
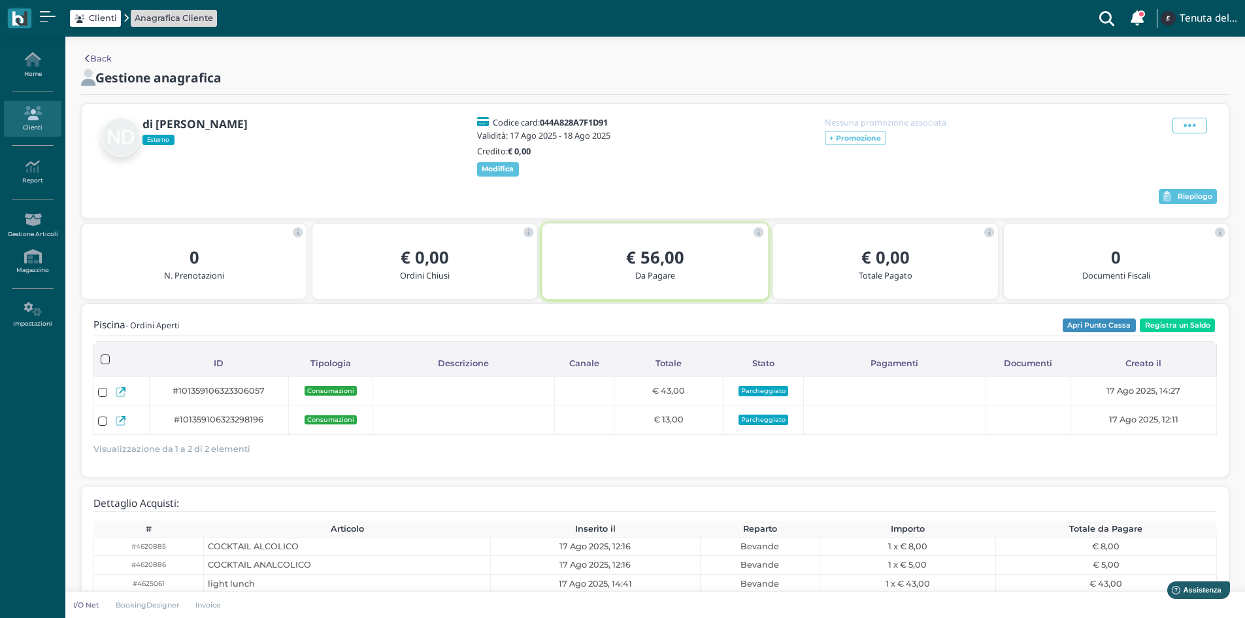
click at [25, 110] on icon at bounding box center [32, 113] width 57 height 14
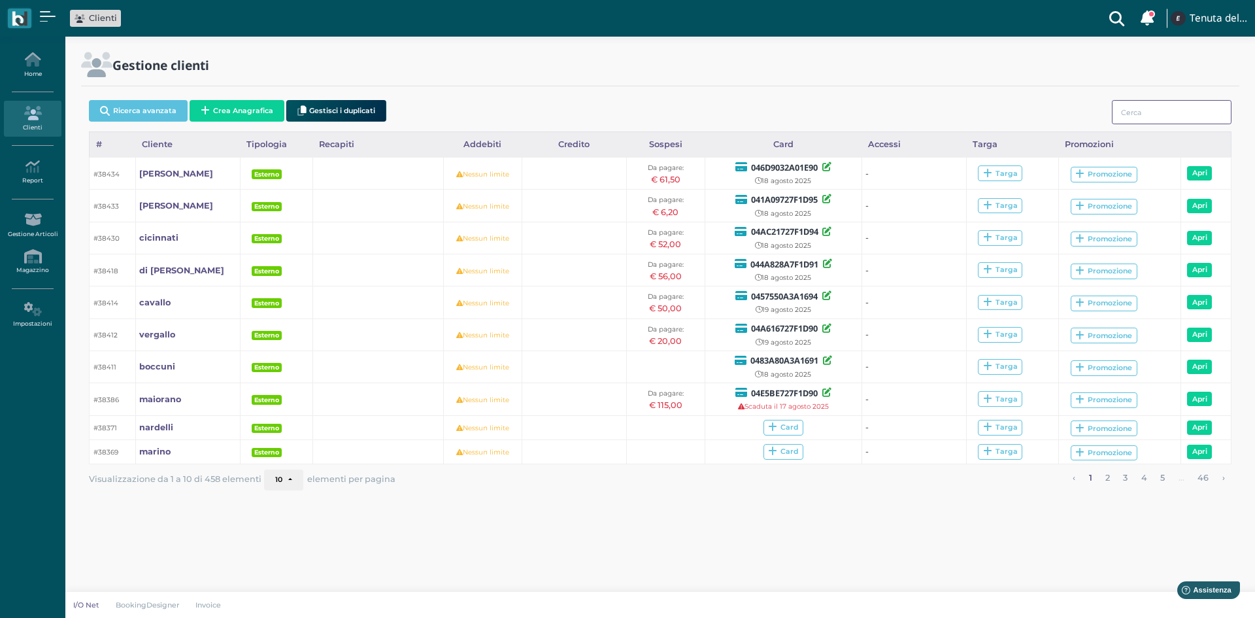
click at [1136, 117] on input "search" at bounding box center [1172, 112] width 120 height 24
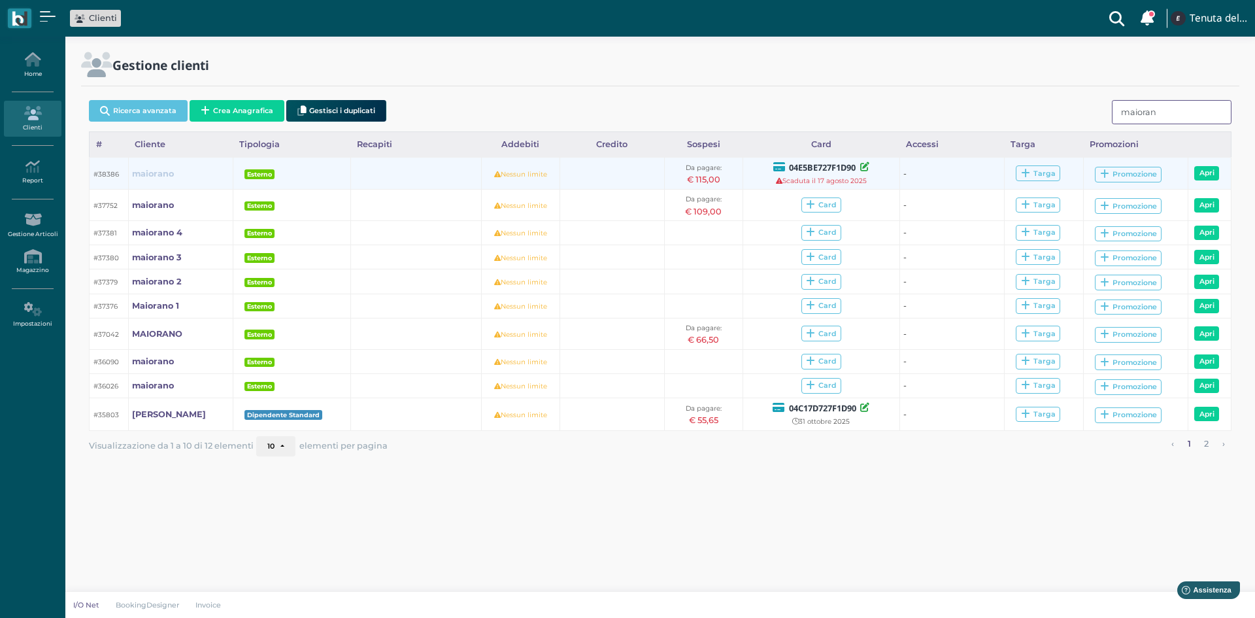
type input "maioran"
click at [146, 172] on b "maiorano" at bounding box center [153, 174] width 42 height 10
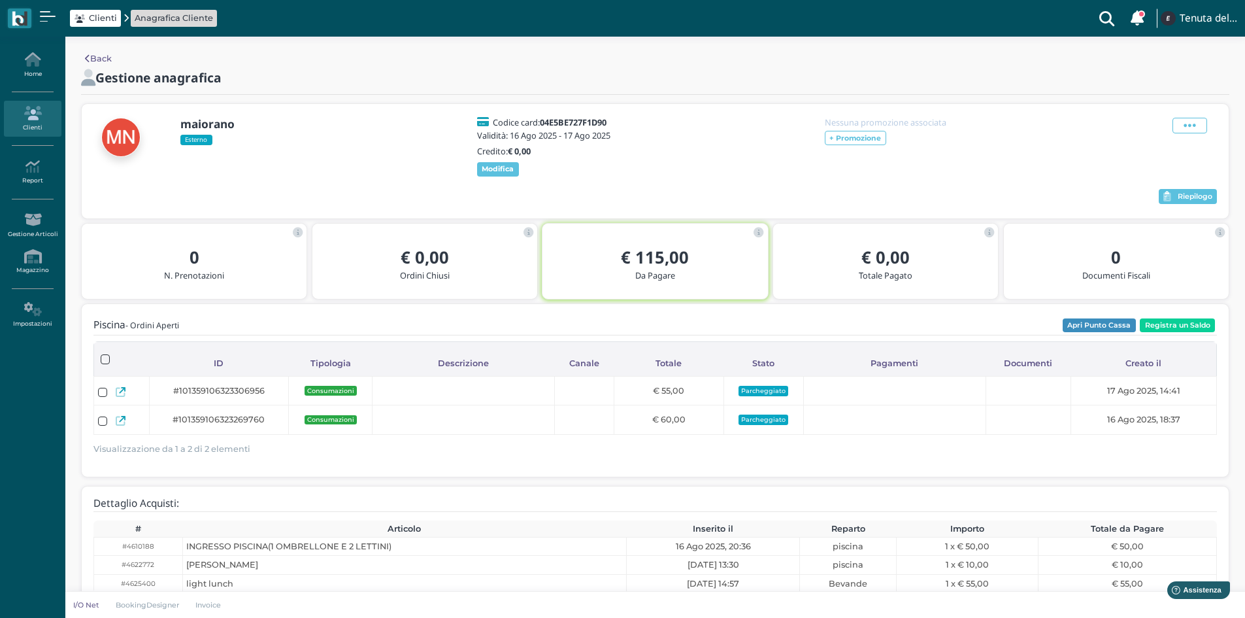
click at [34, 123] on link "Clienti" at bounding box center [32, 119] width 57 height 36
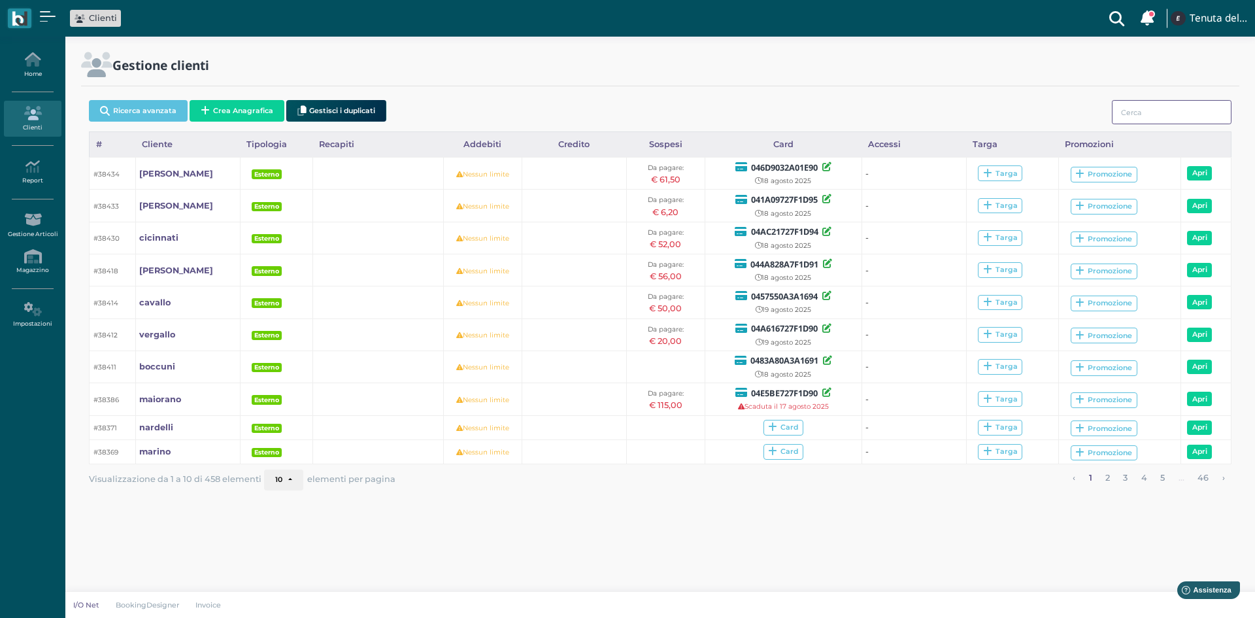
click at [1126, 113] on input "search" at bounding box center [1172, 112] width 120 height 24
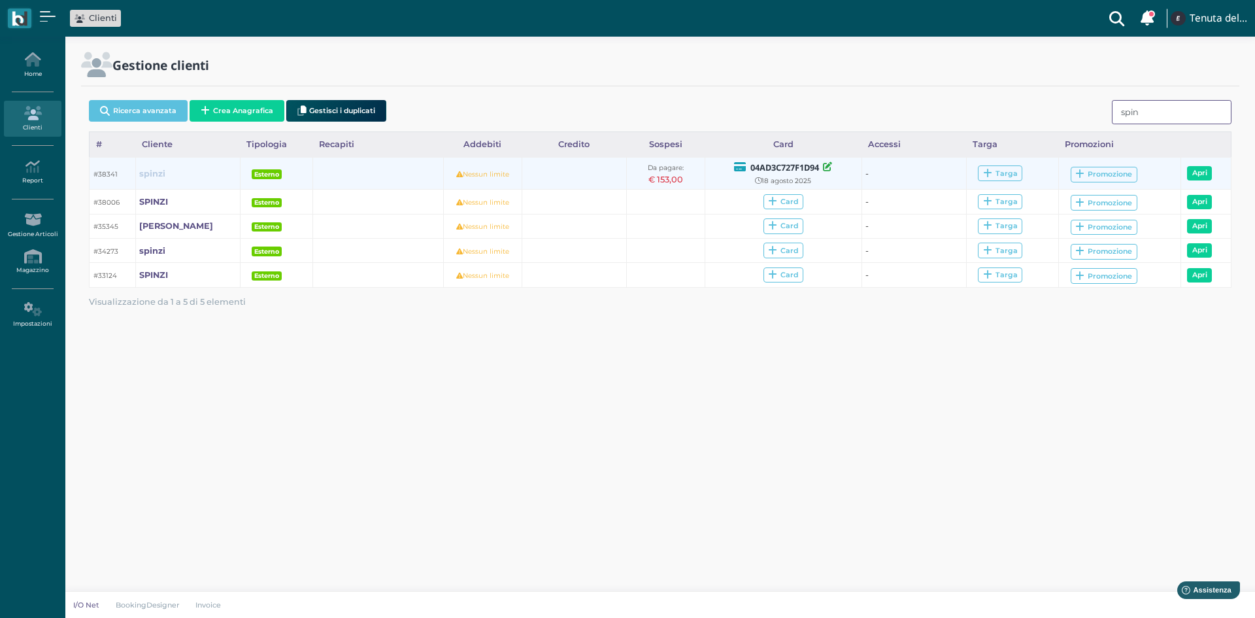
type input "spin"
click at [153, 175] on b "spinzi" at bounding box center [152, 174] width 26 height 10
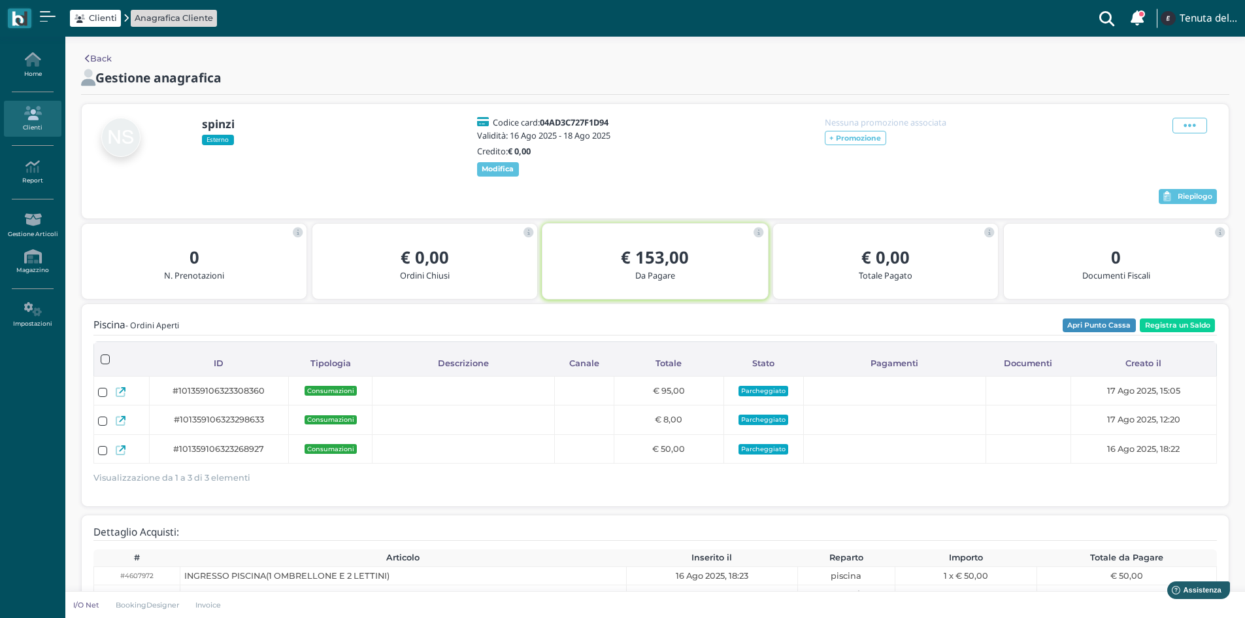
click at [32, 123] on link "Clienti" at bounding box center [32, 119] width 57 height 36
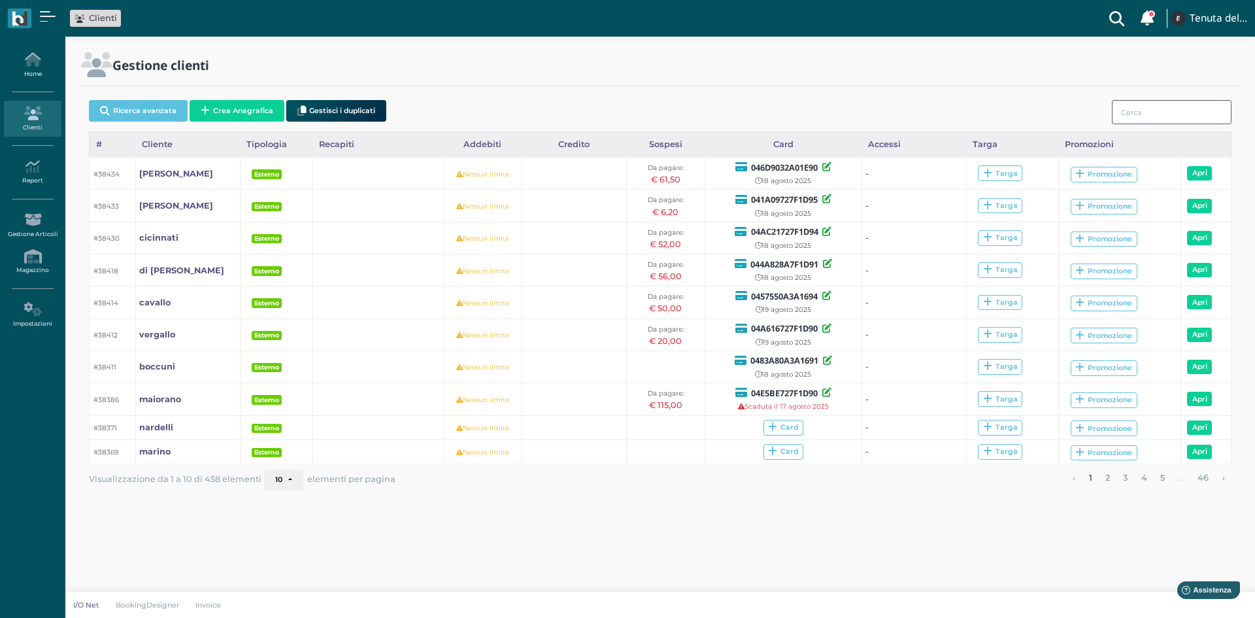
click at [1149, 111] on input "search" at bounding box center [1172, 112] width 120 height 24
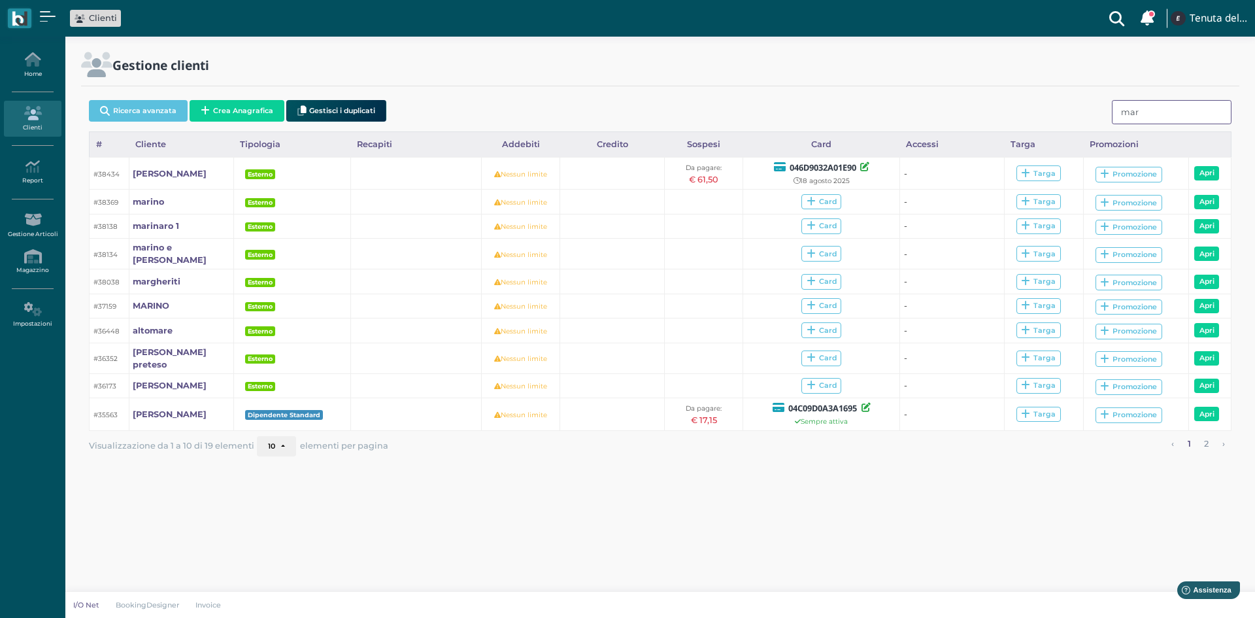
type input "mar"
click at [29, 69] on link "Home" at bounding box center [32, 65] width 57 height 36
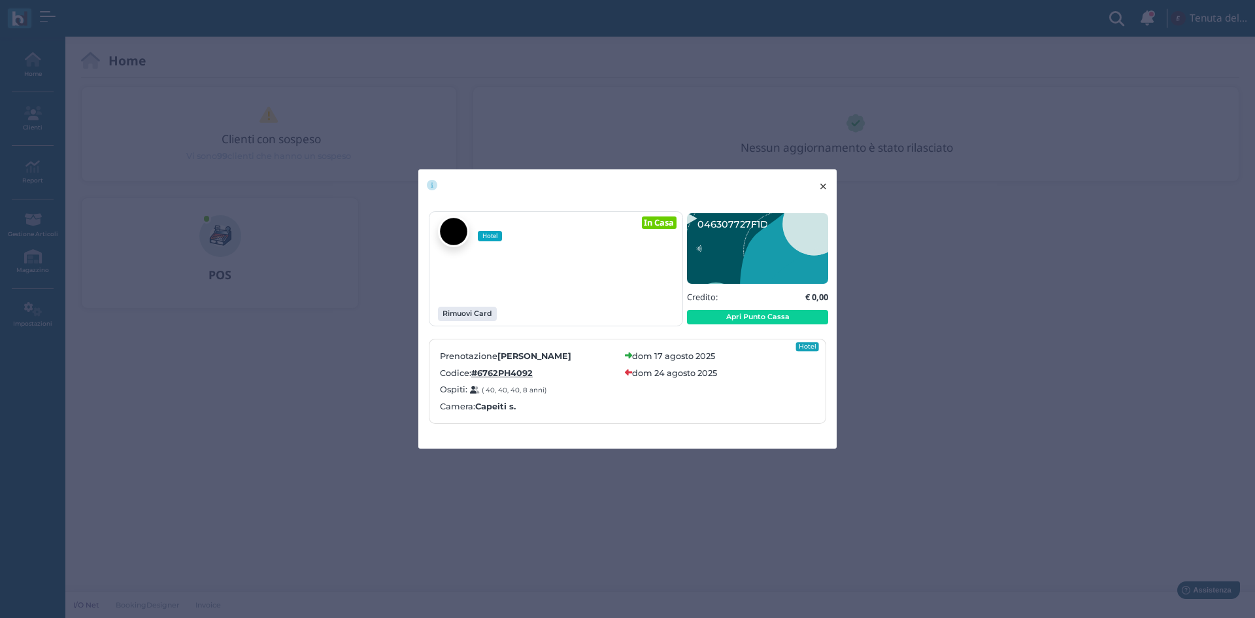
click at [823, 181] on span "×" at bounding box center [823, 186] width 10 height 17
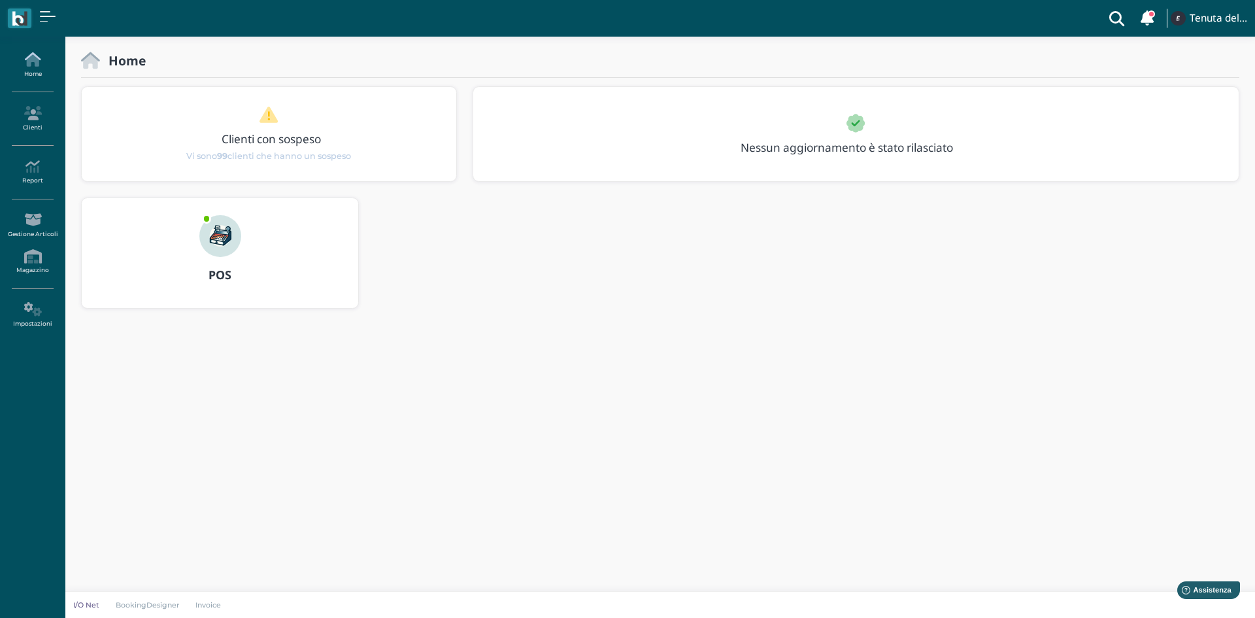
click at [35, 67] on link "Home" at bounding box center [32, 65] width 57 height 36
click at [209, 233] on img at bounding box center [220, 236] width 42 height 42
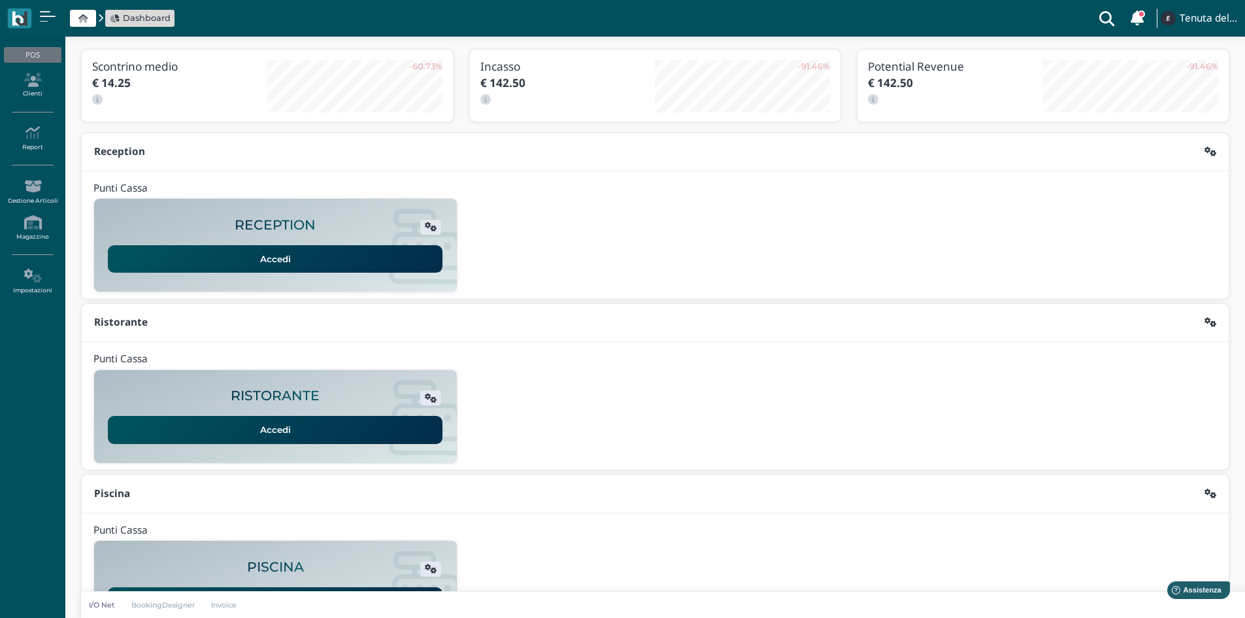
scroll to position [107, 0]
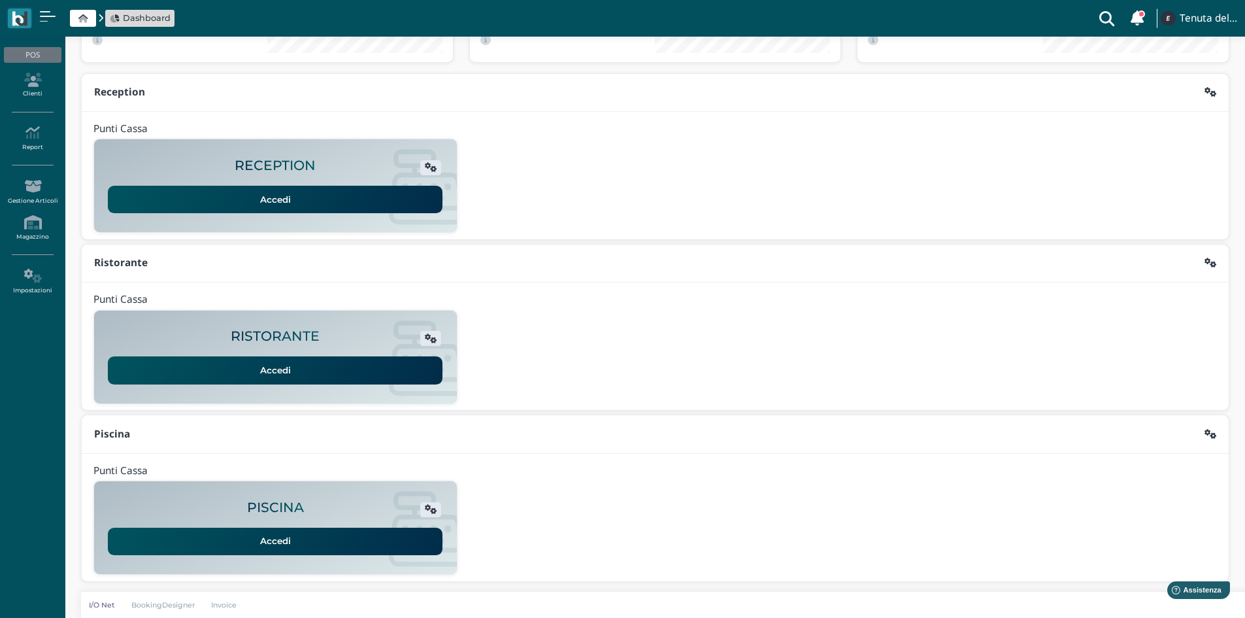
click at [248, 511] on h2 "PISCINA" at bounding box center [275, 507] width 57 height 15
click at [265, 542] on link "Accedi" at bounding box center [275, 540] width 335 height 27
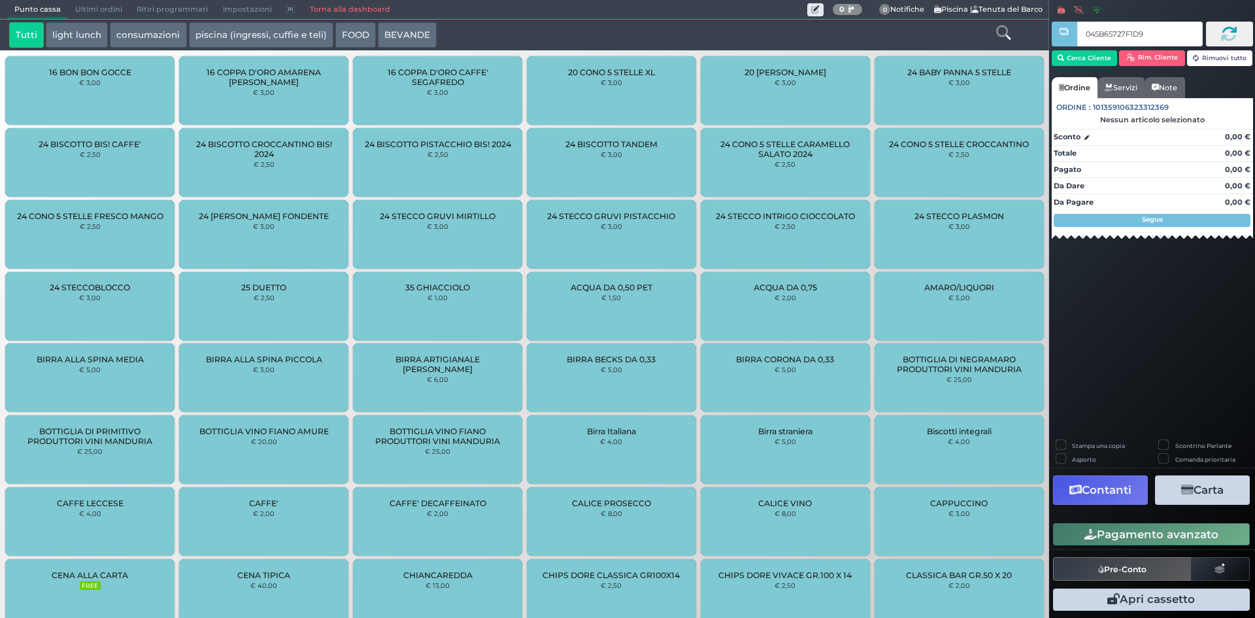
type input "045B65727F1D90"
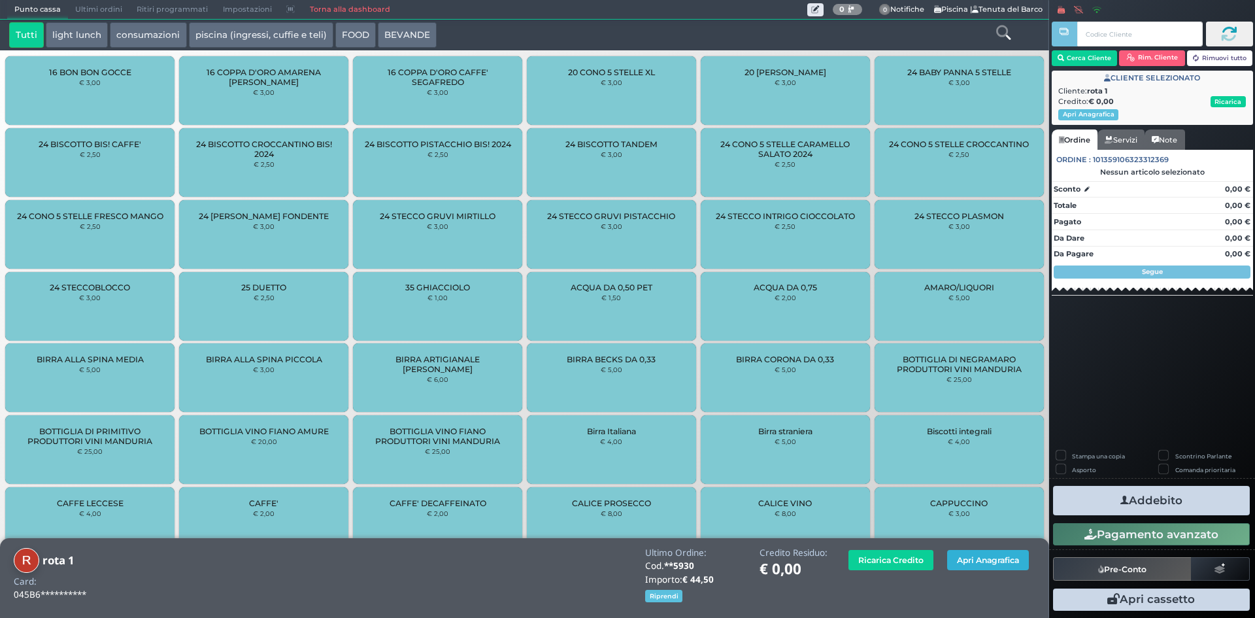
click at [958, 561] on button "Apri Anagrafica" at bounding box center [988, 560] width 82 height 20
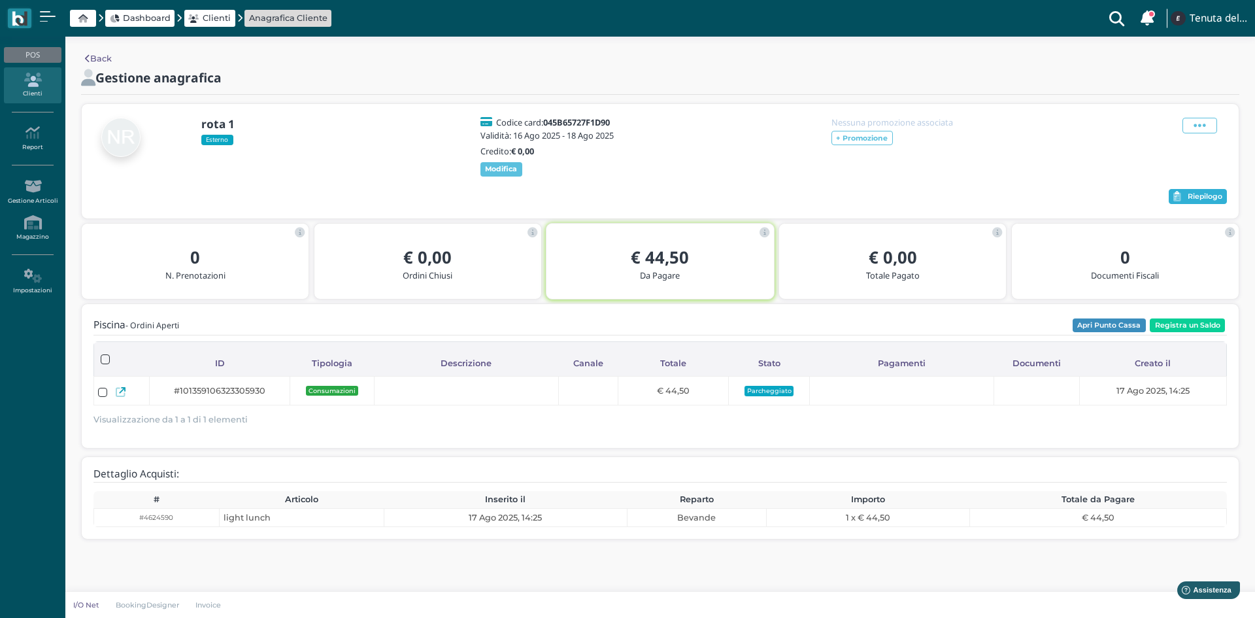
click at [1191, 201] on span "Riepilogo" at bounding box center [1205, 196] width 35 height 9
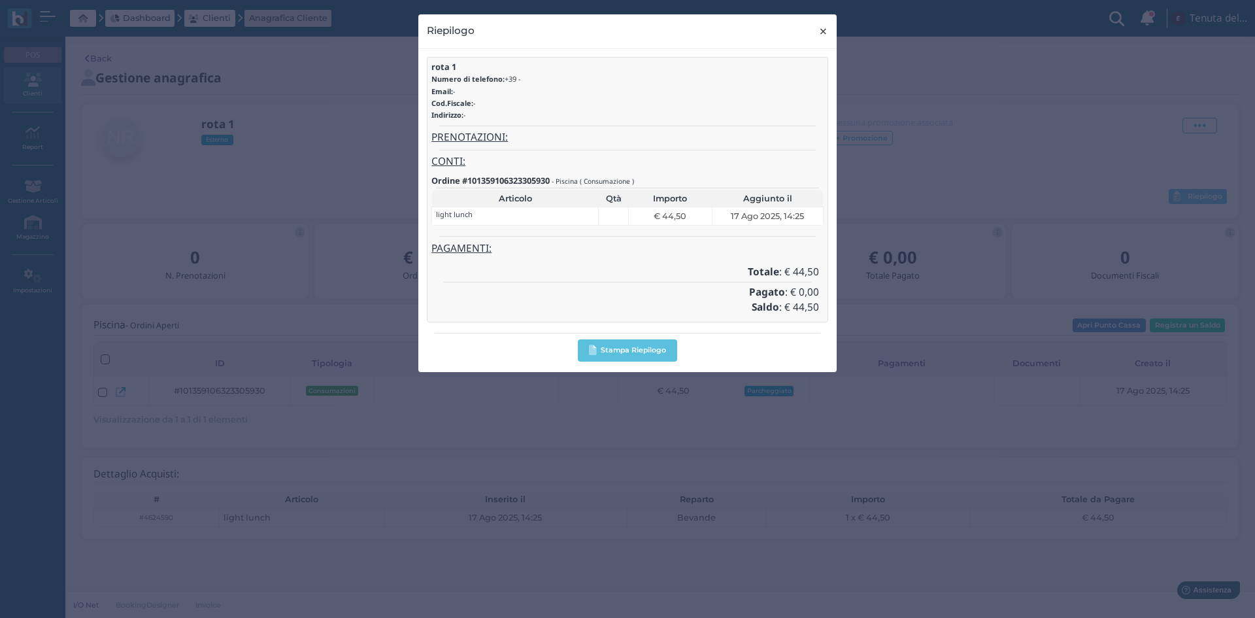
click at [827, 34] on span "×" at bounding box center [823, 31] width 10 height 17
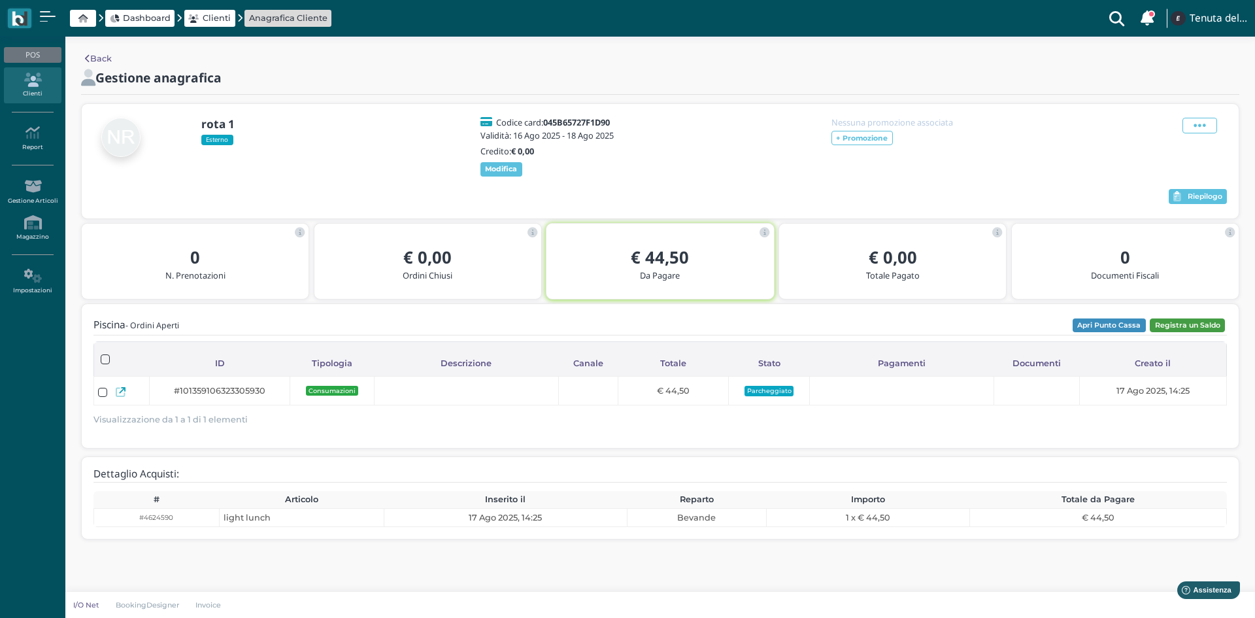
click at [1192, 331] on button "Registra un Saldo" at bounding box center [1187, 325] width 75 height 14
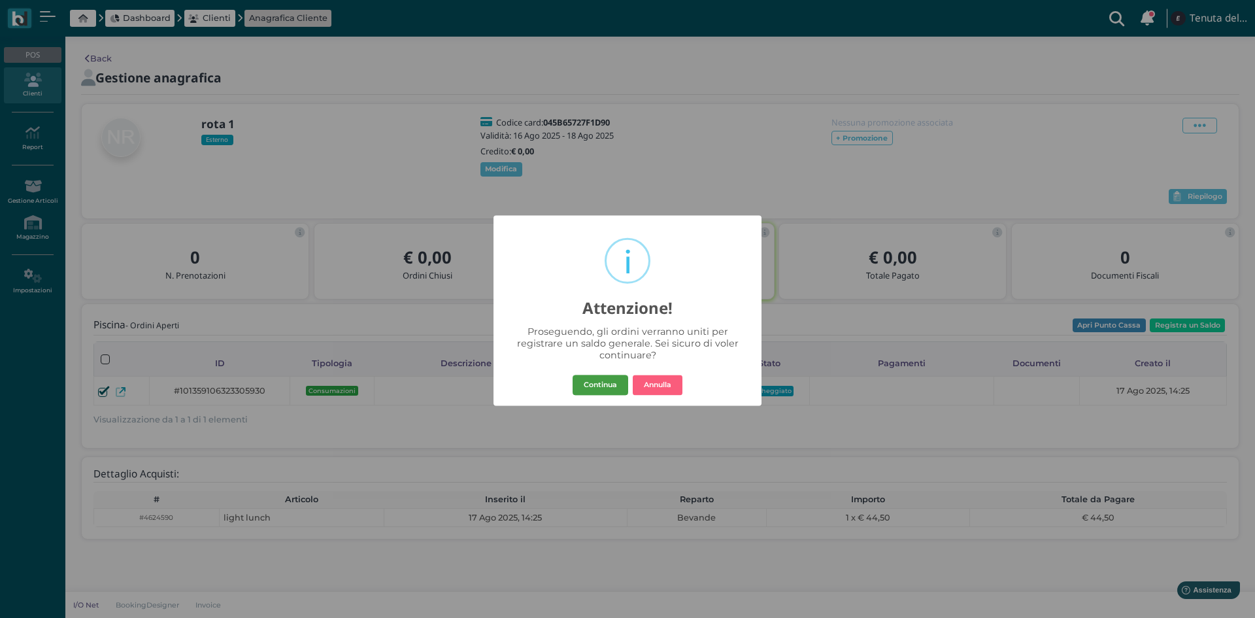
click at [592, 395] on button "Continua" at bounding box center [601, 385] width 56 height 21
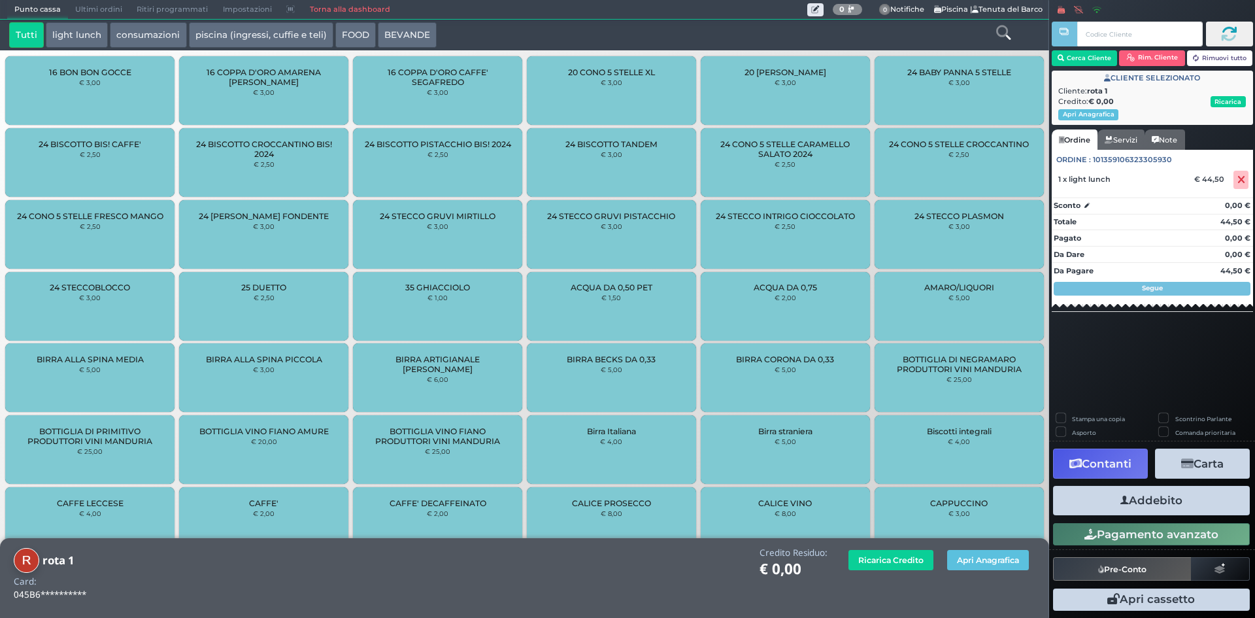
click at [1106, 466] on button "Contanti" at bounding box center [1100, 462] width 95 height 29
